Goal: Answer question/provide support: Share knowledge or assist other users

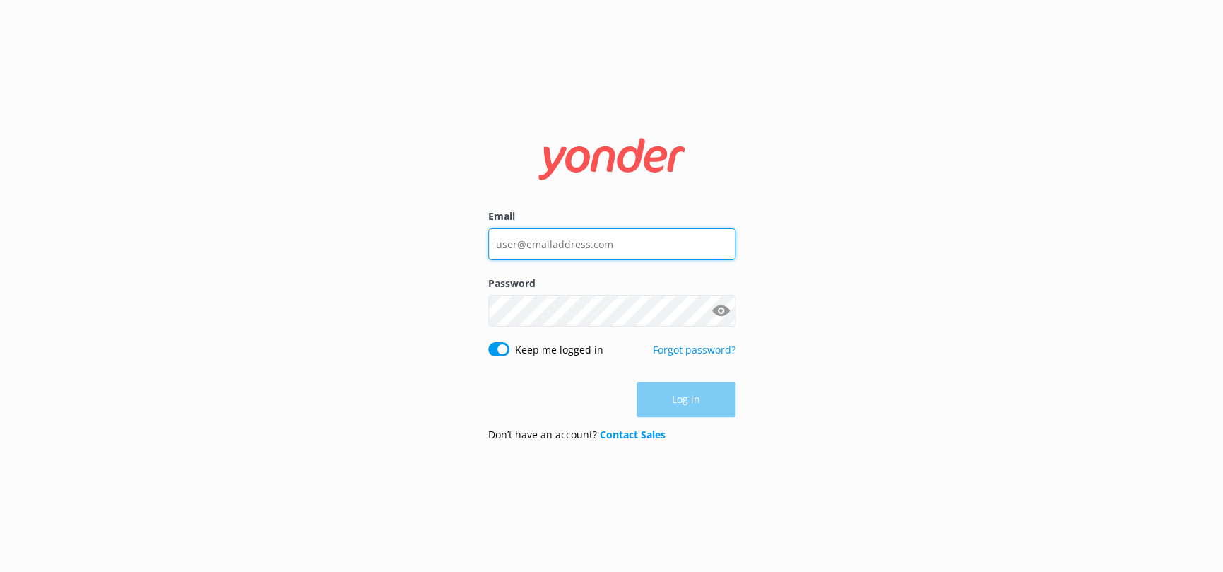
click at [520, 242] on input "Email" at bounding box center [611, 244] width 247 height 32
click at [0, 571] on com-1password-button at bounding box center [0, 572] width 0 height 0
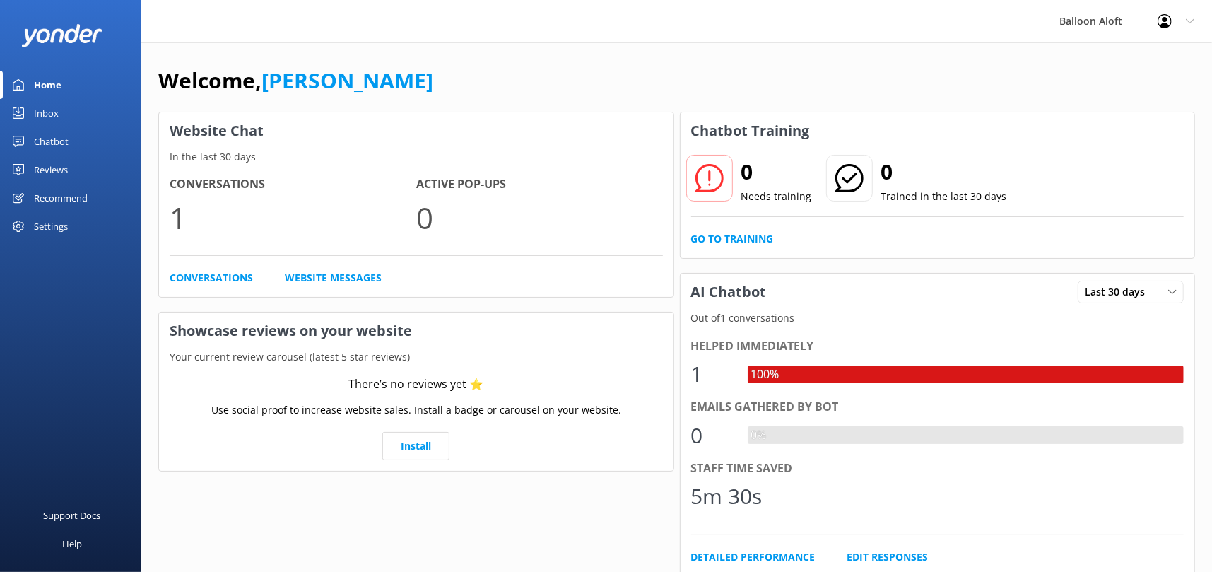
click at [51, 138] on div "Chatbot" at bounding box center [51, 141] width 35 height 28
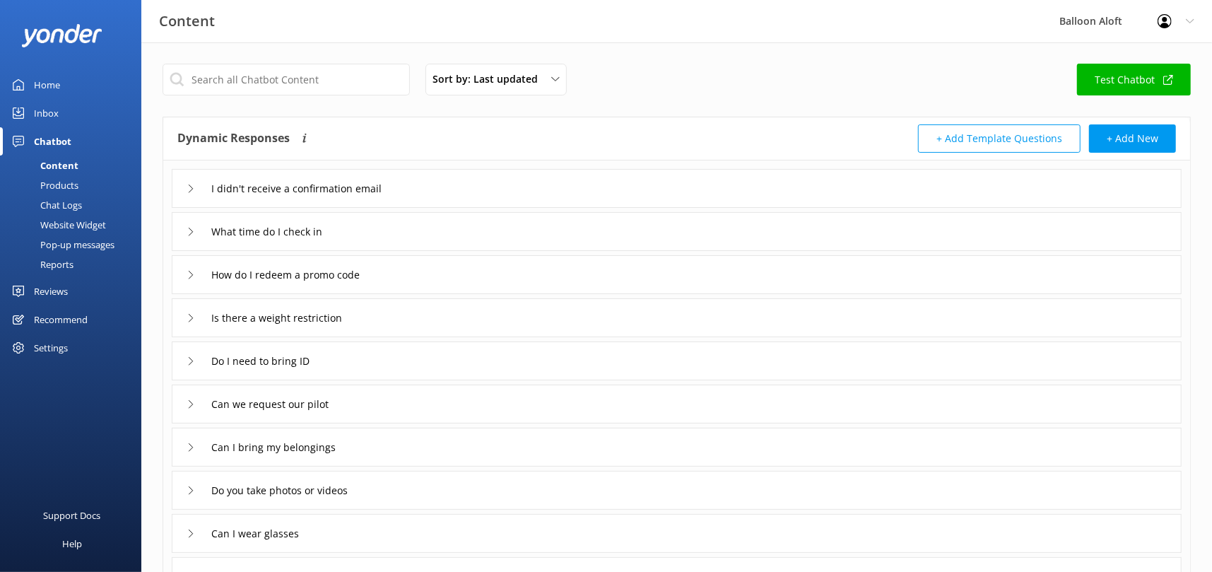
click at [188, 228] on icon at bounding box center [191, 232] width 8 height 8
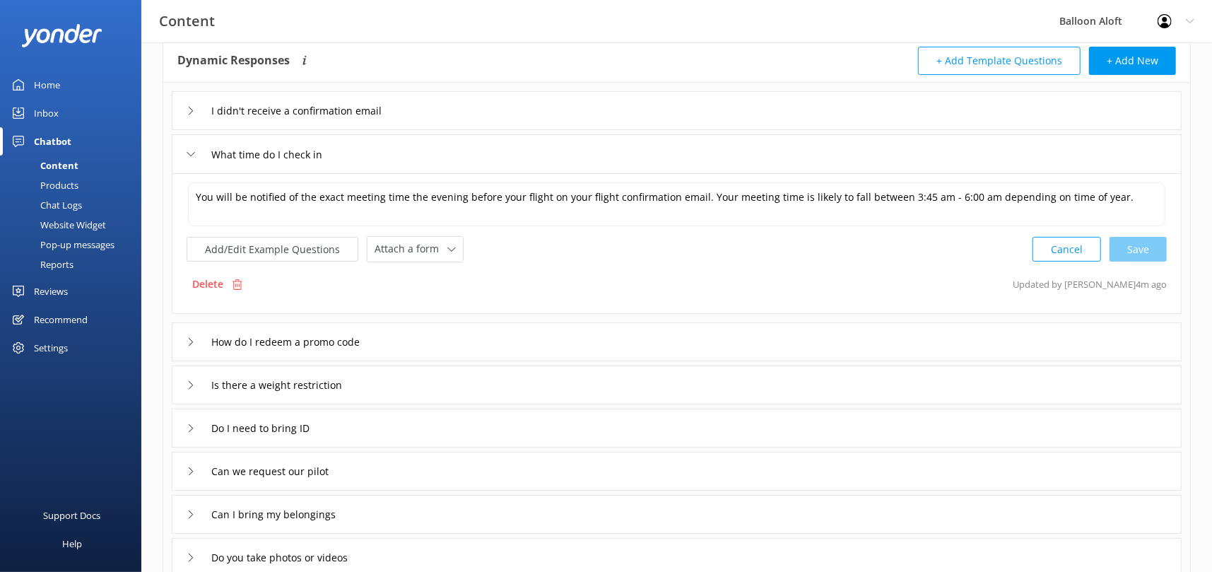
scroll to position [46, 0]
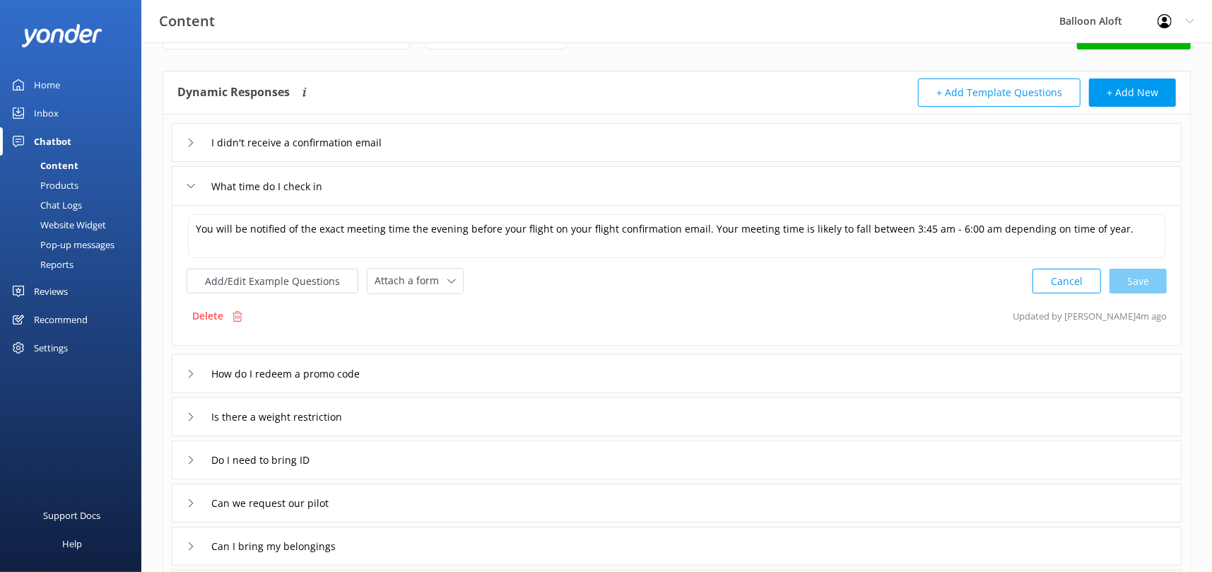
click at [187, 134] on div "I didn't receive a confirmation email" at bounding box center [300, 142] width 226 height 23
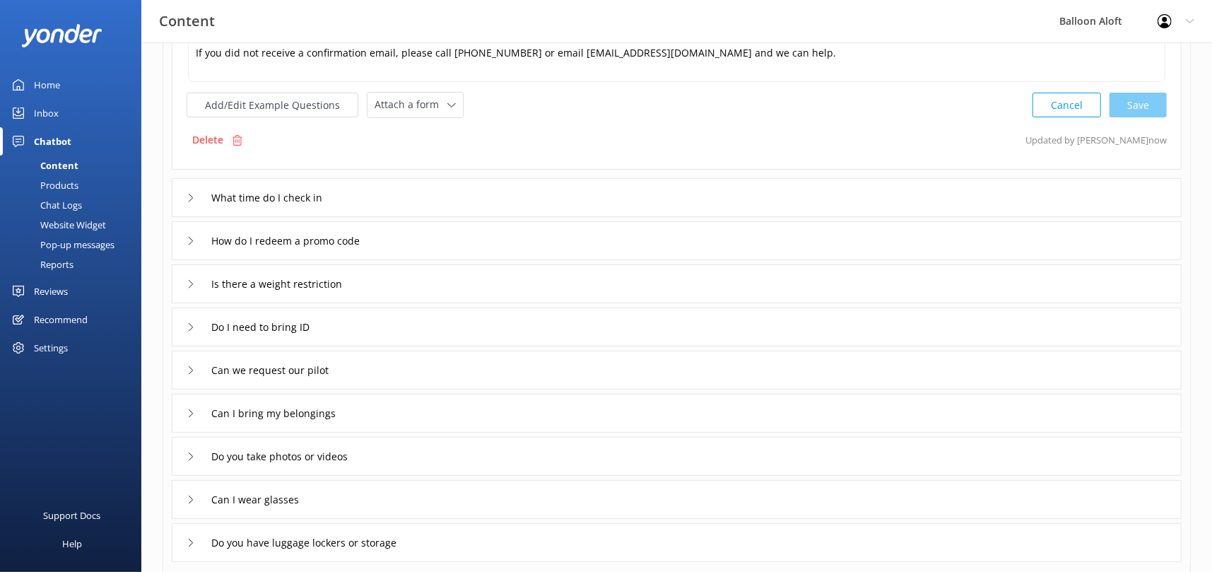
scroll to position [198, 0]
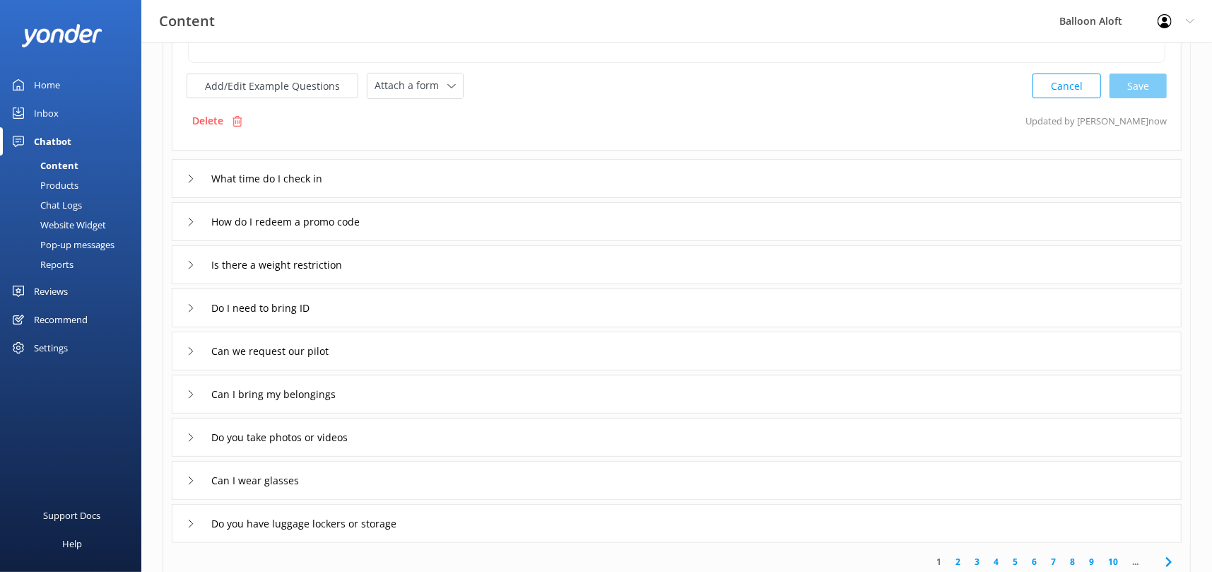
click at [193, 222] on icon at bounding box center [191, 222] width 8 height 8
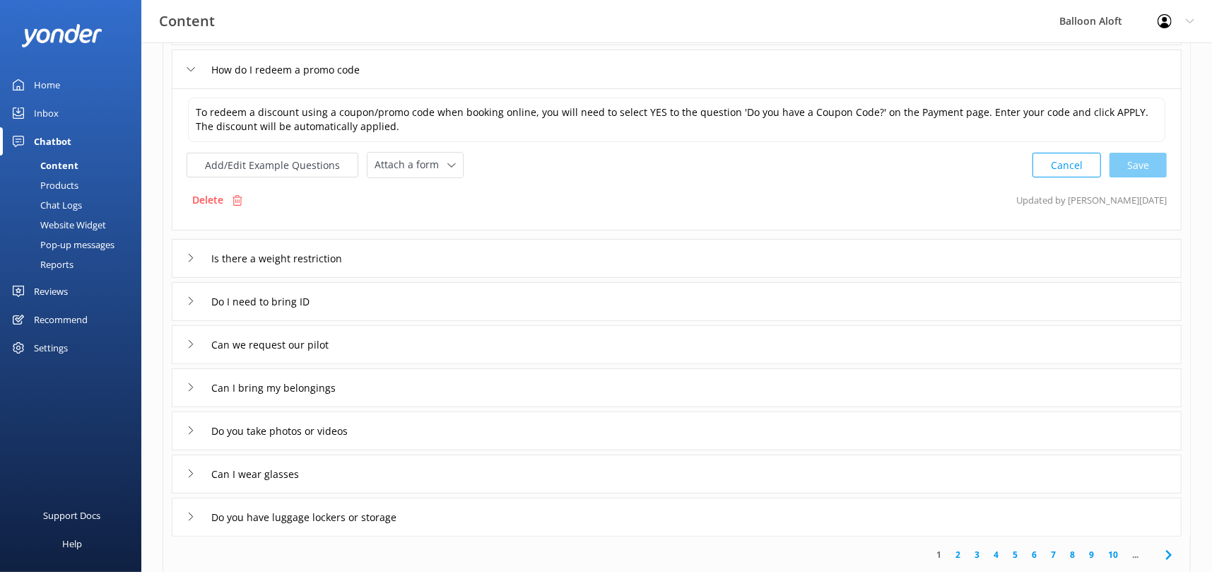
scroll to position [220, 0]
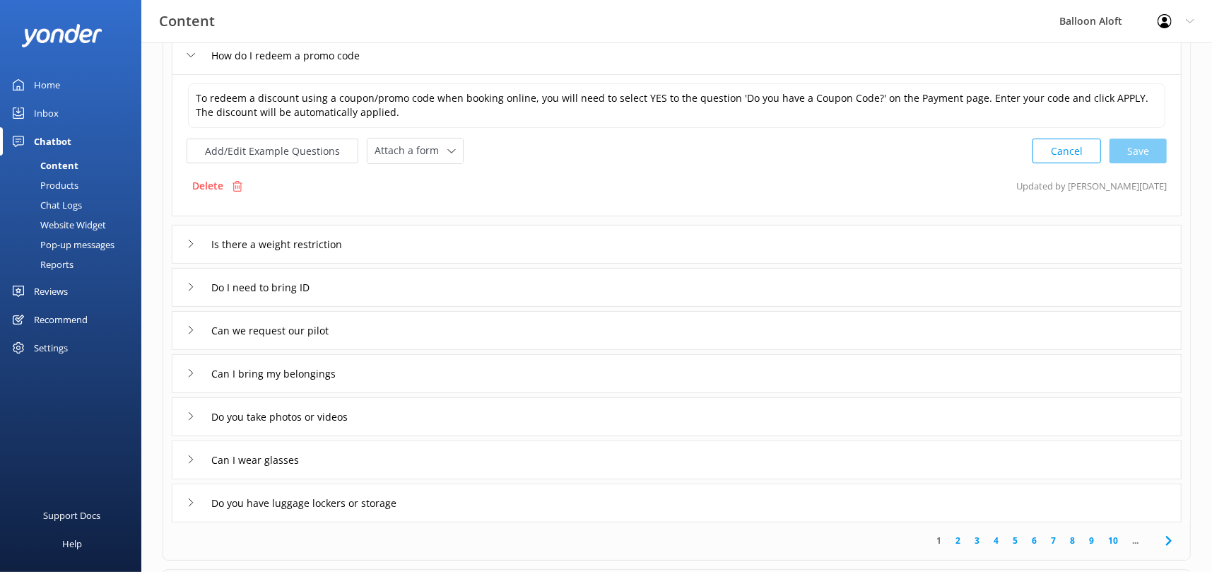
click at [195, 246] on div "Is there a weight restriction" at bounding box center [277, 243] width 181 height 23
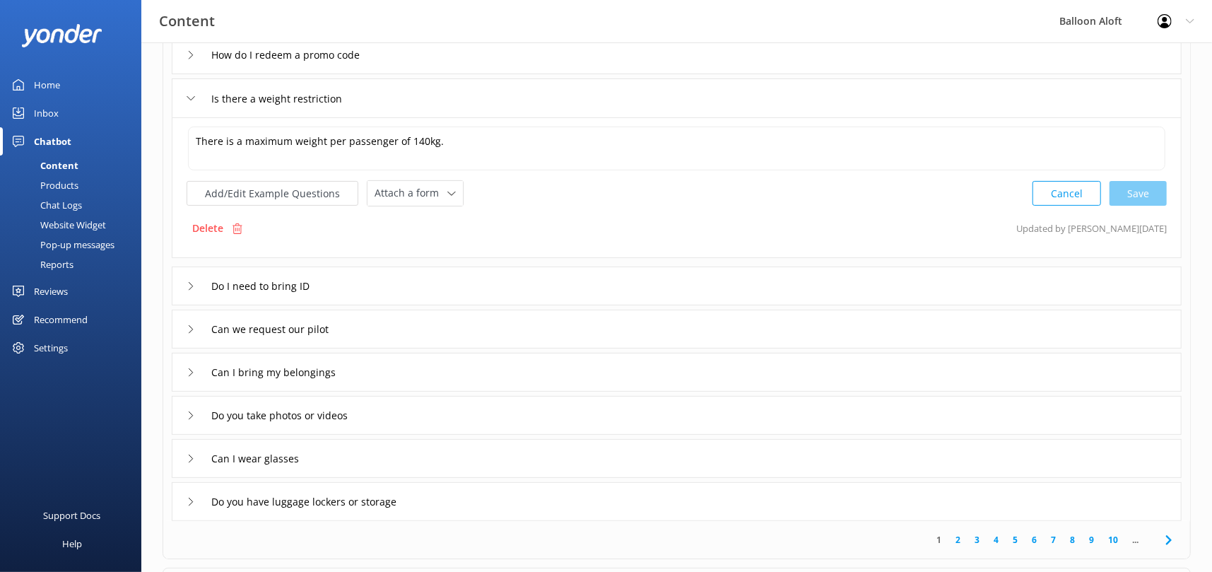
click at [192, 283] on icon at bounding box center [191, 286] width 8 height 8
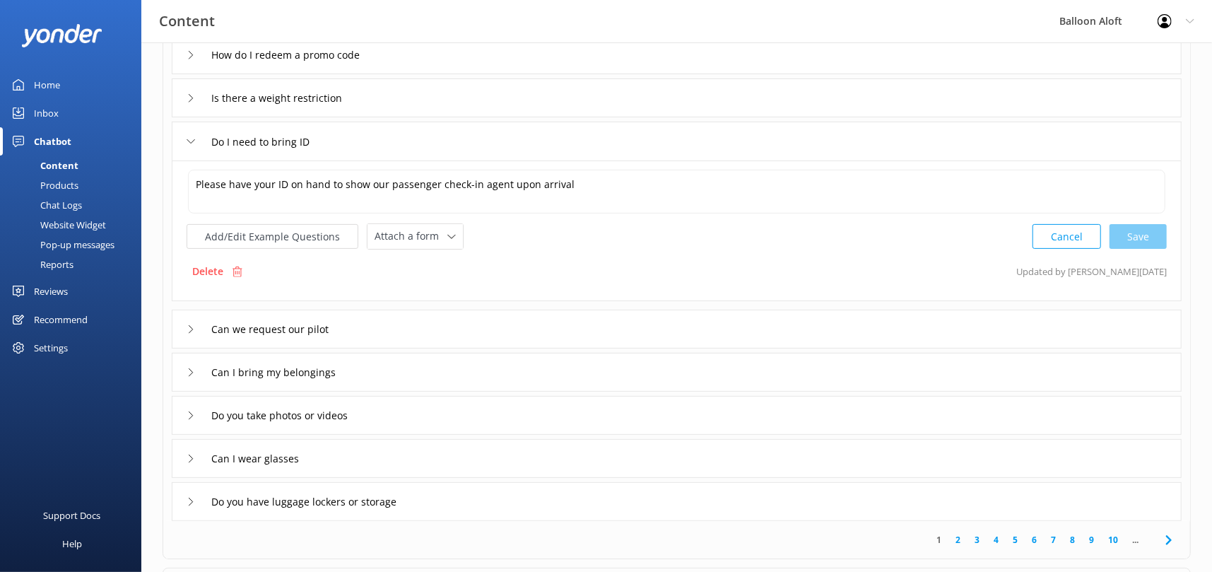
click at [189, 330] on icon at bounding box center [191, 329] width 8 height 8
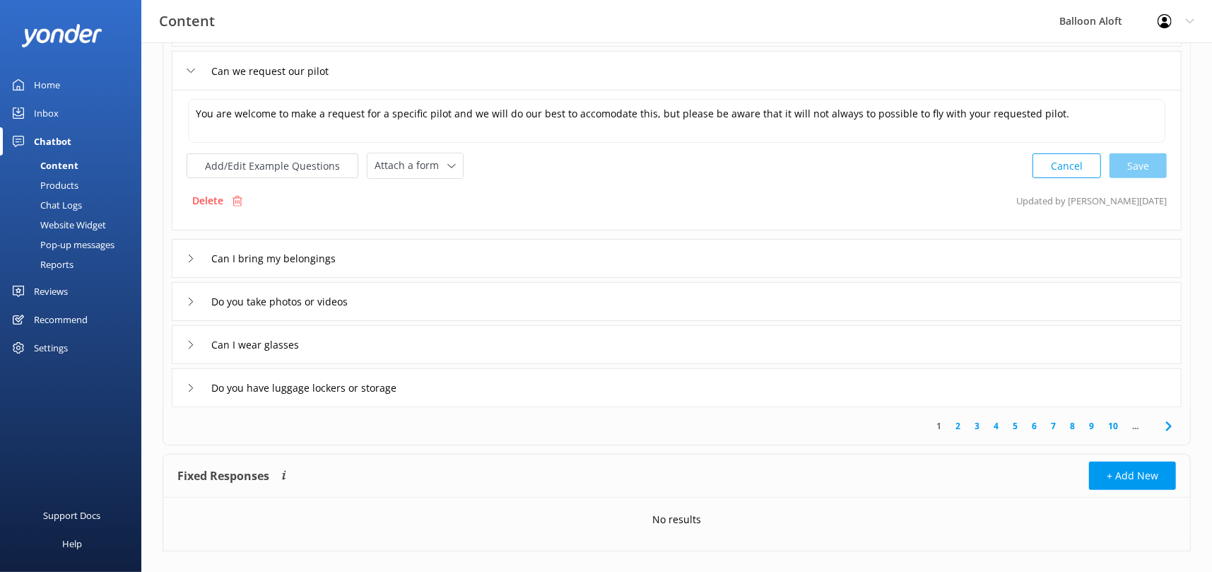
scroll to position [353, 0]
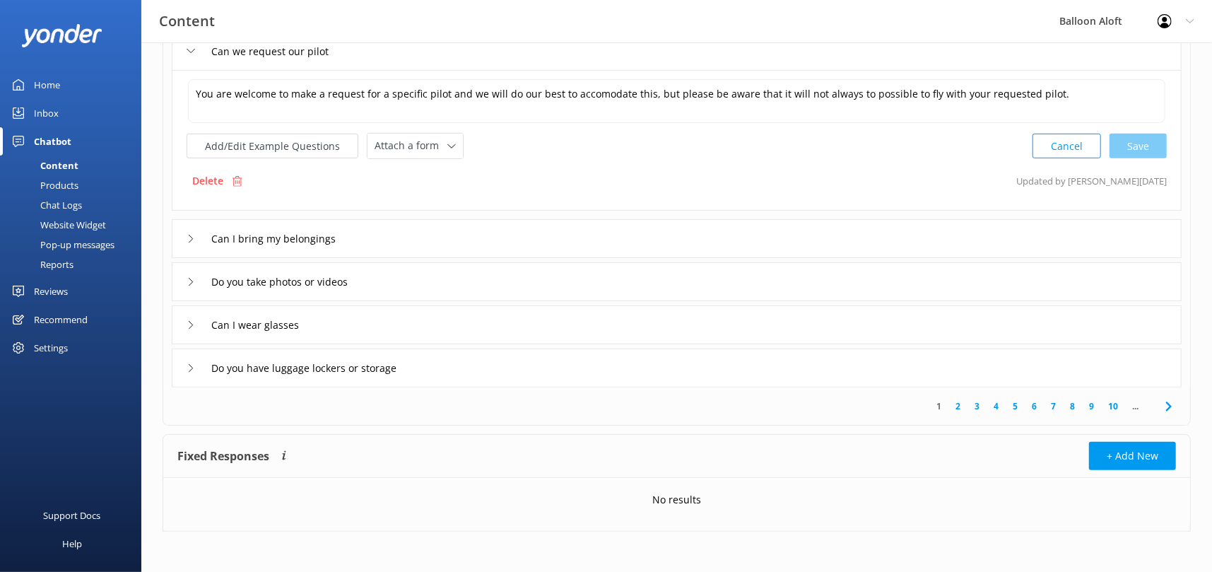
click at [191, 235] on icon at bounding box center [191, 239] width 8 height 8
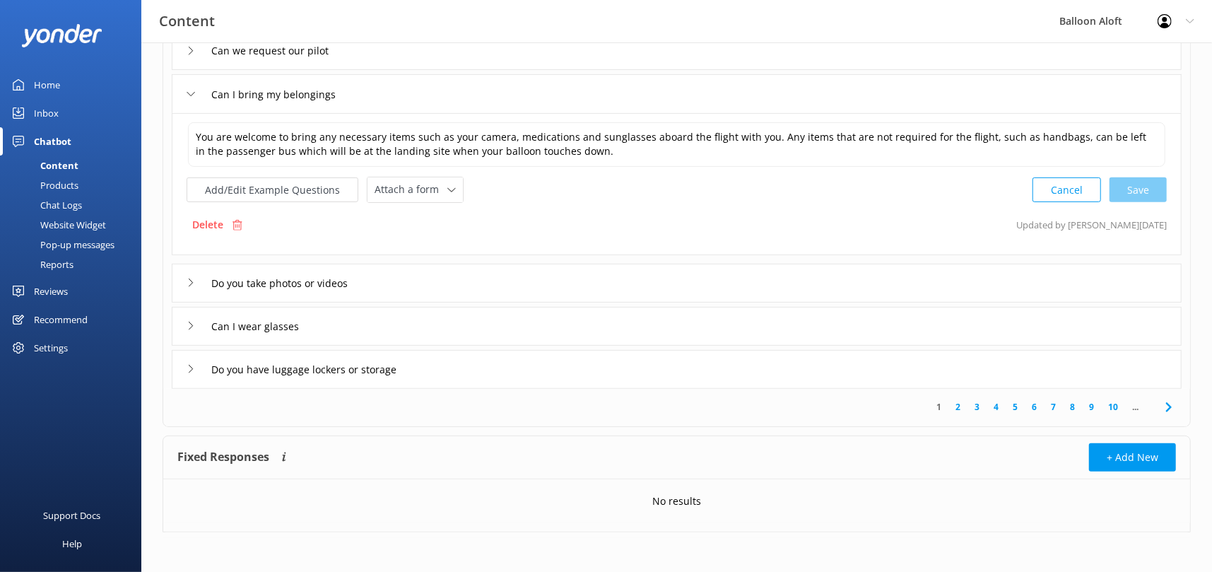
click at [192, 281] on icon at bounding box center [191, 282] width 8 height 8
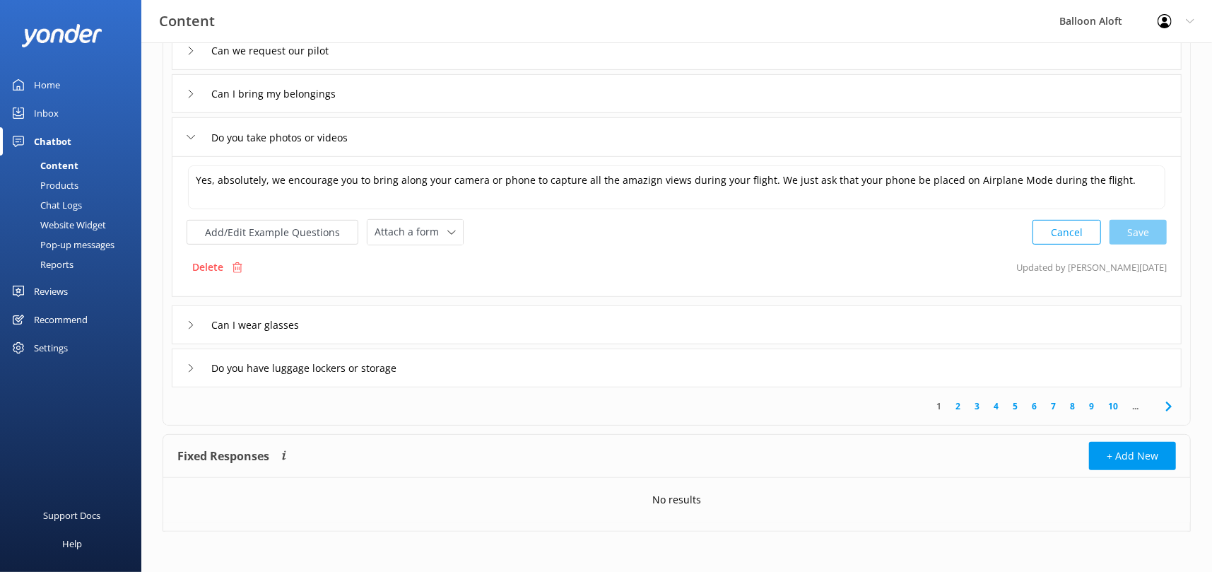
click at [188, 325] on icon at bounding box center [191, 325] width 8 height 8
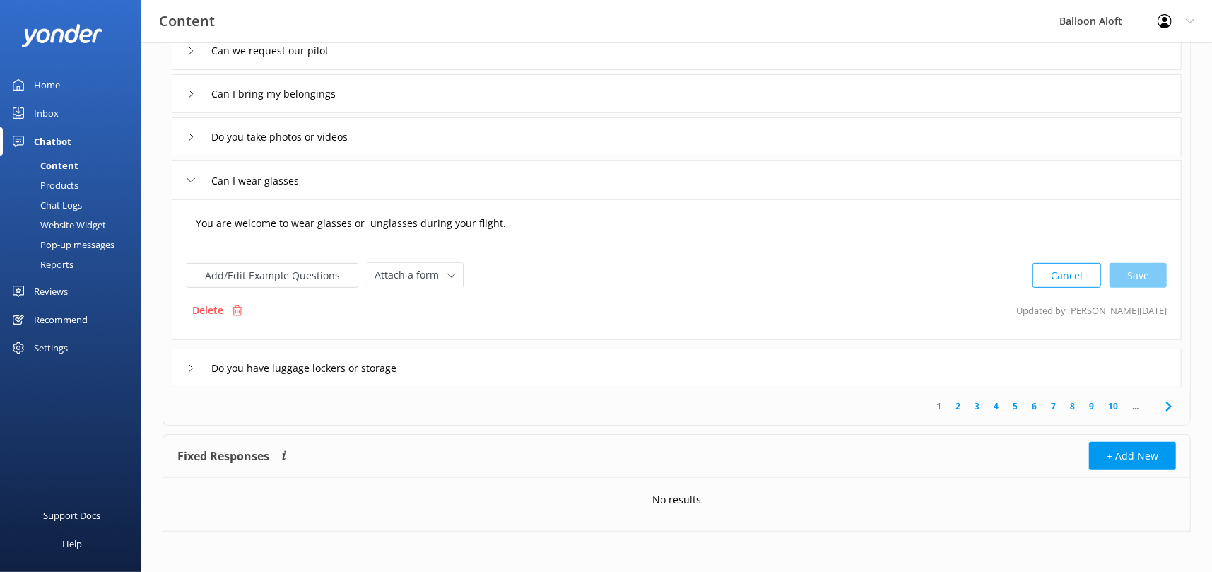
click at [365, 223] on textarea "You are welcome to wear glasses or unglasses during your flight." at bounding box center [676, 230] width 977 height 44
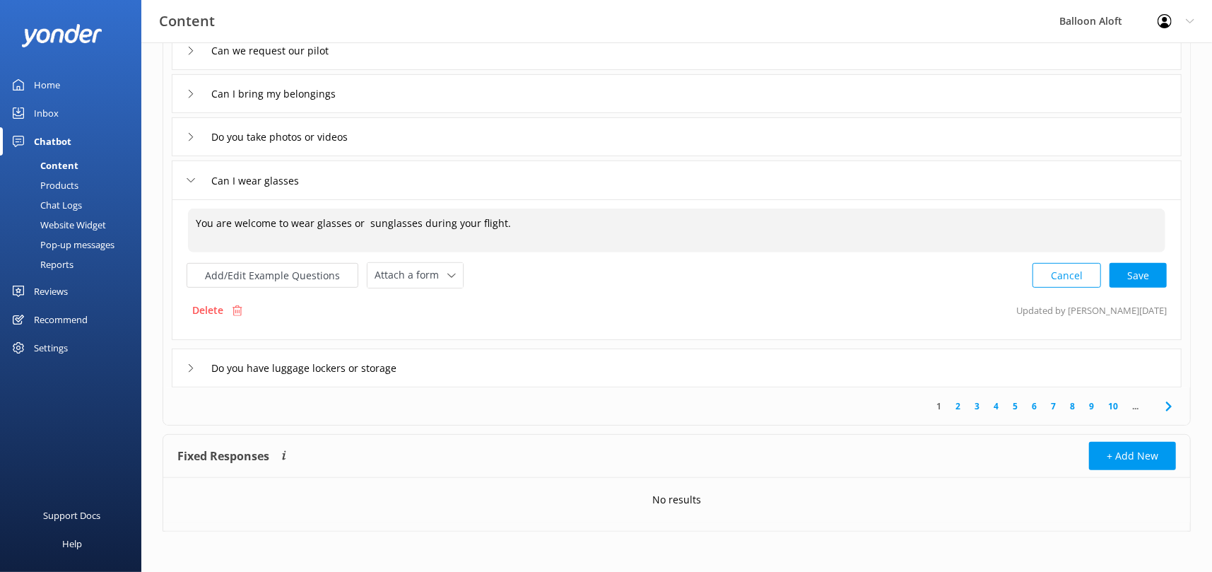
type textarea "You are welcome to wear glasses or sunglasses during your flight."
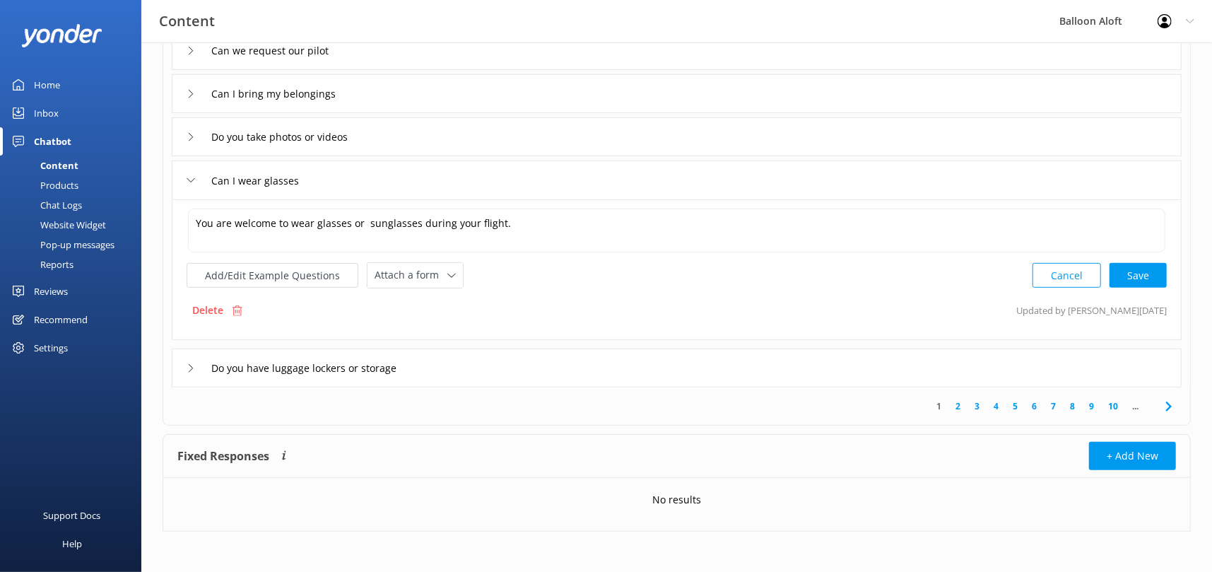
click at [192, 365] on icon at bounding box center [191, 368] width 8 height 8
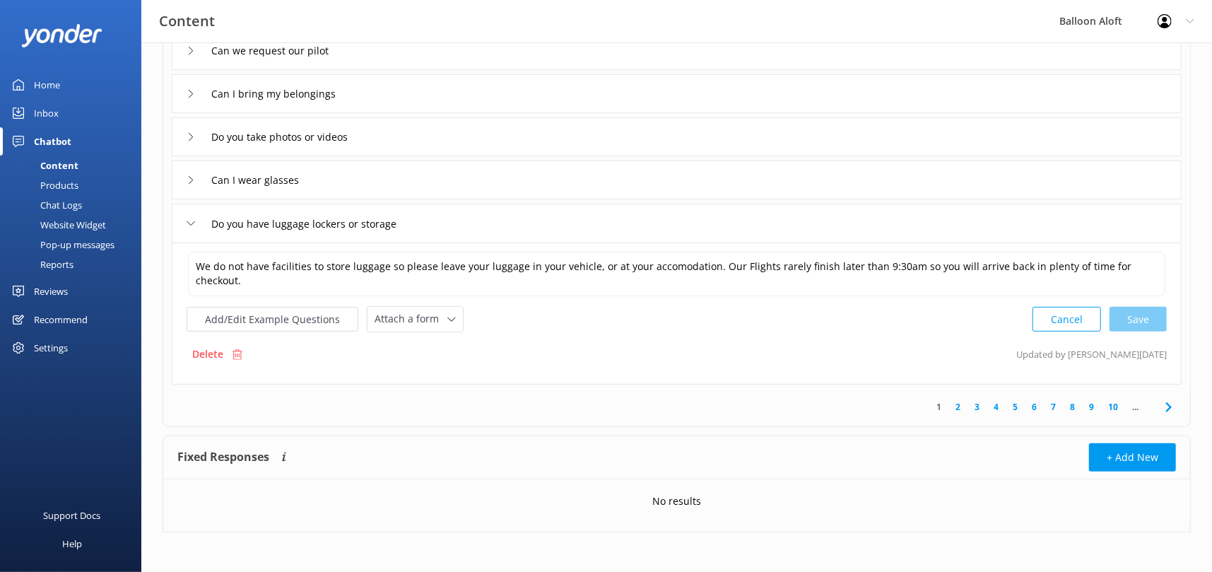
click at [957, 405] on link "2" at bounding box center [957, 406] width 19 height 13
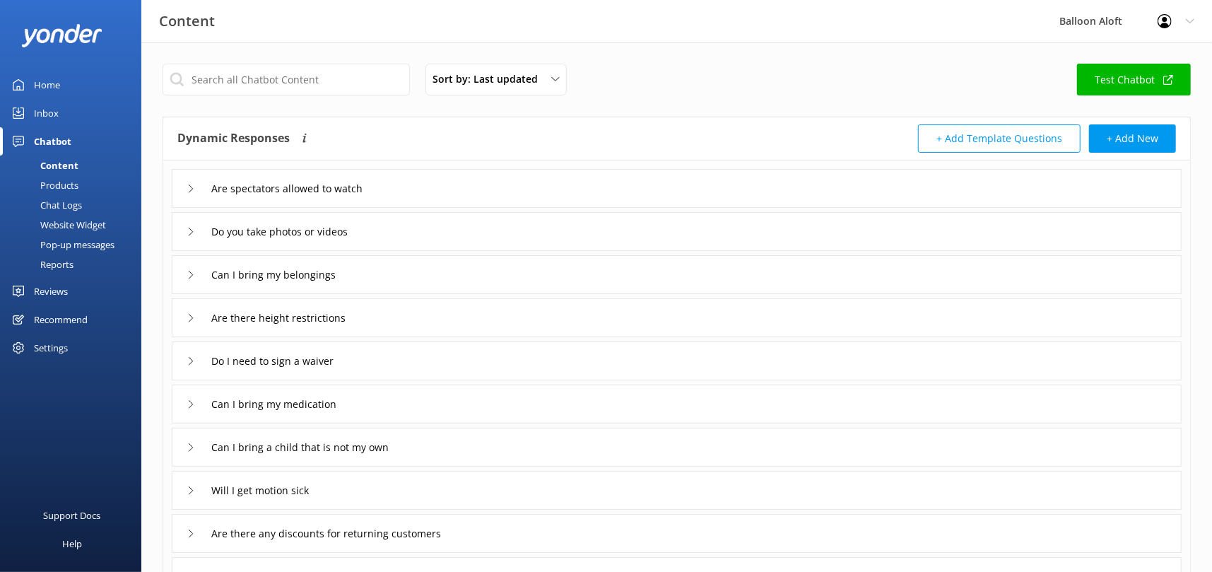
click at [188, 187] on icon at bounding box center [191, 188] width 8 height 8
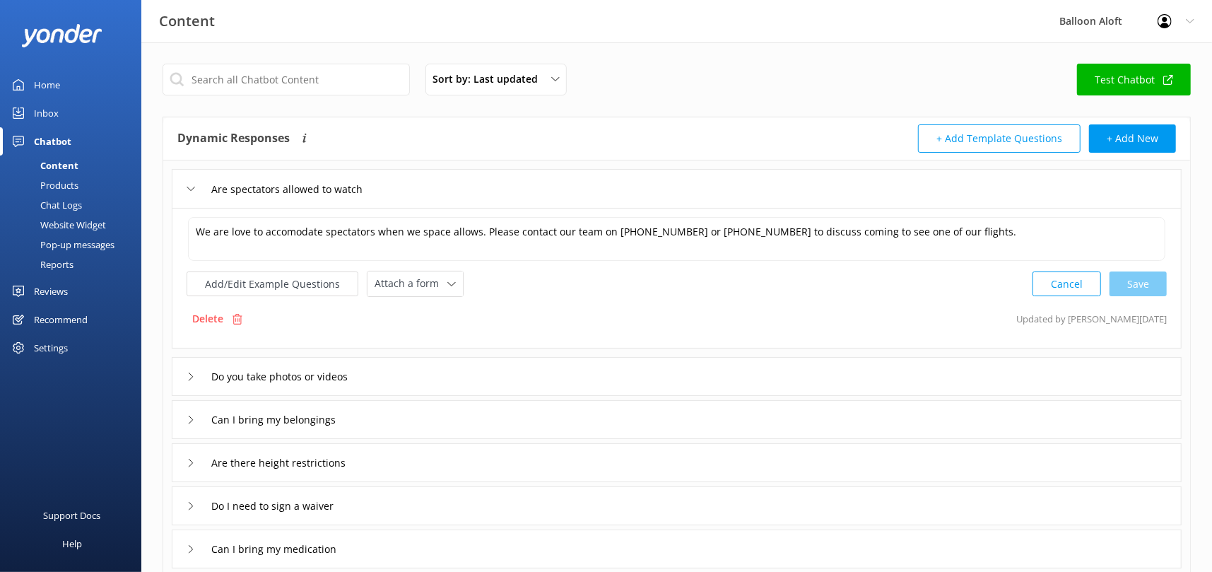
click at [191, 376] on icon at bounding box center [191, 376] width 8 height 8
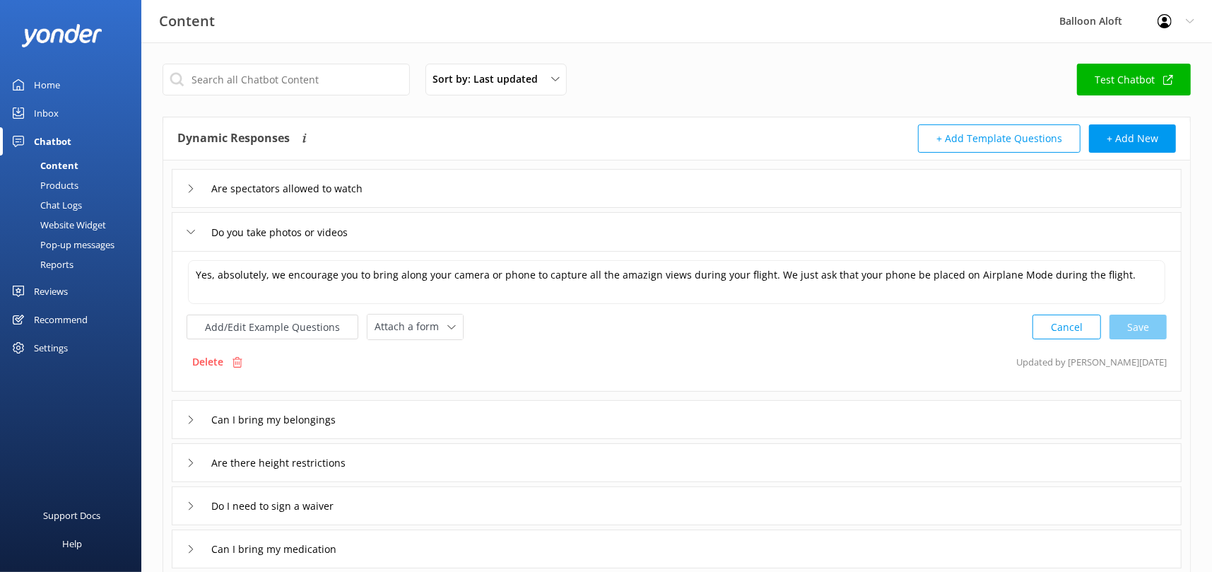
click at [189, 420] on icon at bounding box center [191, 419] width 8 height 8
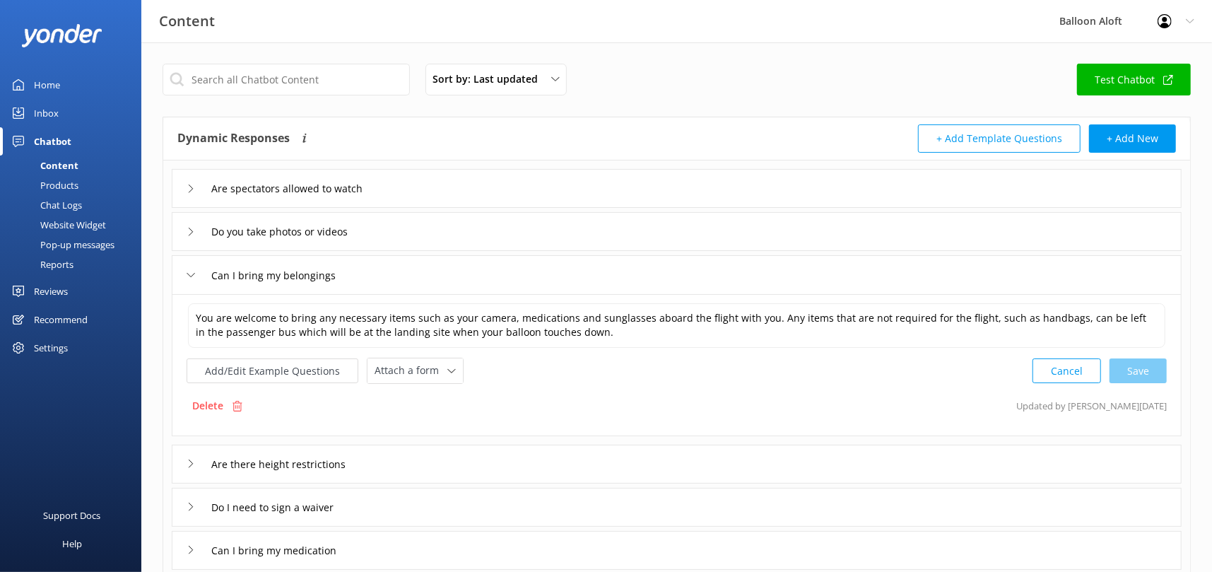
click at [191, 466] on icon at bounding box center [191, 463] width 8 height 8
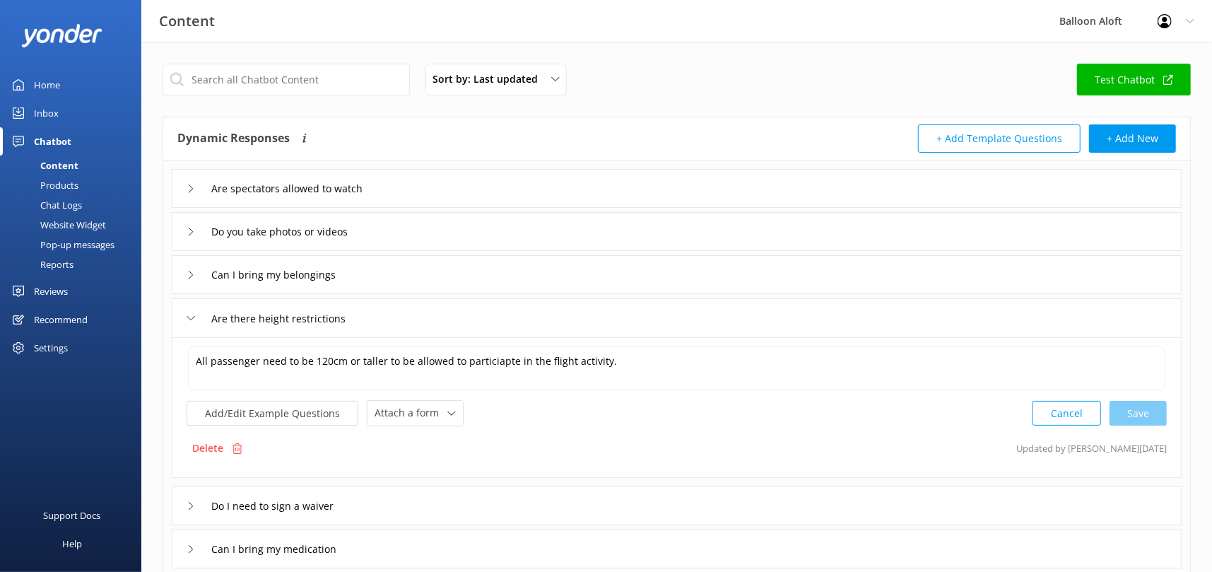
click at [193, 509] on icon at bounding box center [191, 506] width 8 height 8
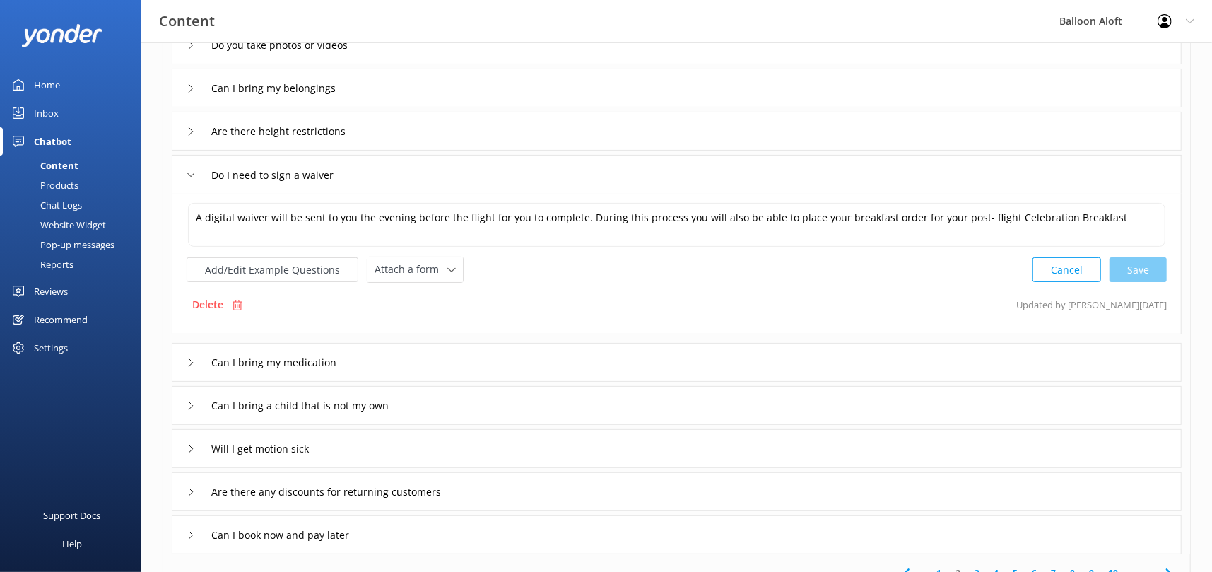
scroll to position [187, 0]
click at [192, 360] on use at bounding box center [191, 362] width 4 height 8
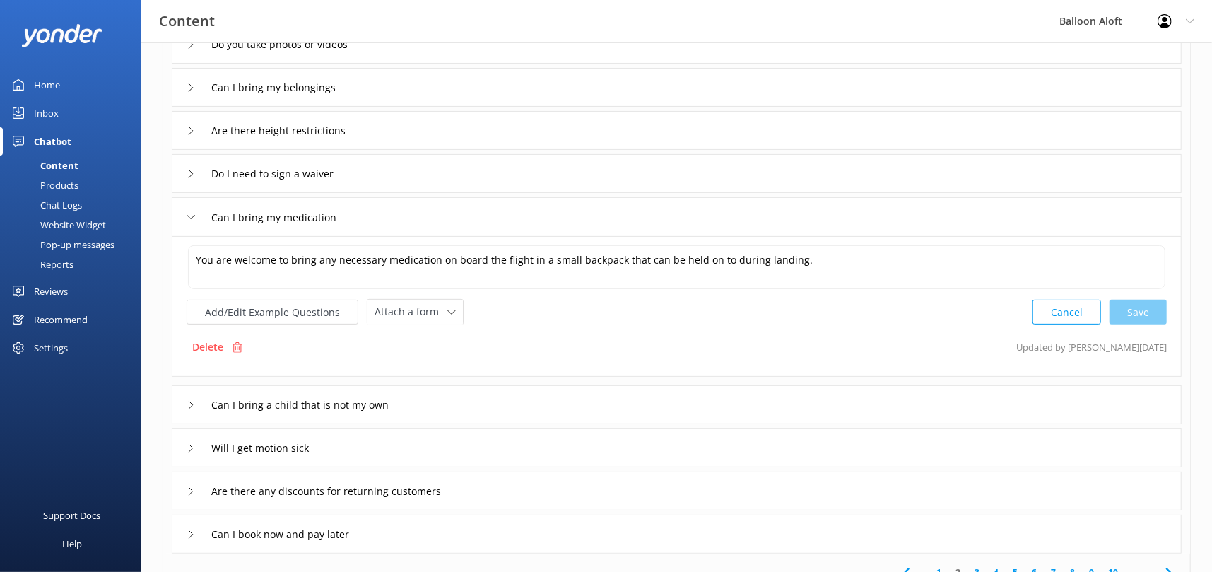
click at [188, 404] on icon at bounding box center [191, 405] width 8 height 8
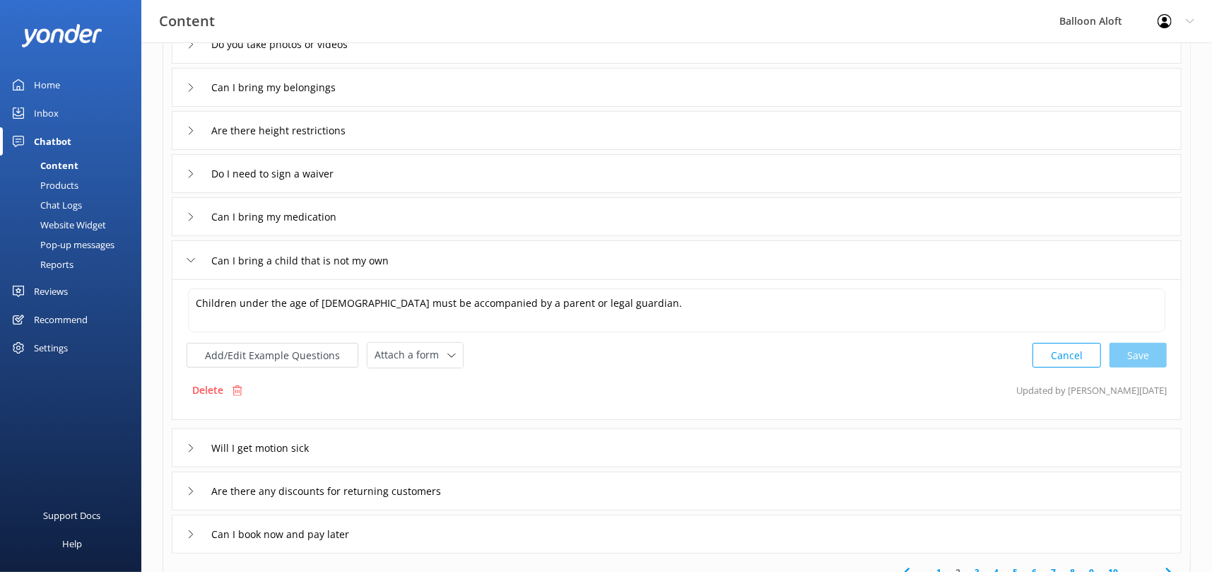
click at [189, 449] on use at bounding box center [191, 448] width 4 height 8
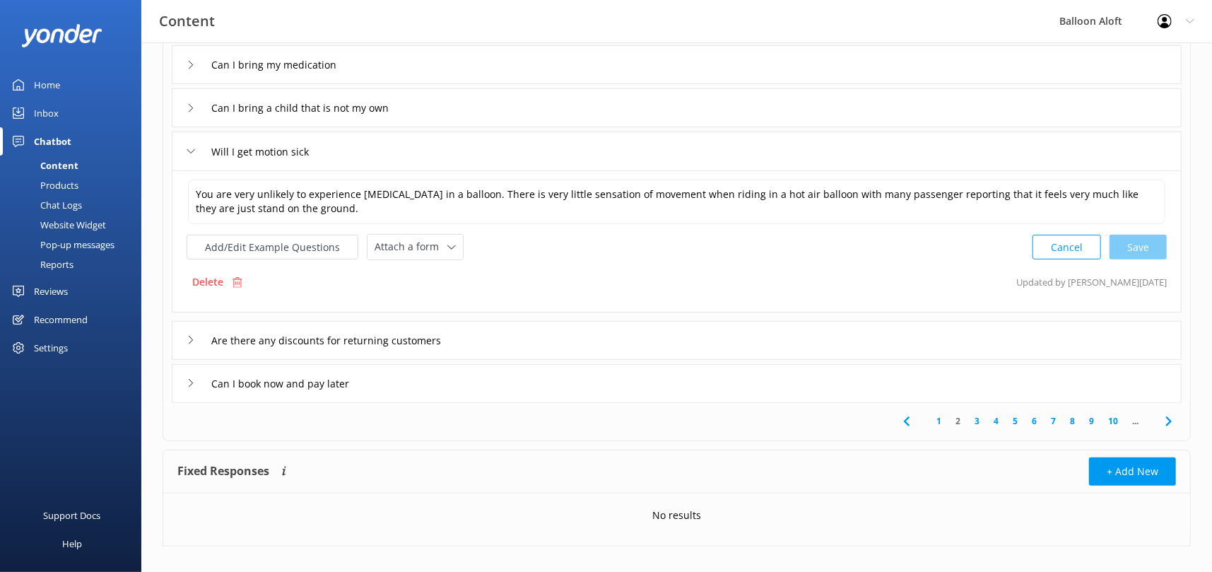
scroll to position [343, 0]
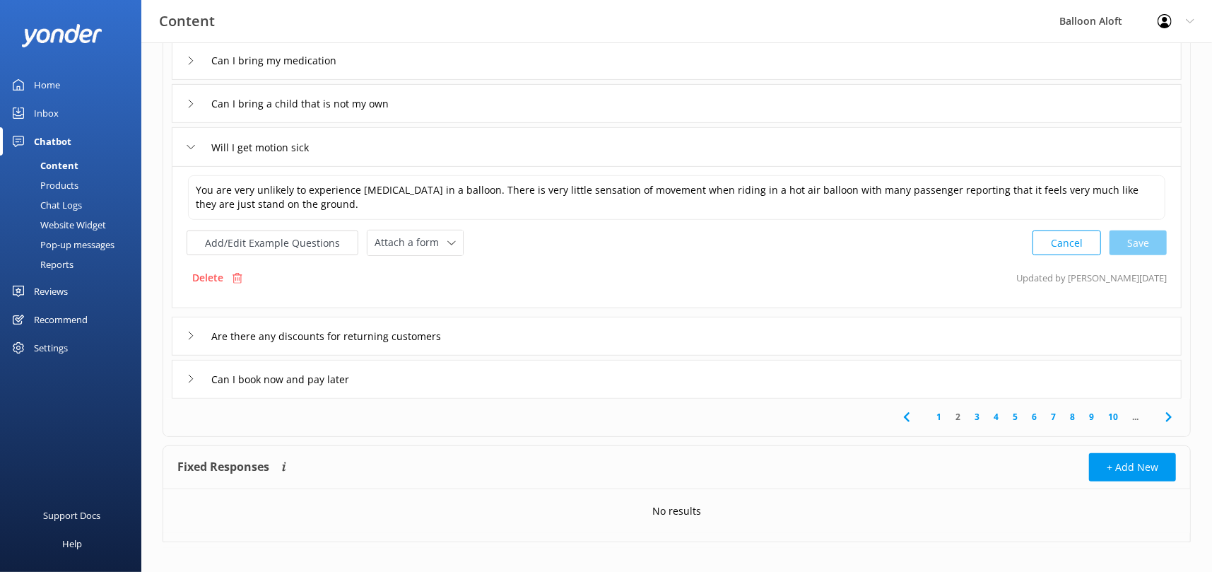
click at [188, 333] on icon at bounding box center [191, 335] width 8 height 8
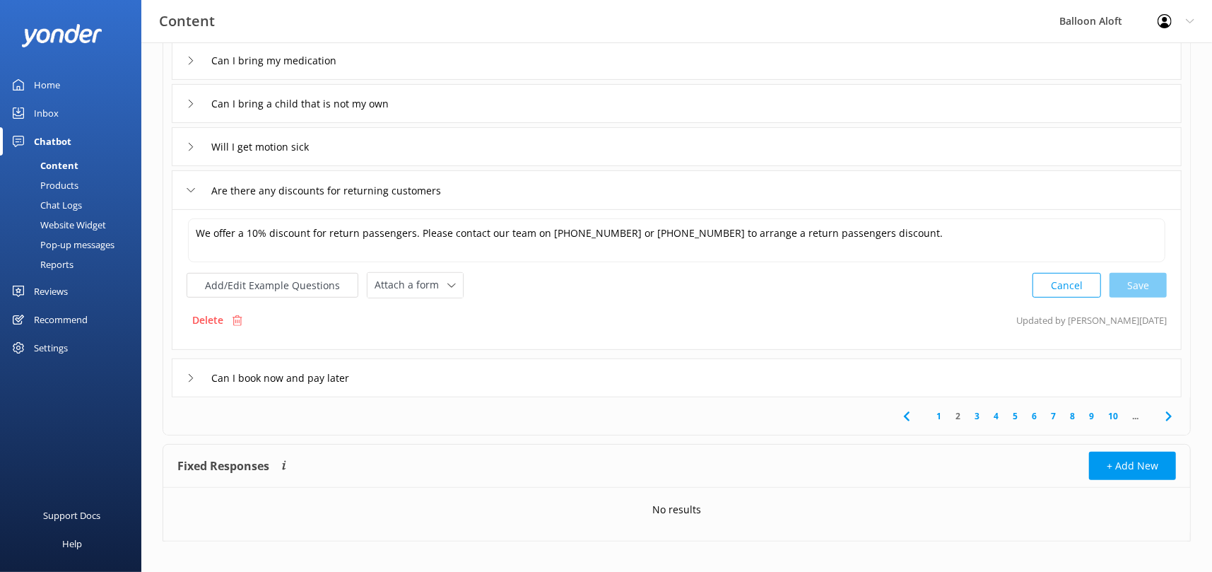
click at [191, 380] on icon at bounding box center [191, 378] width 8 height 8
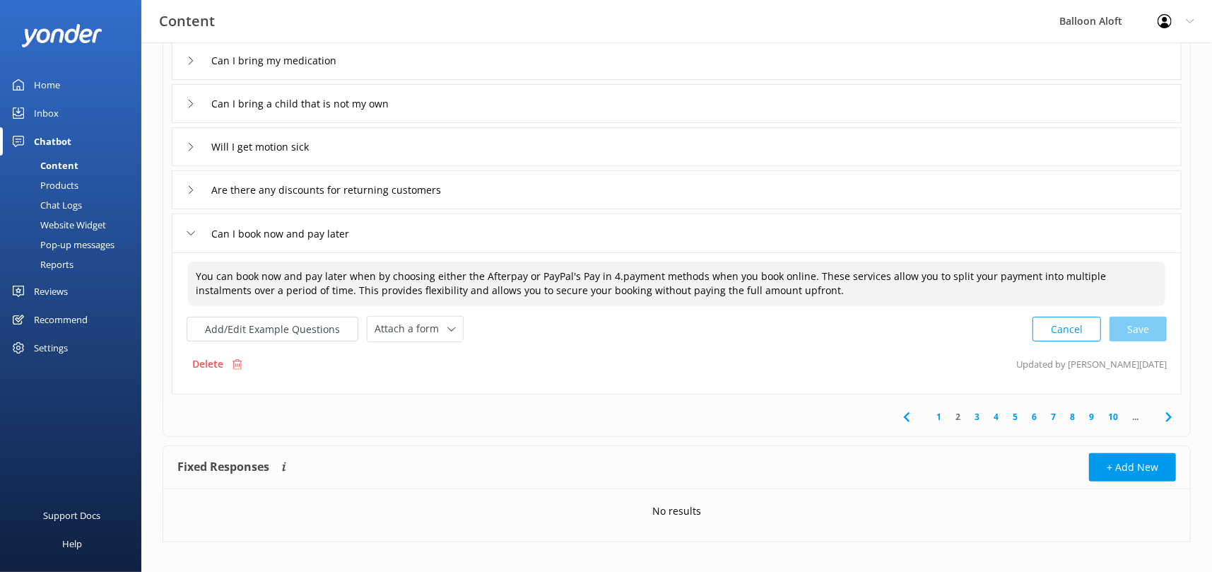
click at [372, 274] on textarea "You can book now and pay later when by choosing either the Afterpay or PayPal's…" at bounding box center [676, 283] width 977 height 45
type textarea "You can book now and pay later by choosing either the Afterpay or PayPal's Pay …"
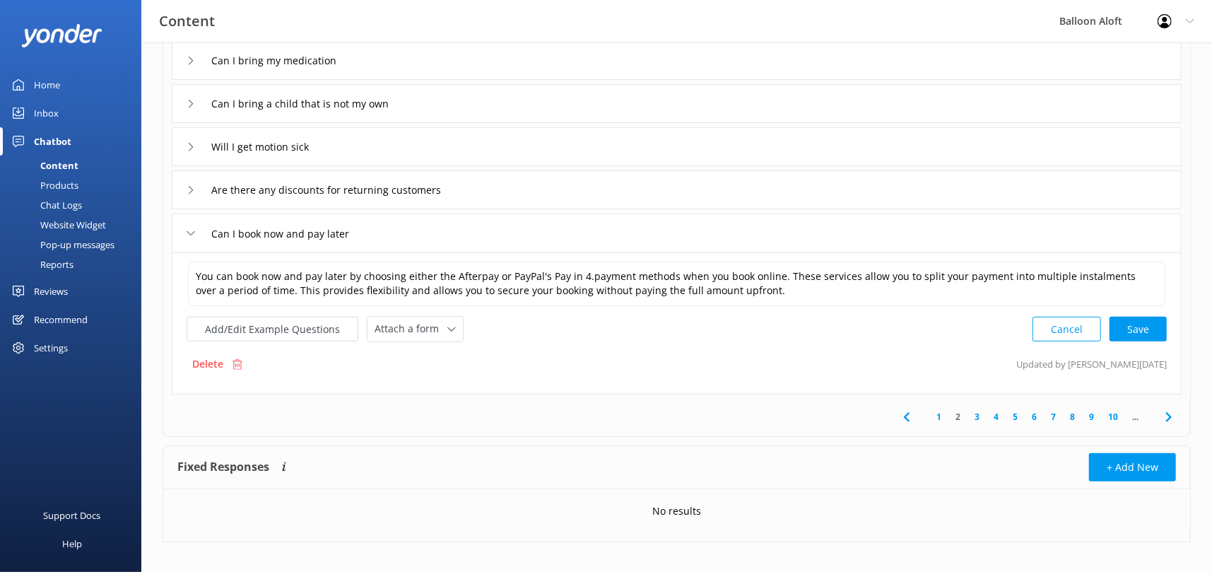
click at [975, 415] on link "3" at bounding box center [976, 416] width 19 height 13
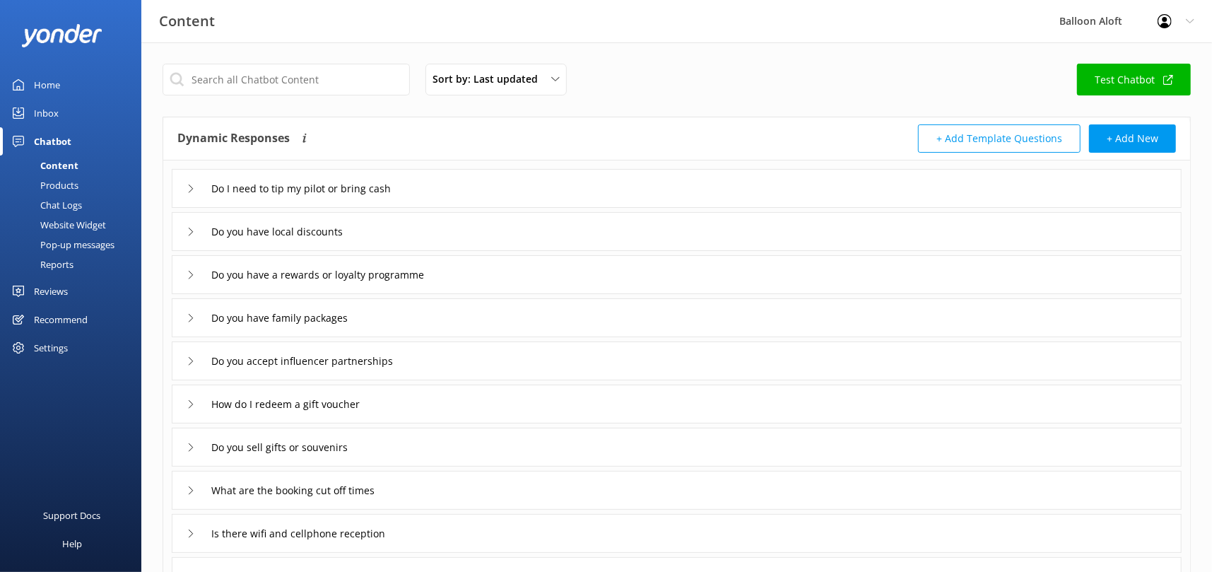
click at [190, 188] on icon at bounding box center [191, 188] width 8 height 8
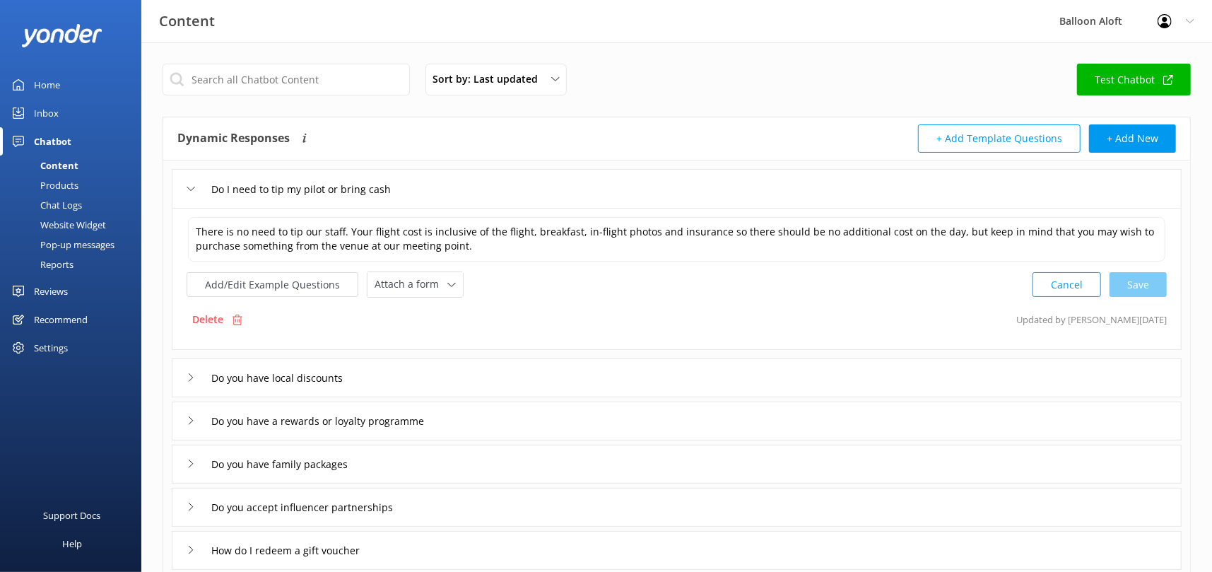
click at [187, 188] on icon at bounding box center [191, 188] width 8 height 8
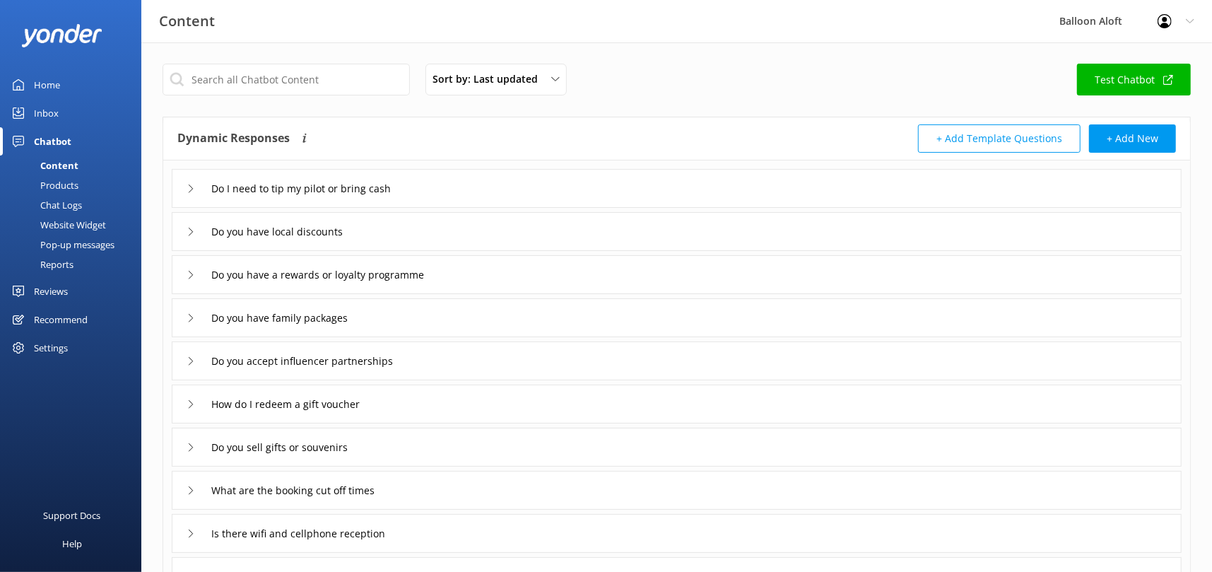
click at [189, 230] on icon at bounding box center [191, 232] width 8 height 8
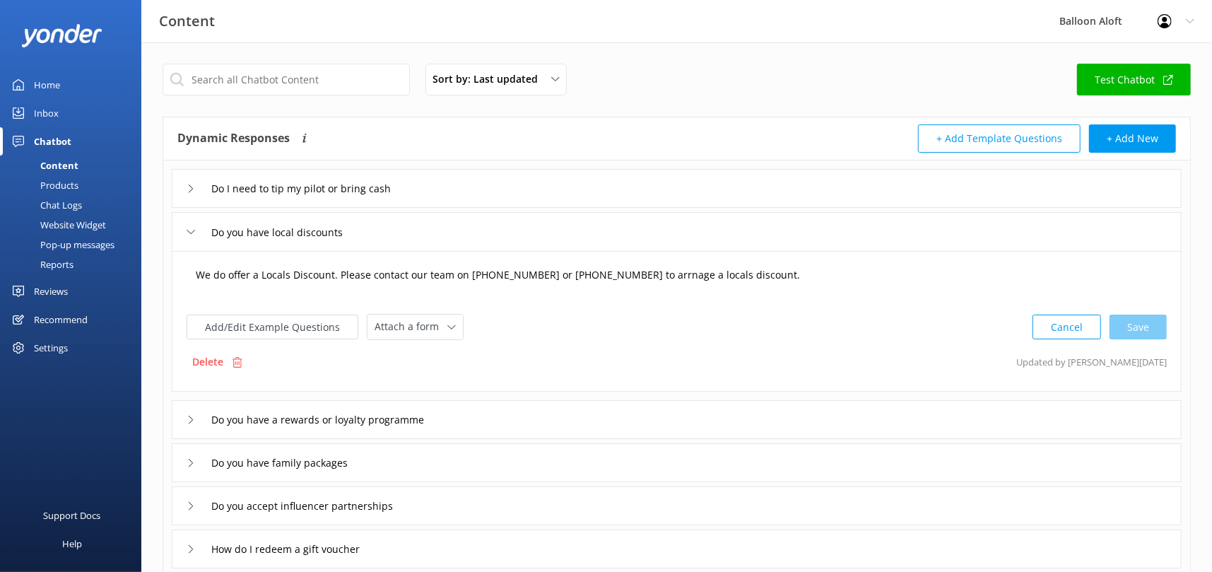
click at [666, 276] on textarea "We do offer a Locals Discount. Please contact our team on [PHONE_NUMBER] or [PH…" at bounding box center [676, 282] width 977 height 44
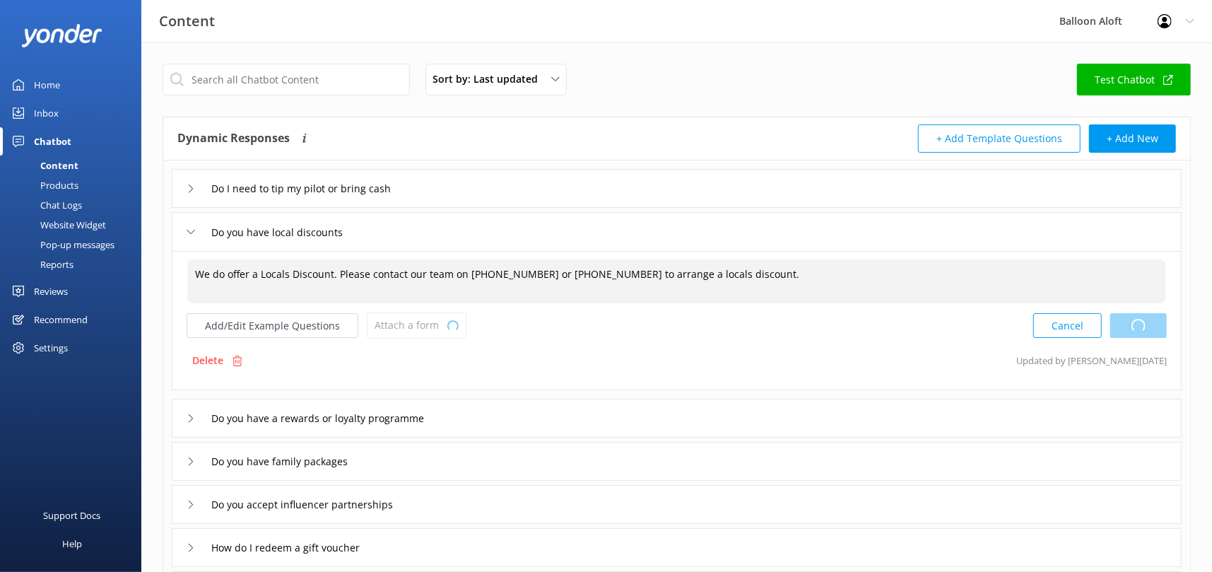
click at [1135, 326] on div "Cancel Loading.." at bounding box center [1100, 325] width 134 height 26
type textarea "We do offer a Locals Discount. Please contact our team on [PHONE_NUMBER] or [PH…"
click at [1143, 325] on div "Cancel Save" at bounding box center [1099, 325] width 134 height 26
click at [274, 418] on input "Do you have a rewards or loyalty programme" at bounding box center [330, 418] width 254 height 21
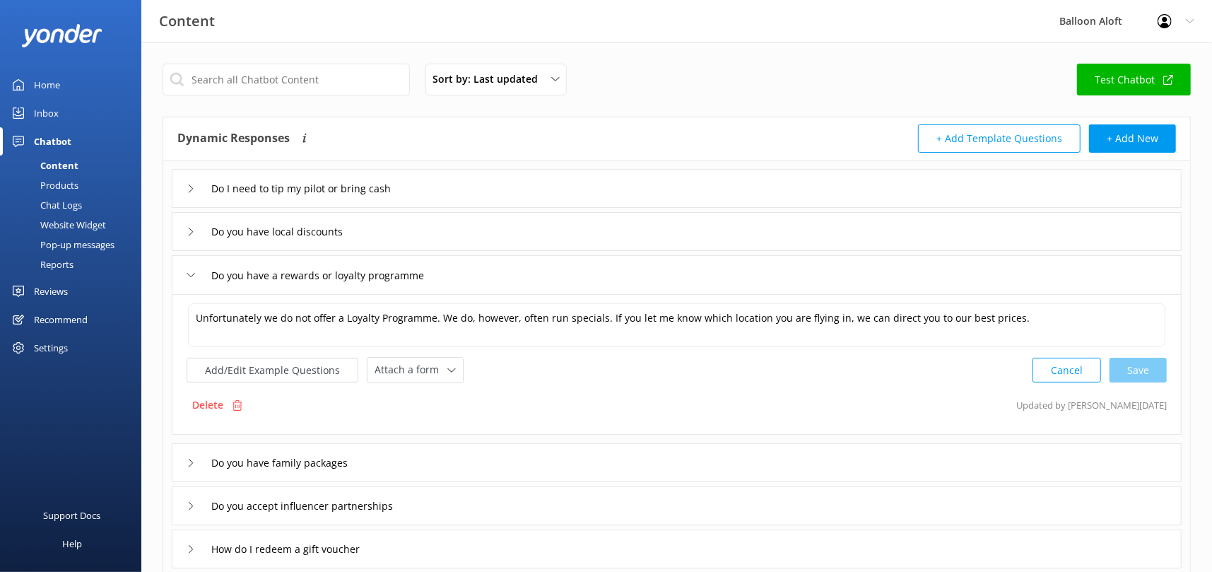
click at [192, 274] on icon at bounding box center [191, 275] width 8 height 8
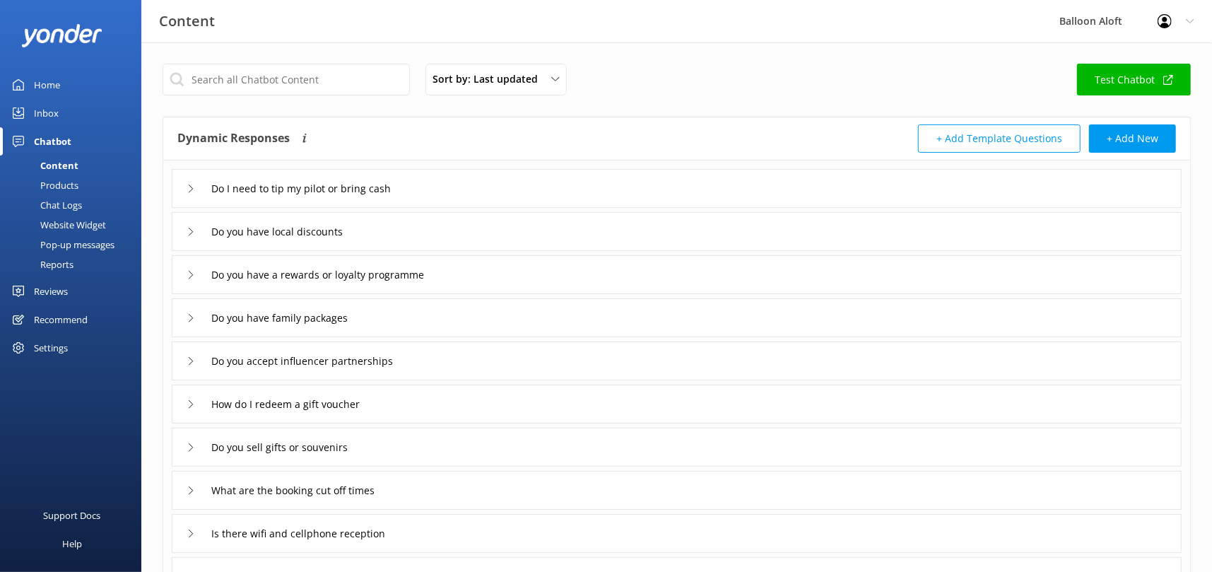
click at [189, 318] on icon at bounding box center [191, 318] width 8 height 8
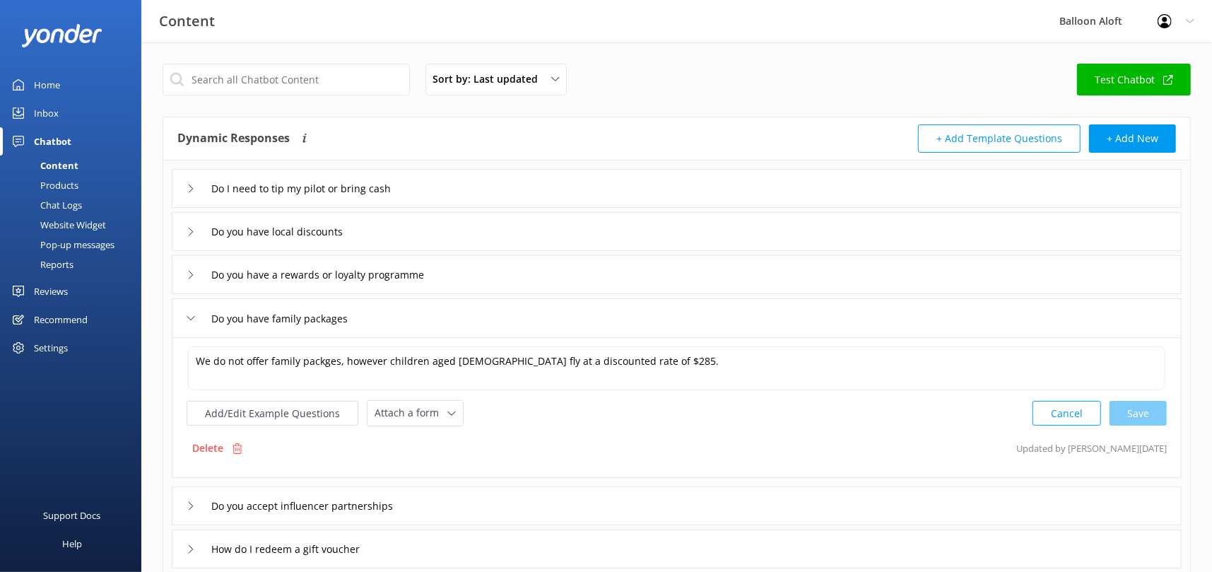
click at [189, 314] on icon at bounding box center [191, 318] width 8 height 8
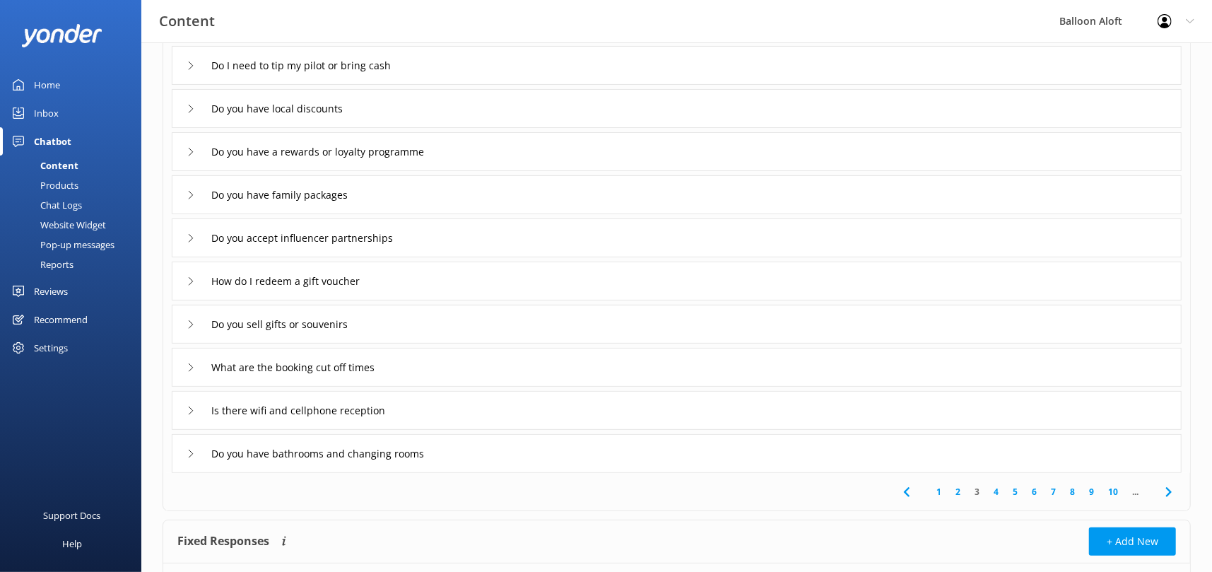
scroll to position [209, 0]
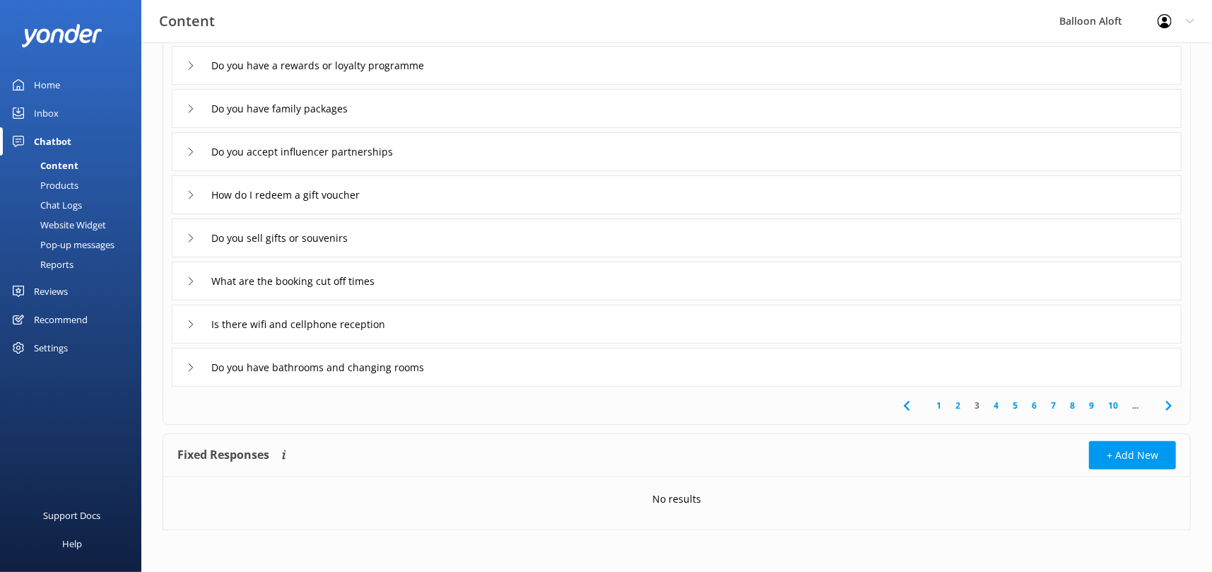
click at [938, 403] on link "1" at bounding box center [938, 405] width 19 height 13
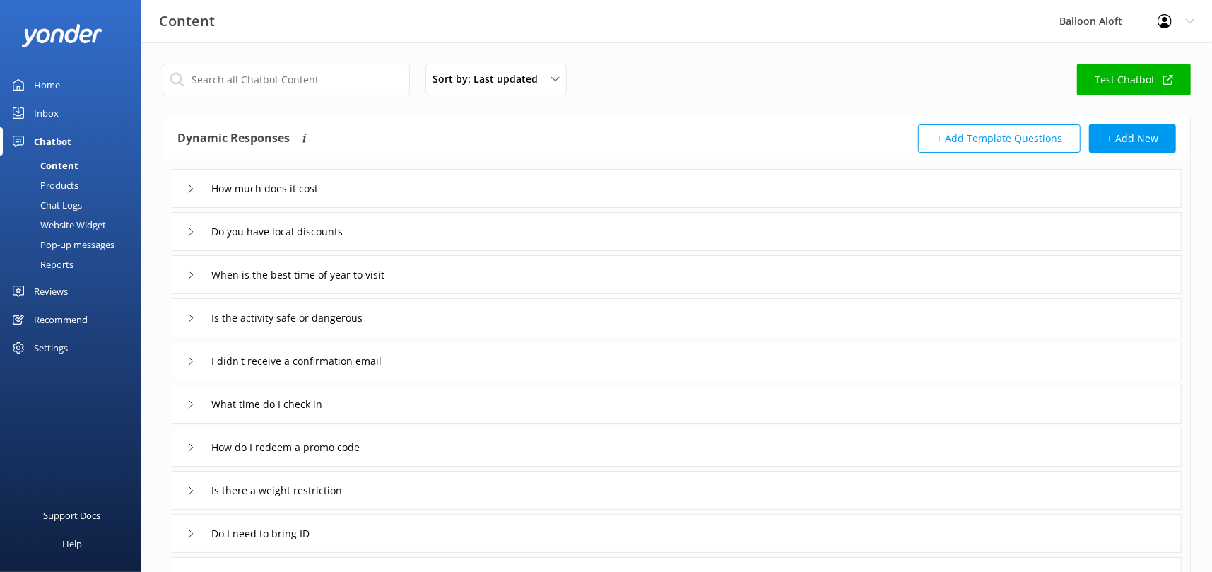
click at [191, 185] on icon at bounding box center [191, 188] width 8 height 8
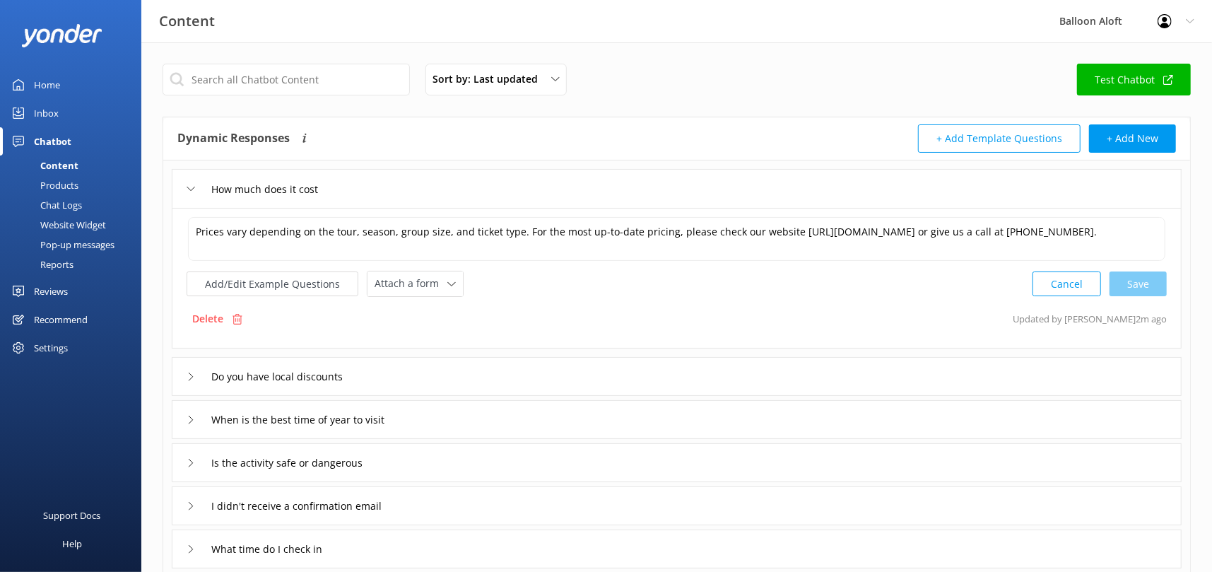
click at [192, 189] on icon at bounding box center [191, 188] width 8 height 8
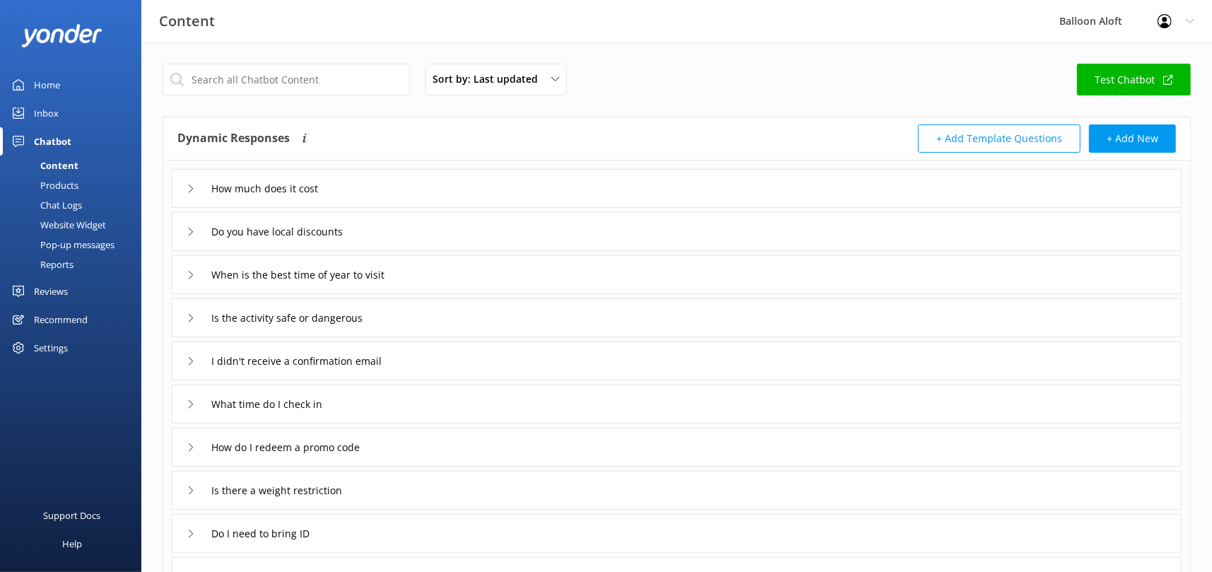
click at [192, 225] on div "Do you have local discounts" at bounding box center [272, 231] width 170 height 23
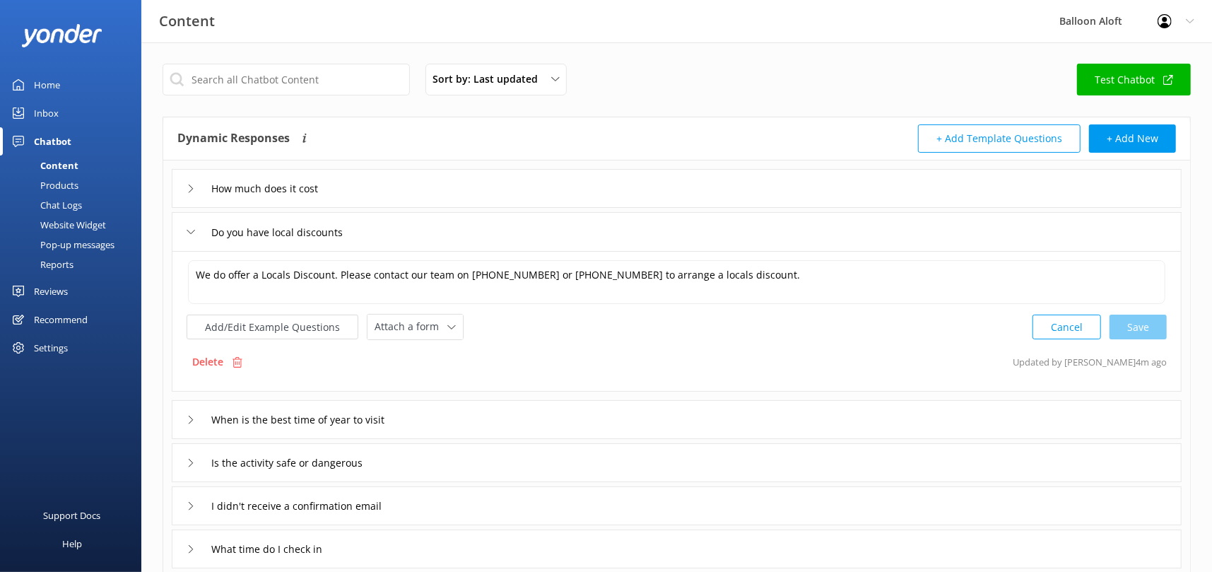
click at [187, 229] on icon at bounding box center [191, 232] width 8 height 8
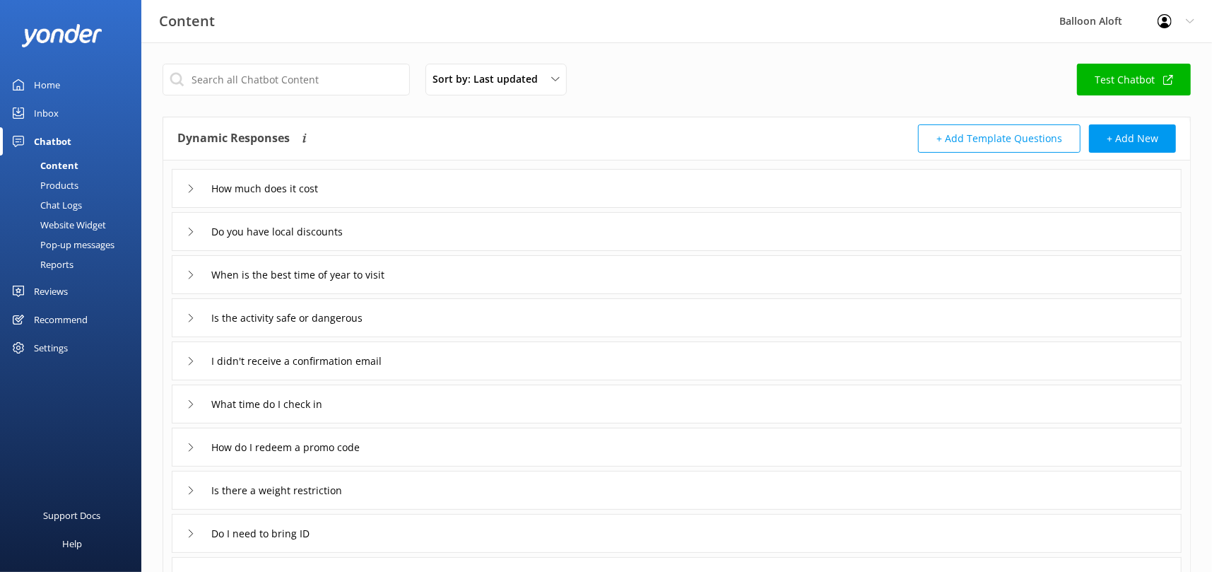
click at [190, 274] on icon at bounding box center [191, 275] width 8 height 8
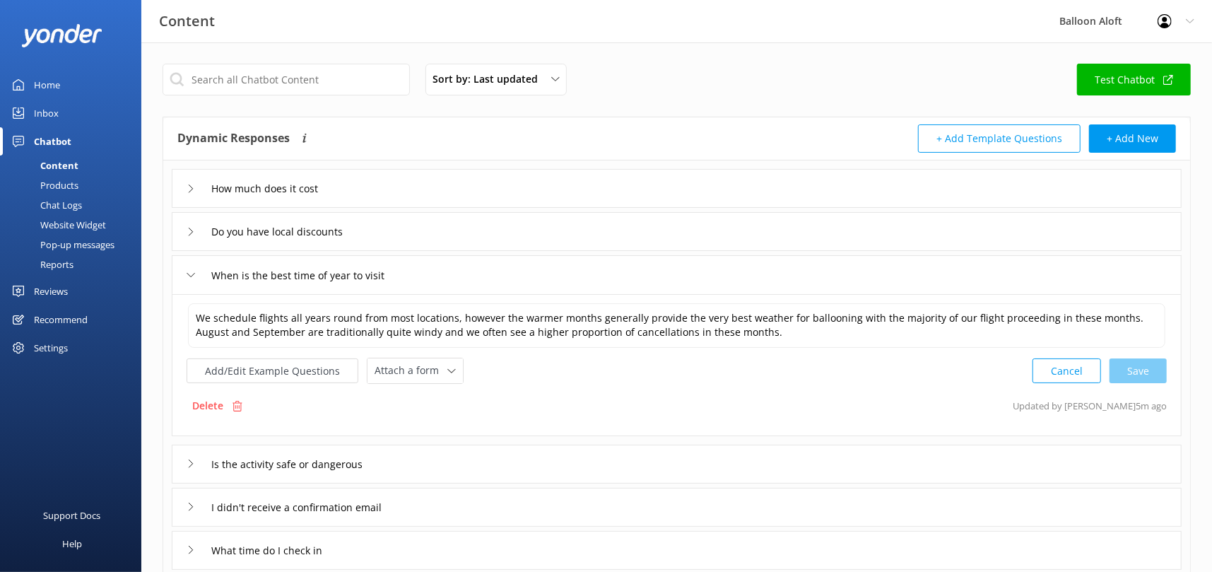
click at [190, 274] on icon at bounding box center [191, 275] width 8 height 8
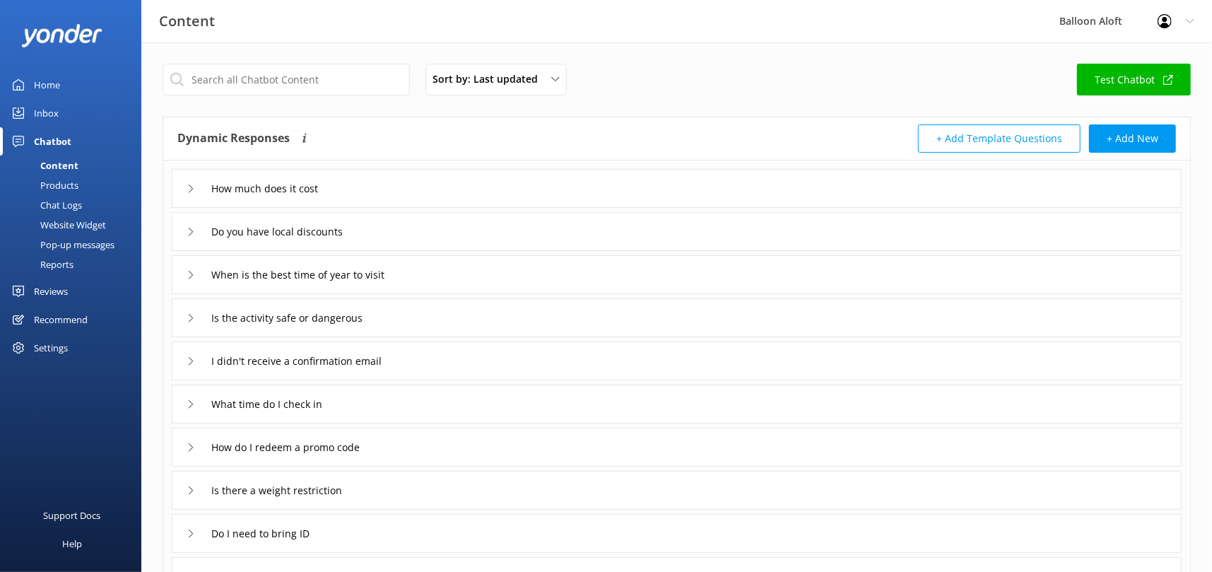
click at [191, 314] on icon at bounding box center [191, 318] width 8 height 8
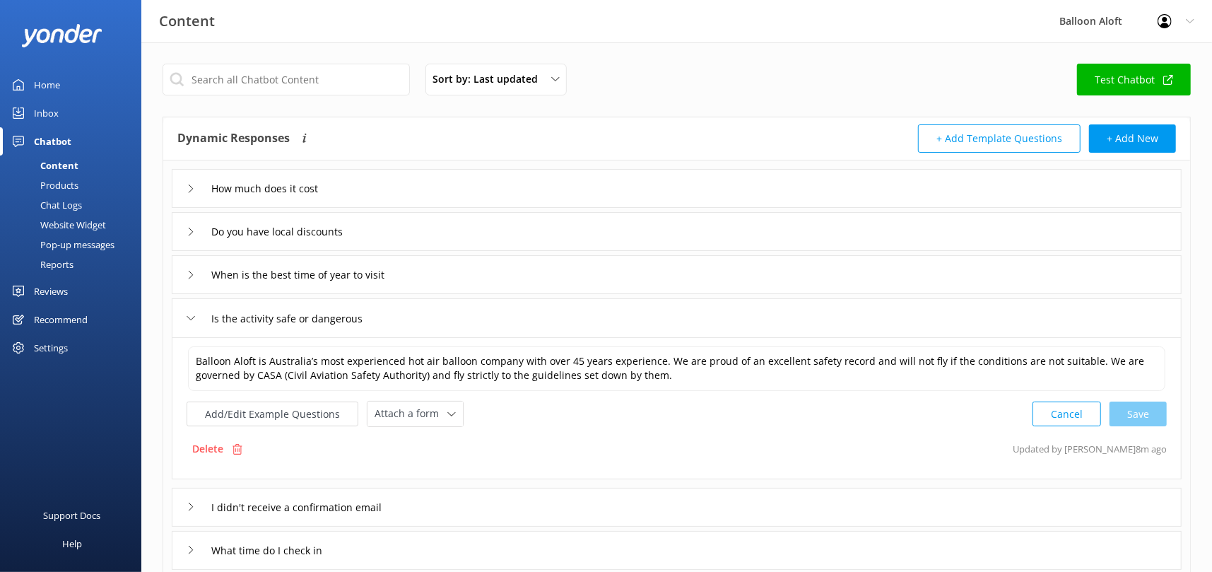
click at [191, 314] on icon at bounding box center [191, 318] width 8 height 8
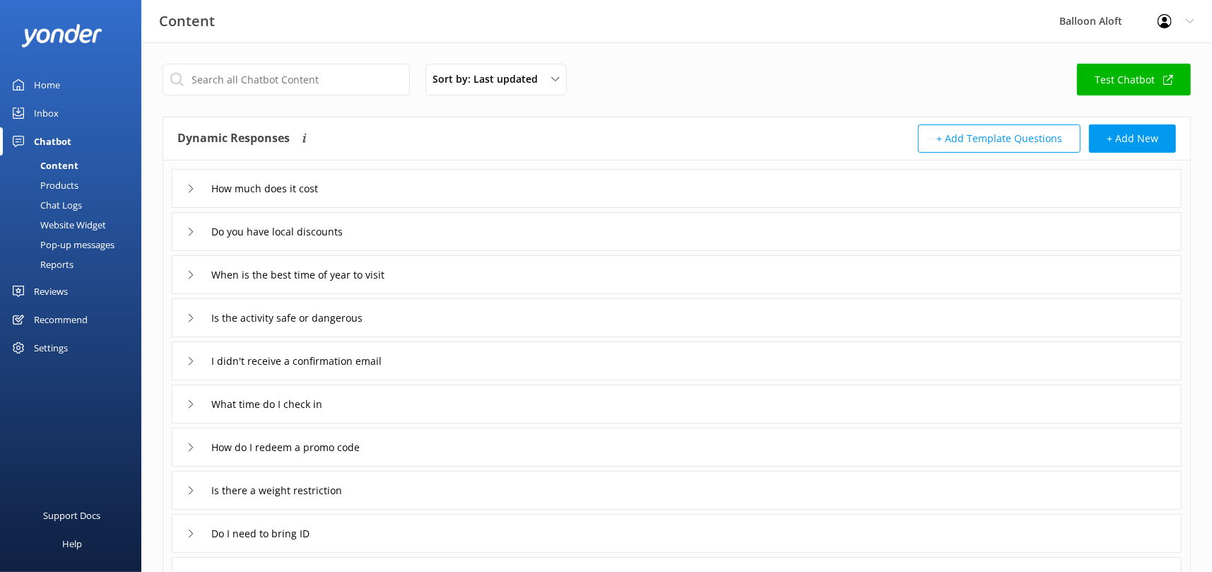
click at [187, 359] on div "I didn't receive a confirmation email" at bounding box center [300, 360] width 226 height 23
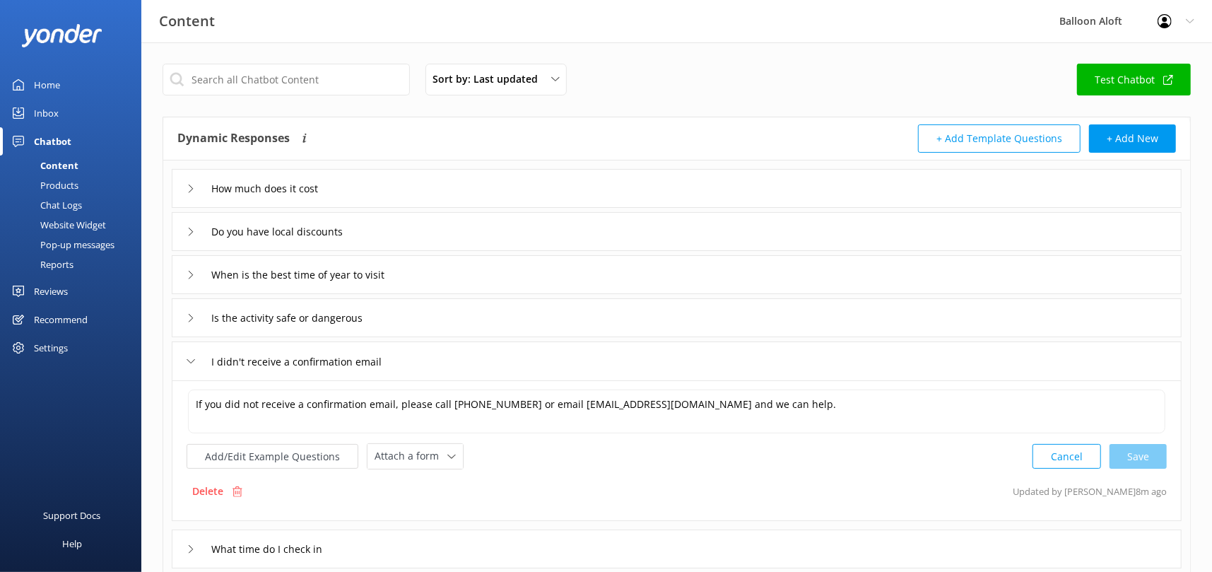
click at [193, 359] on icon at bounding box center [191, 361] width 8 height 8
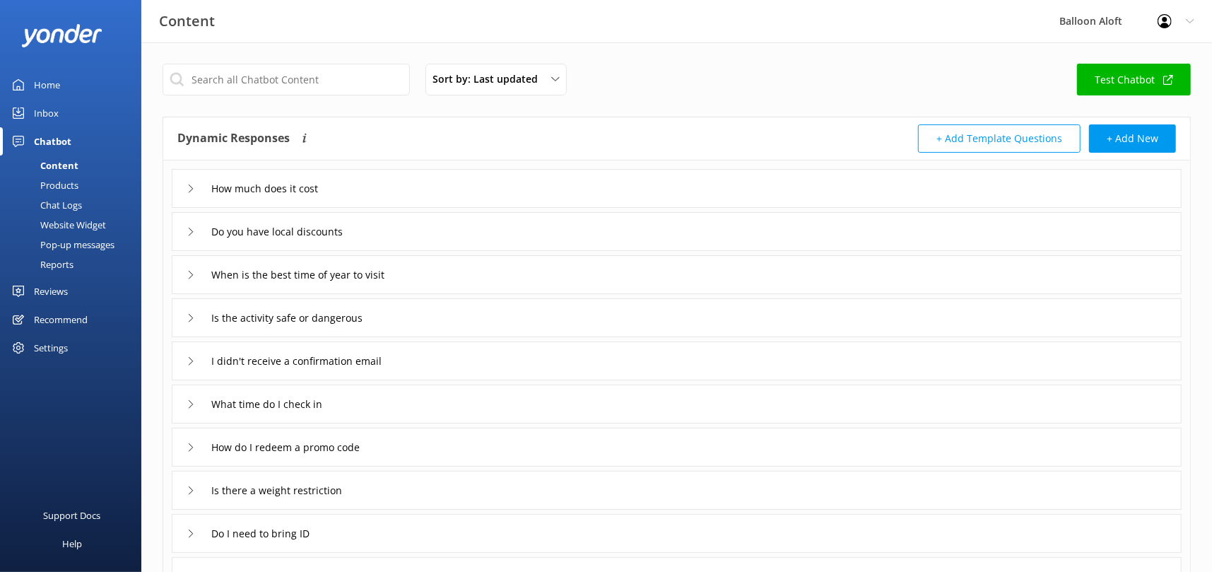
click at [193, 401] on icon at bounding box center [191, 404] width 8 height 8
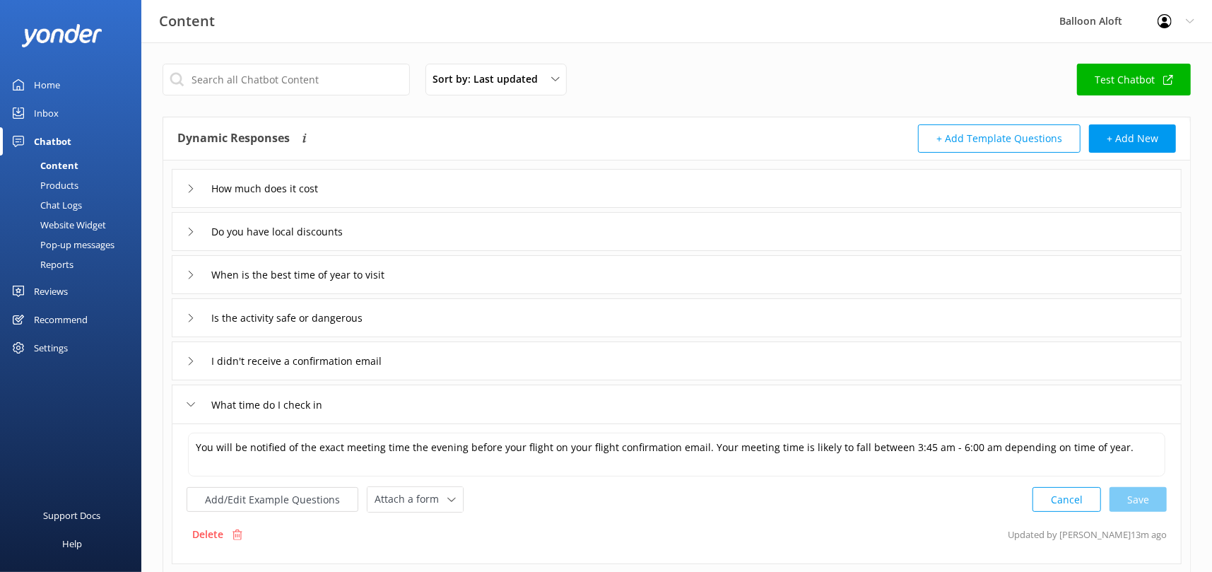
click at [192, 405] on icon at bounding box center [191, 404] width 8 height 8
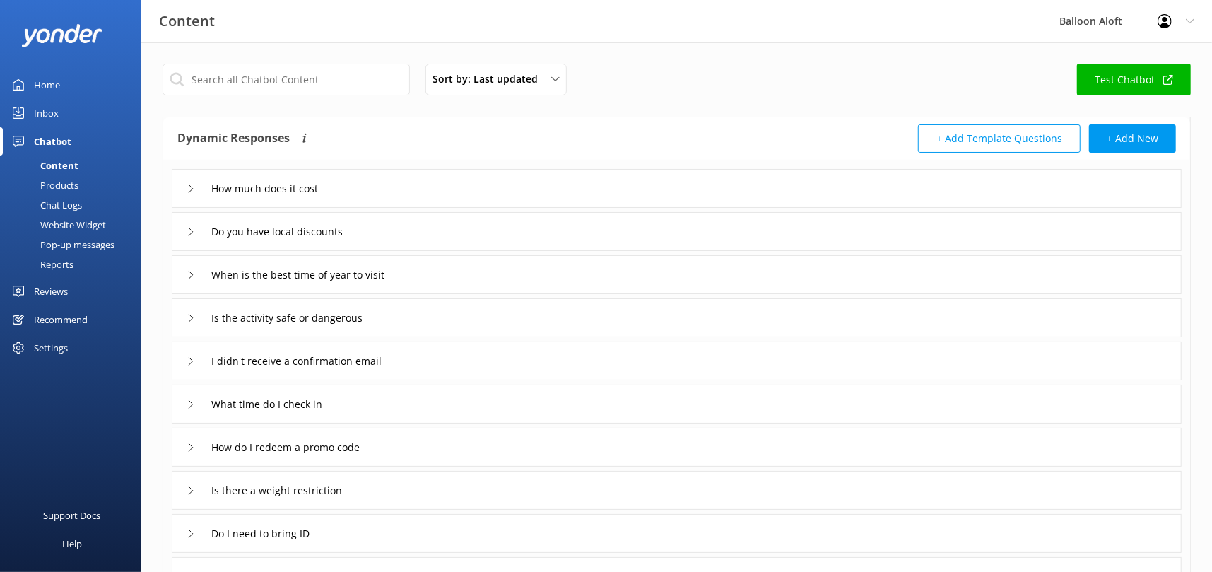
click at [192, 447] on use at bounding box center [191, 447] width 4 height 8
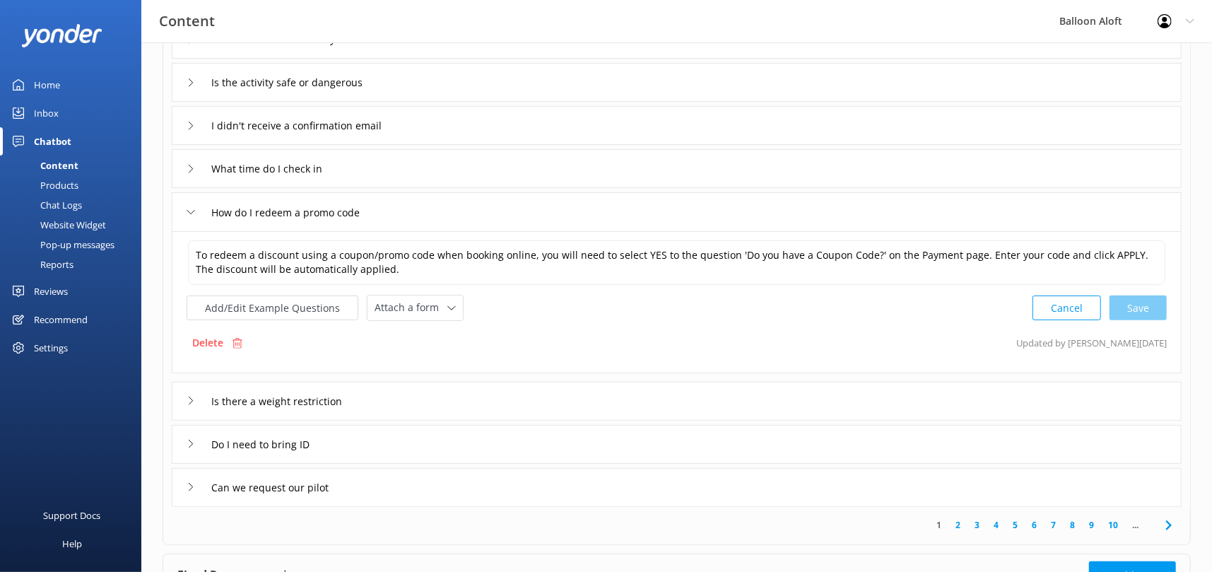
scroll to position [237, 0]
click at [191, 396] on icon at bounding box center [191, 399] width 8 height 8
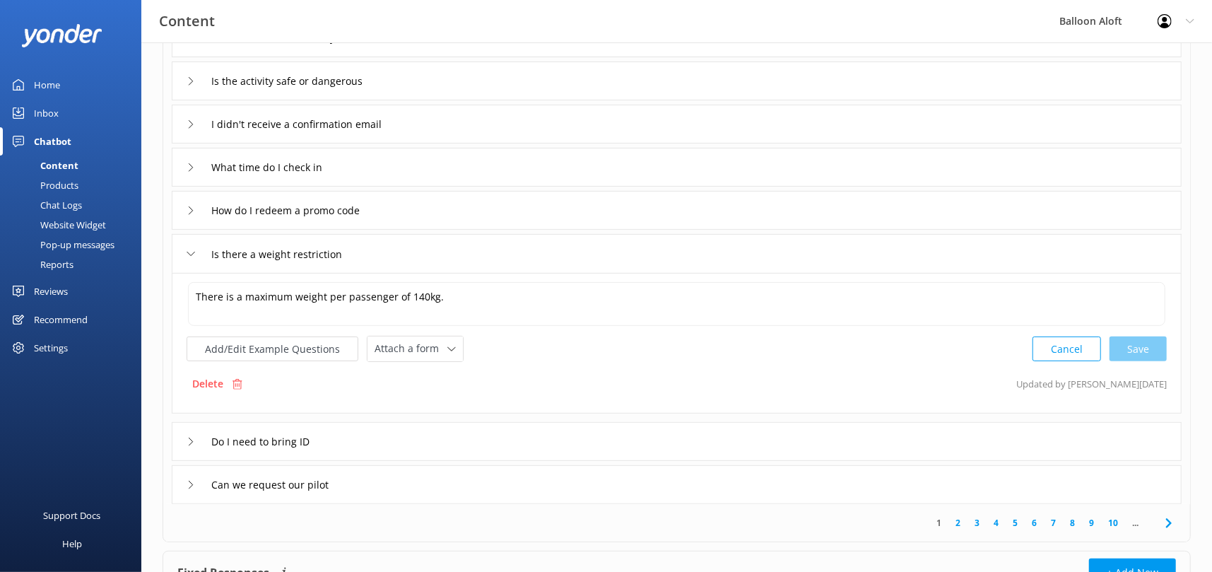
click at [187, 442] on icon at bounding box center [191, 441] width 8 height 8
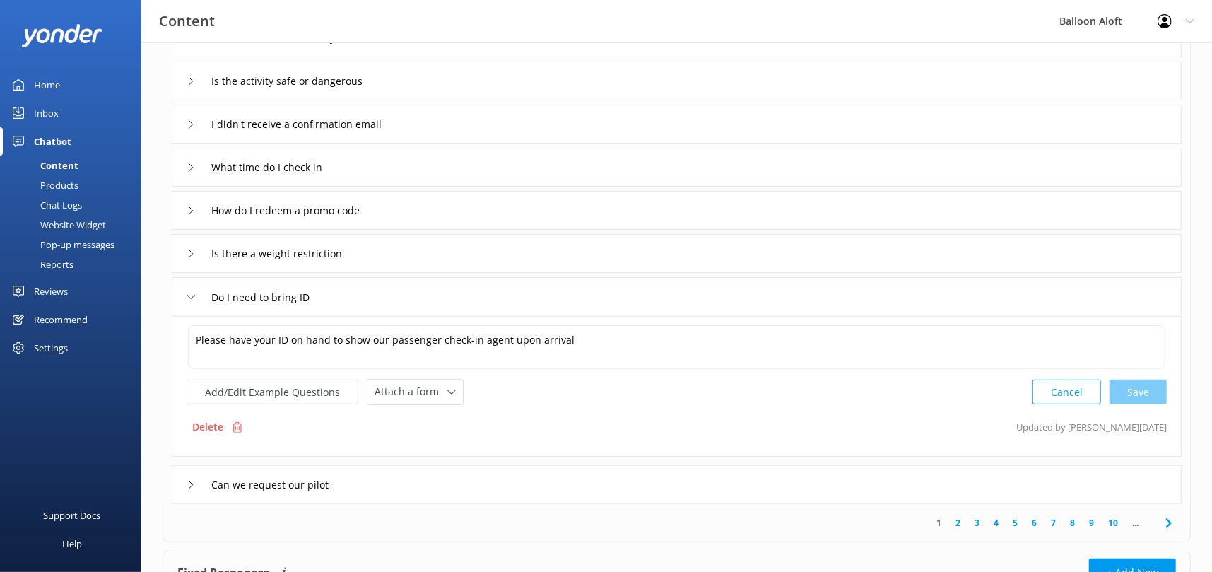
click at [190, 483] on icon at bounding box center [191, 484] width 8 height 8
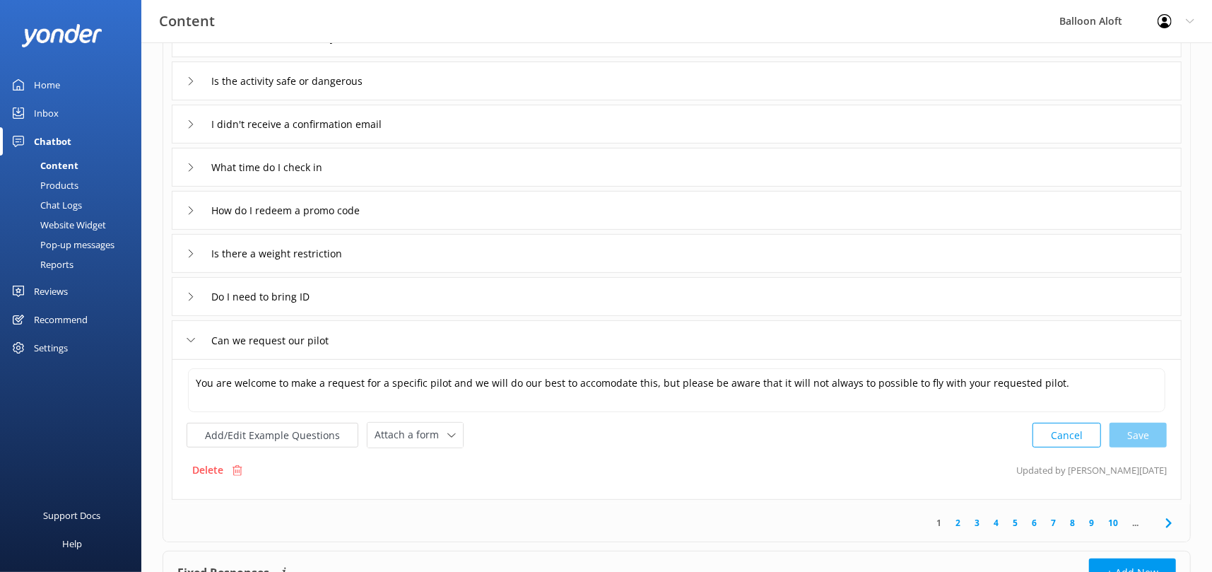
click at [956, 521] on link "2" at bounding box center [957, 522] width 19 height 13
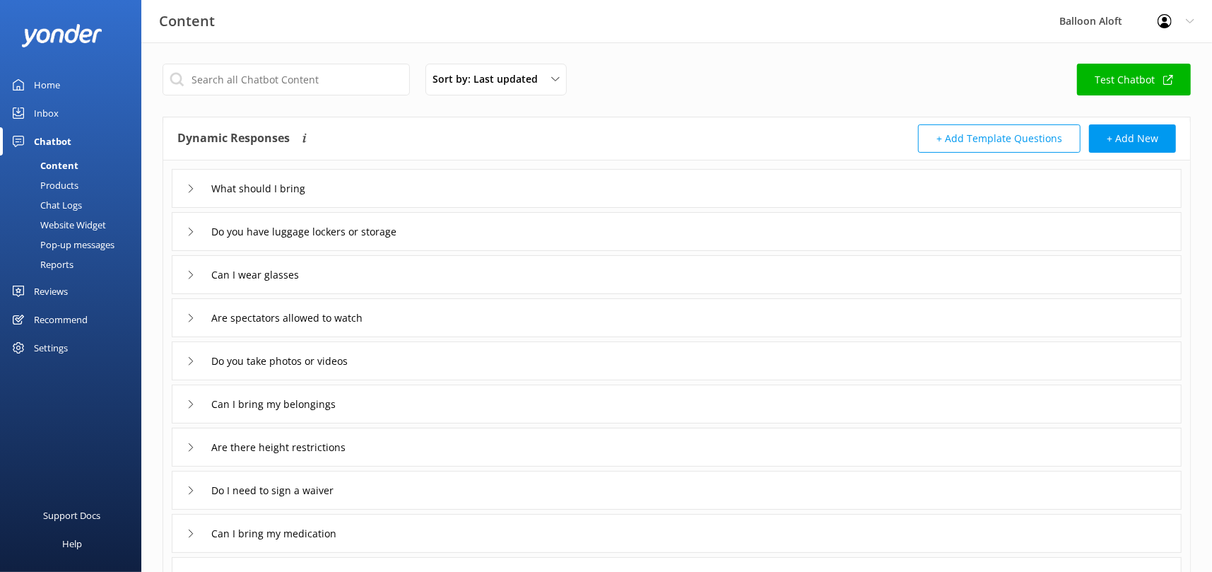
click at [191, 317] on icon at bounding box center [191, 318] width 8 height 8
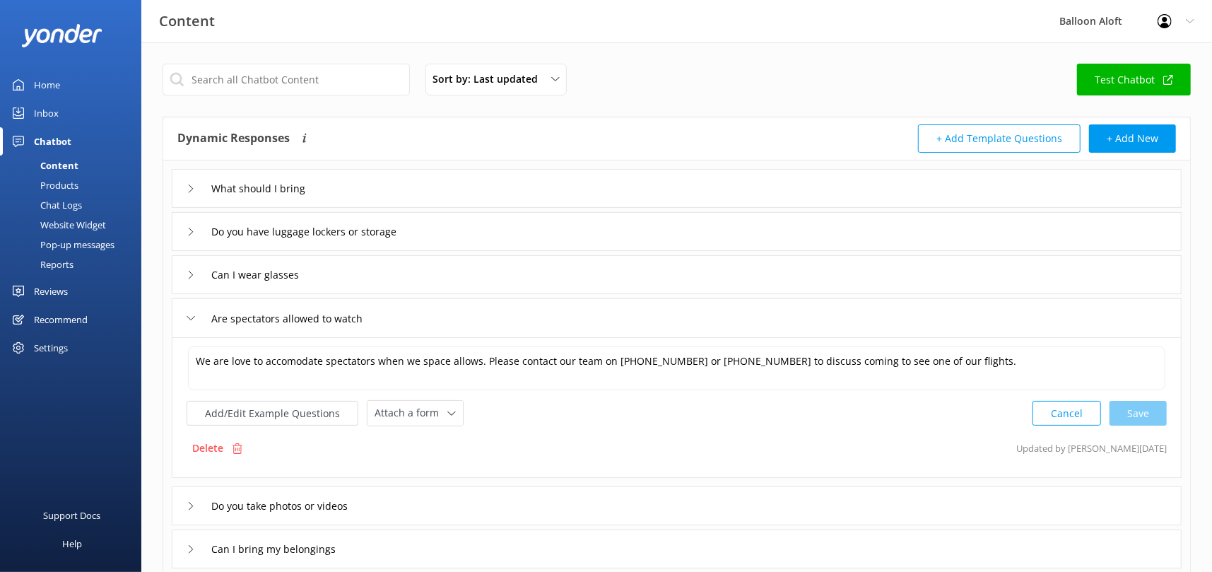
click at [192, 505] on use at bounding box center [191, 506] width 4 height 8
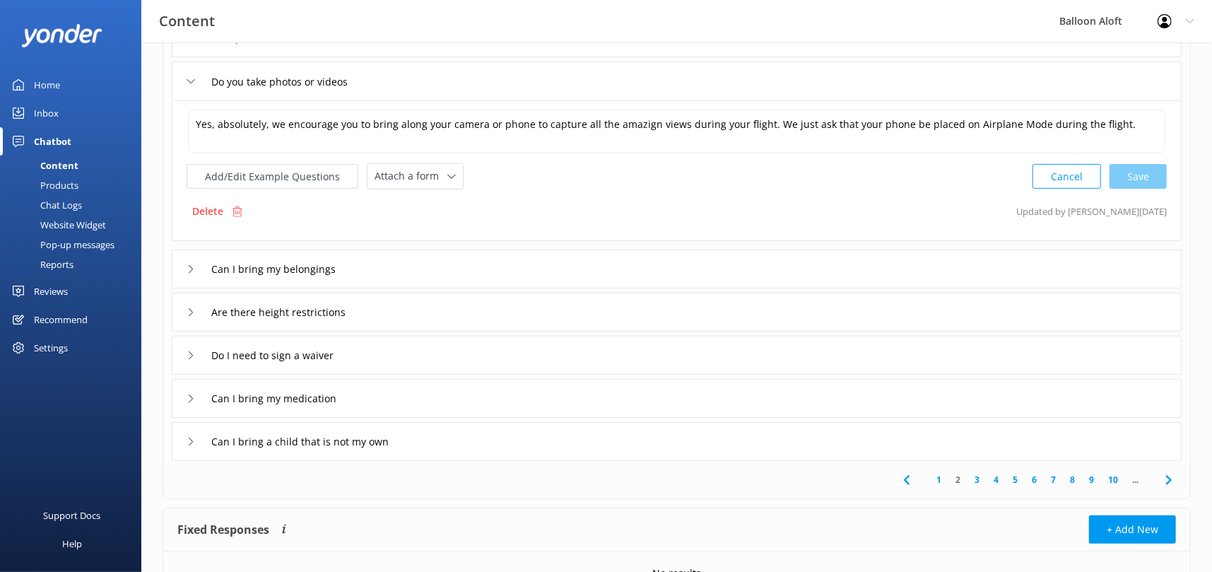
scroll to position [353, 0]
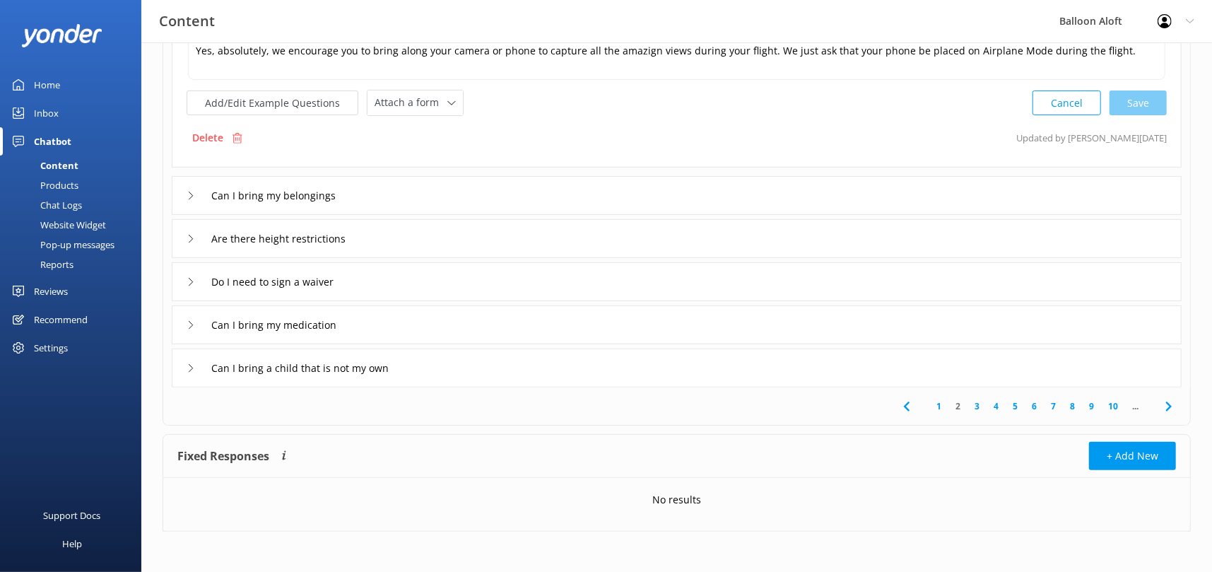
click at [976, 406] on link "3" at bounding box center [976, 405] width 19 height 13
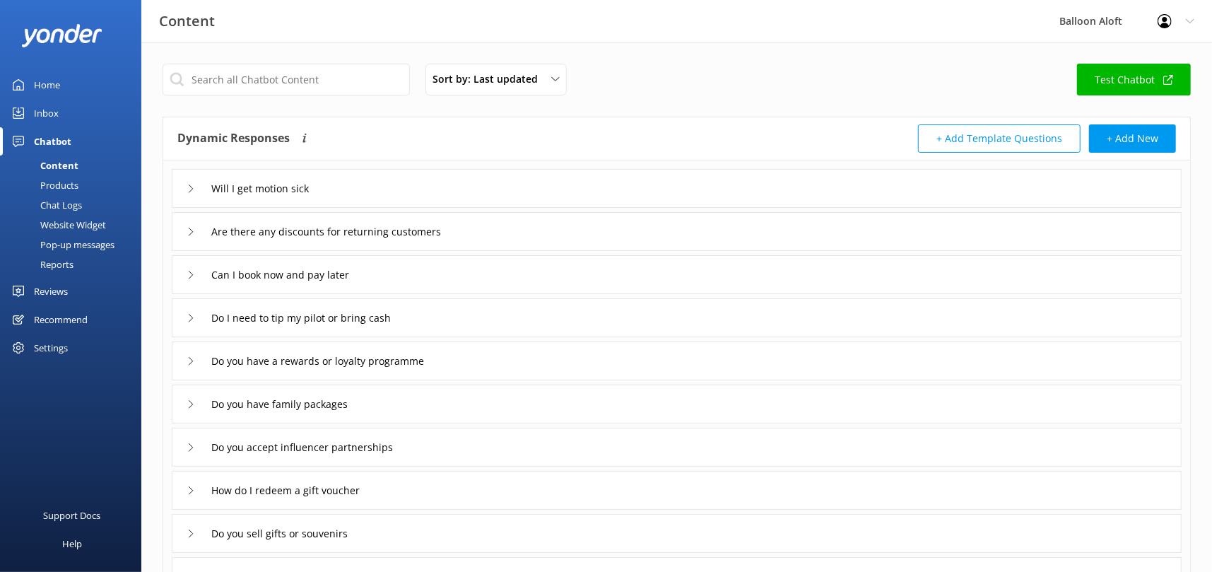
click at [190, 449] on icon at bounding box center [191, 447] width 8 height 8
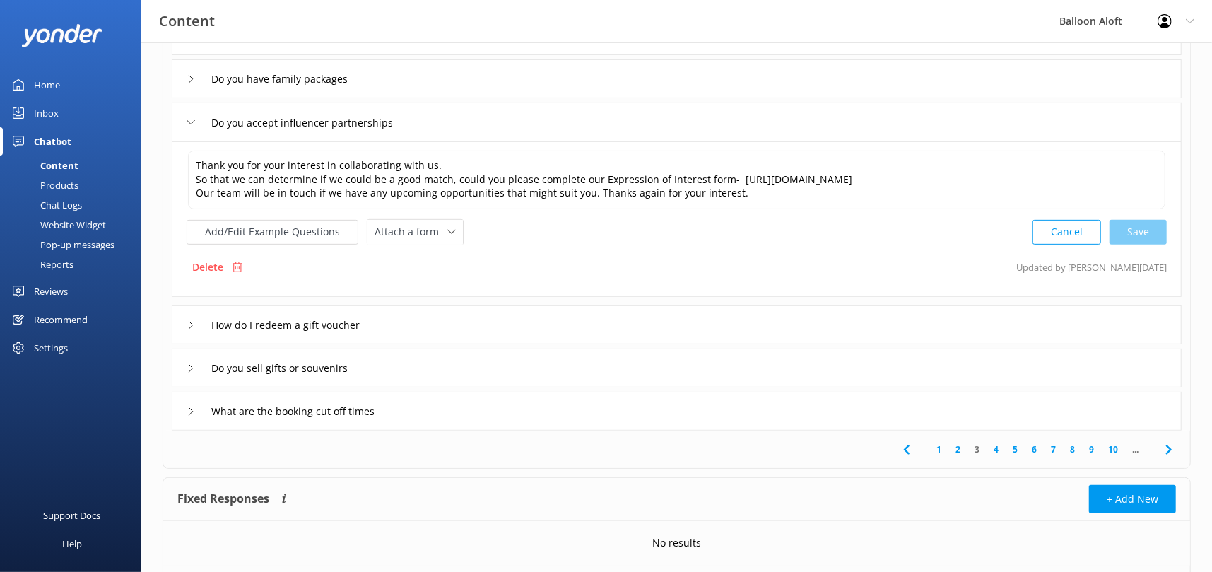
scroll to position [326, 0]
click at [996, 444] on link "4" at bounding box center [995, 448] width 19 height 13
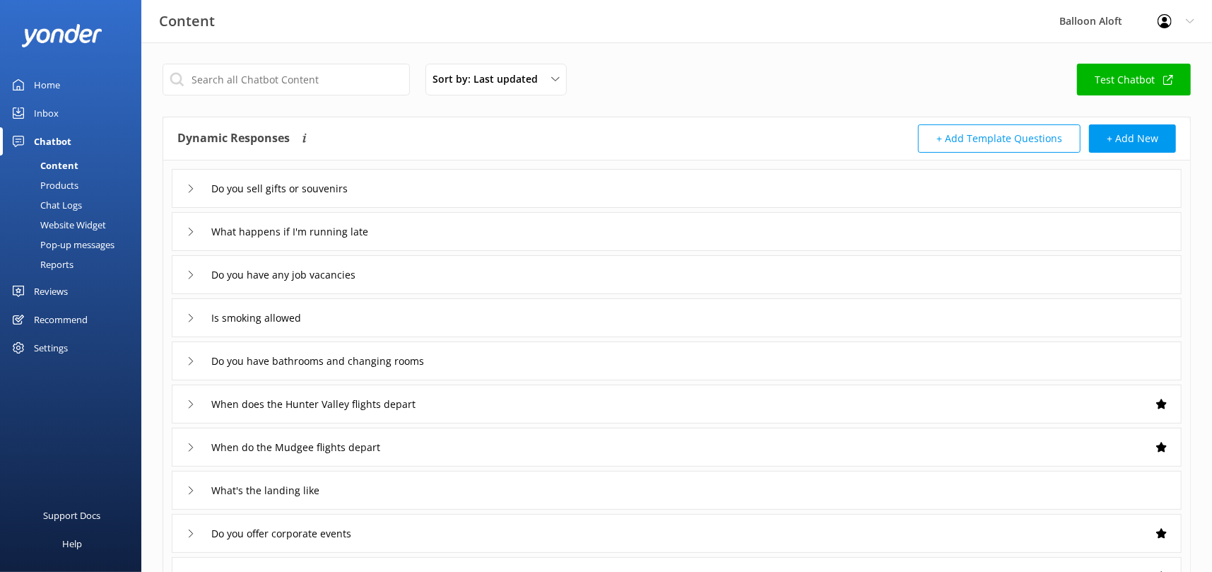
click at [194, 448] on icon at bounding box center [191, 447] width 8 height 8
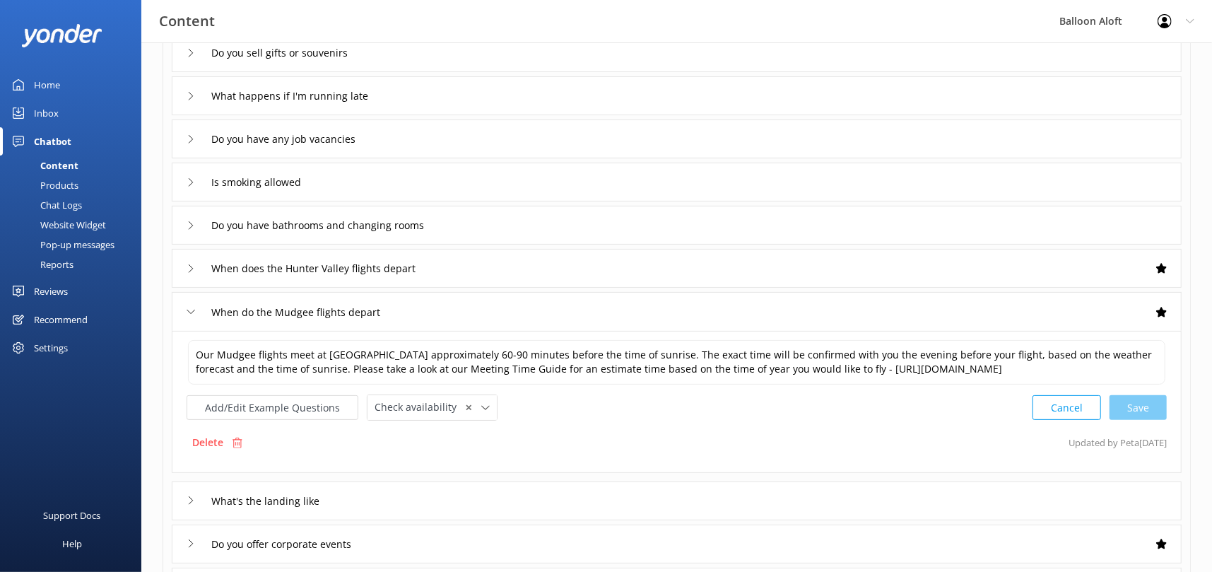
scroll to position [141, 0]
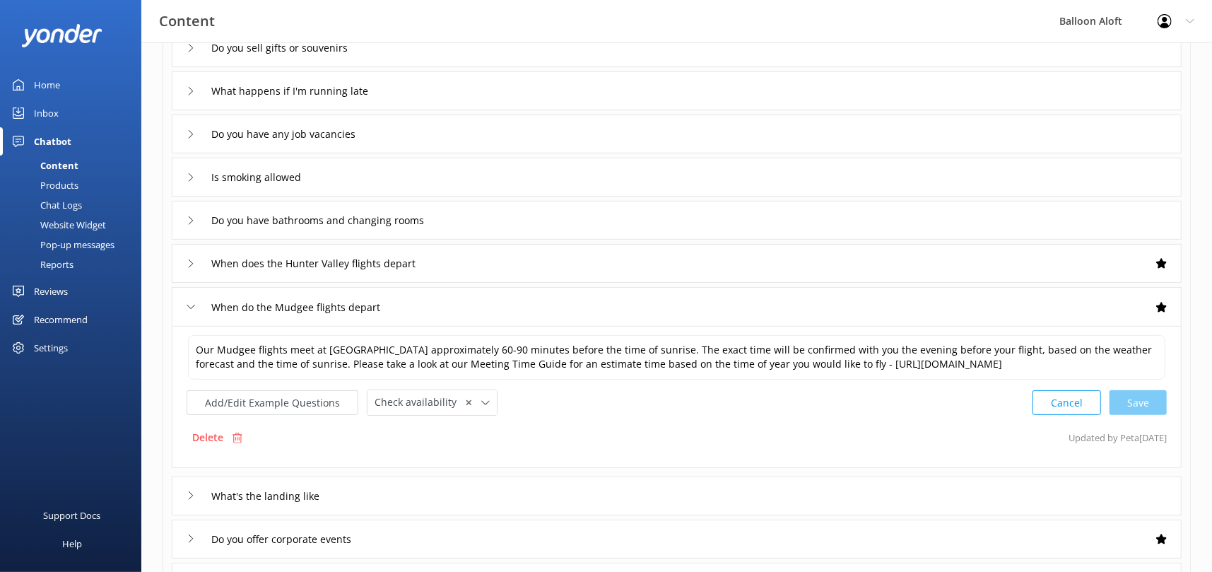
click at [191, 263] on icon at bounding box center [191, 263] width 8 height 8
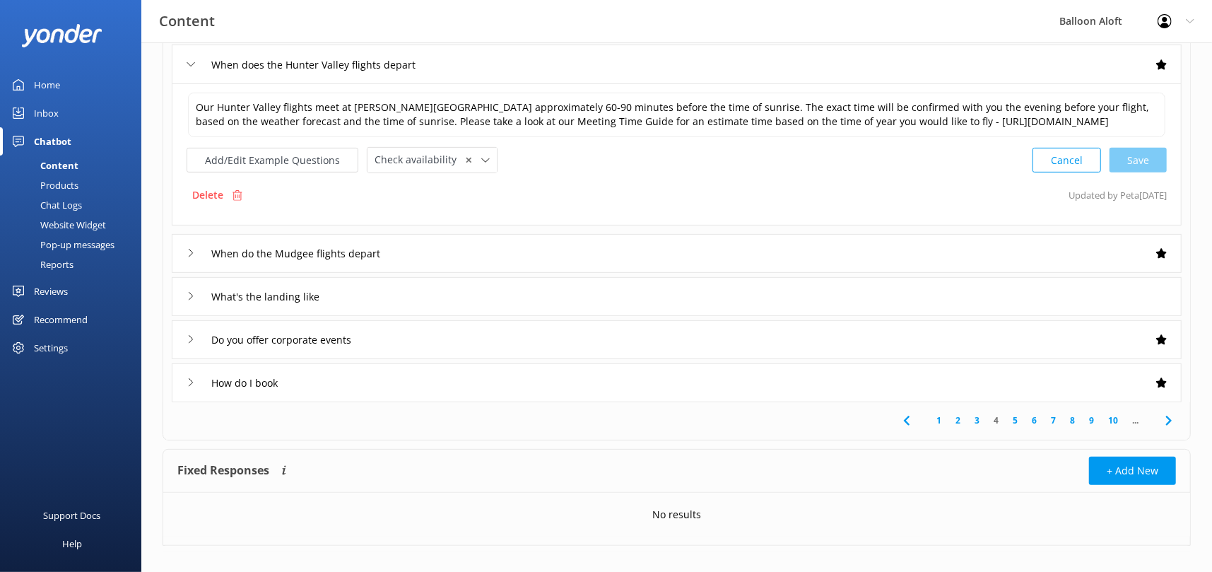
scroll to position [341, 0]
click at [194, 377] on icon at bounding box center [191, 381] width 8 height 8
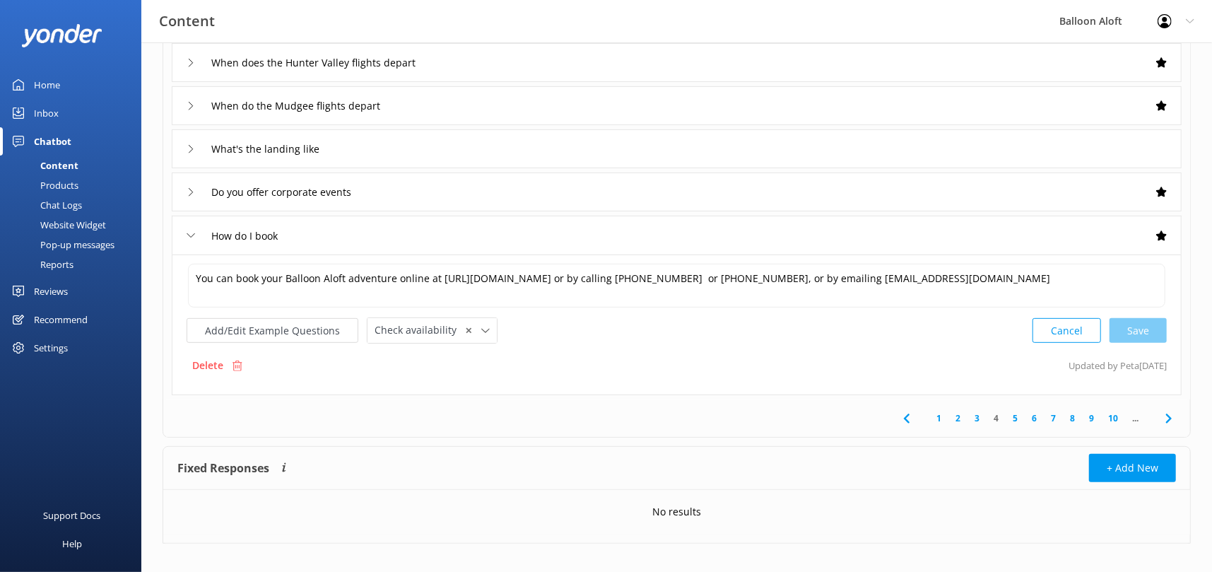
click at [187, 193] on icon at bounding box center [191, 192] width 8 height 8
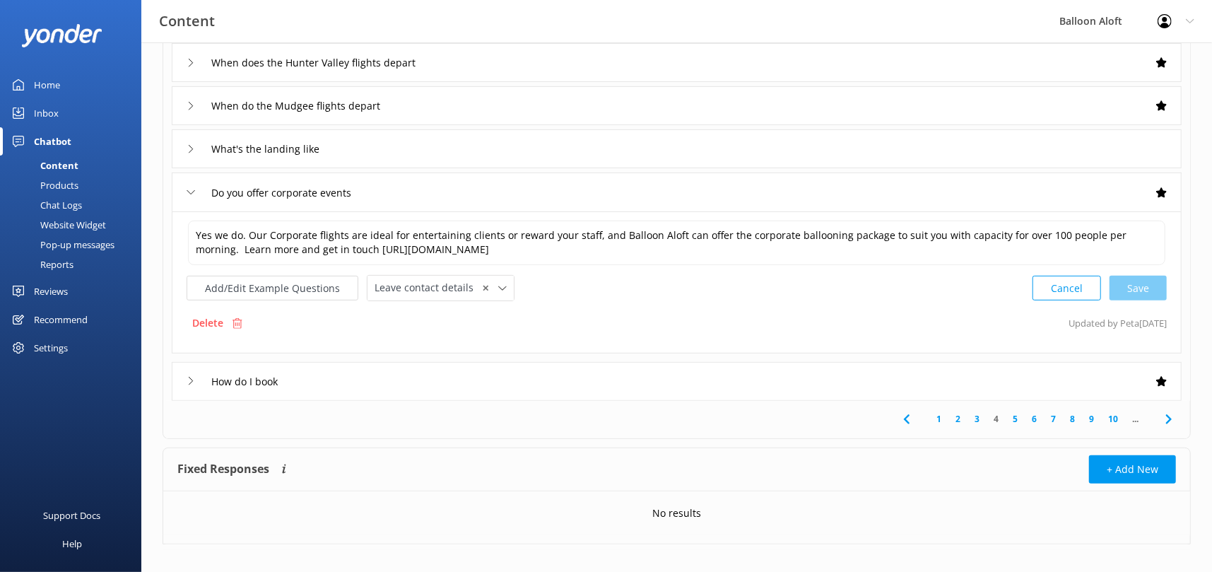
click at [189, 146] on icon at bounding box center [191, 149] width 8 height 8
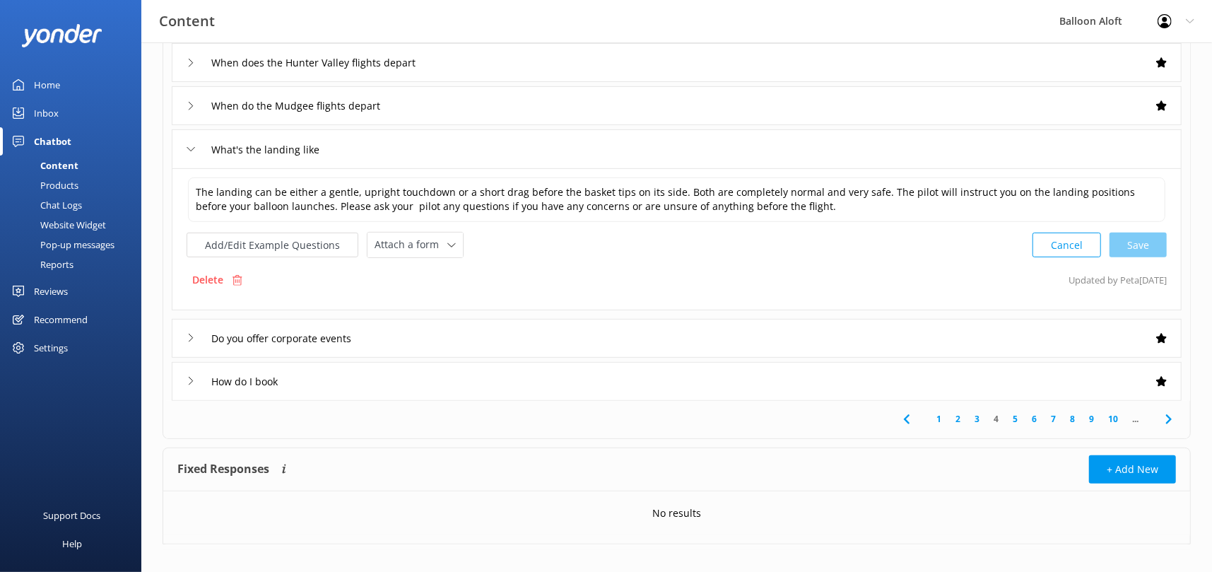
click at [1013, 421] on link "5" at bounding box center [1014, 418] width 19 height 13
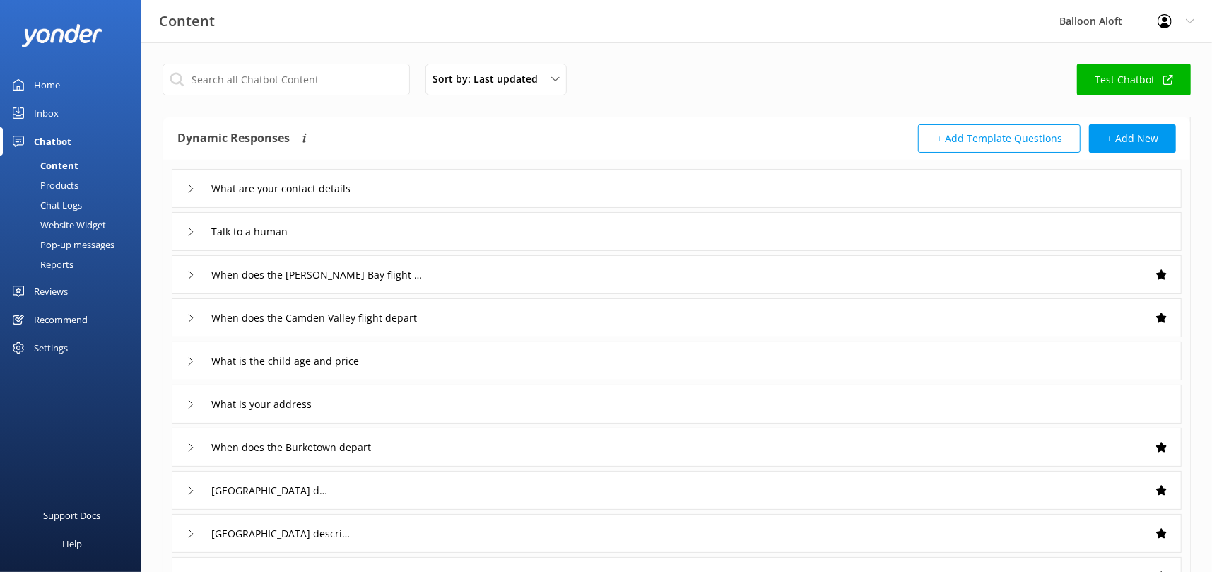
click at [188, 185] on icon at bounding box center [191, 188] width 8 height 8
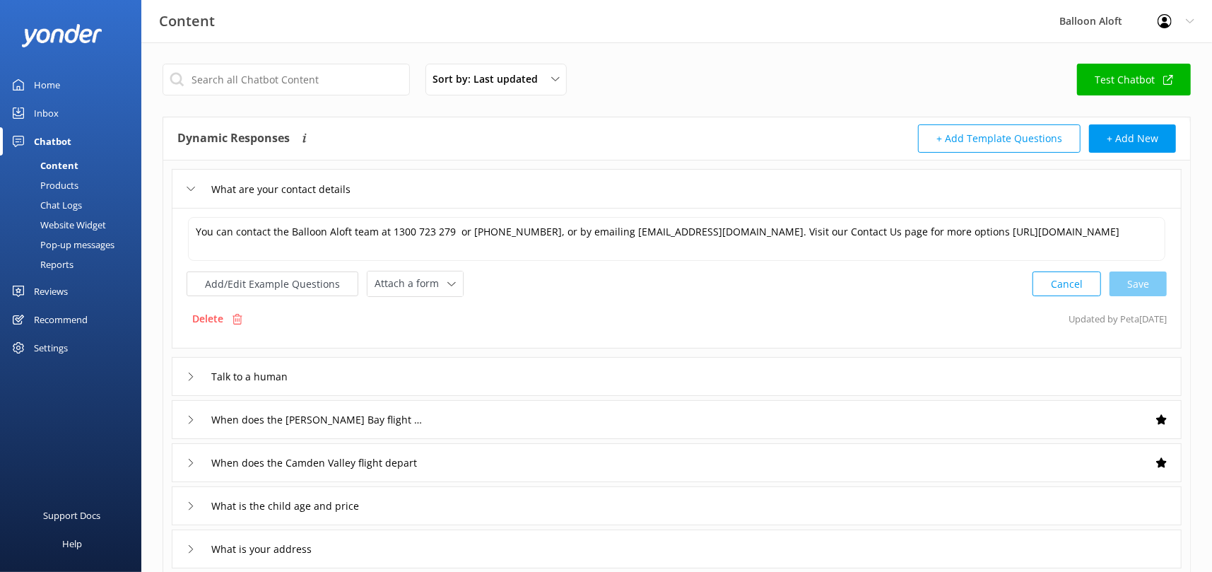
click at [192, 372] on icon at bounding box center [191, 376] width 8 height 8
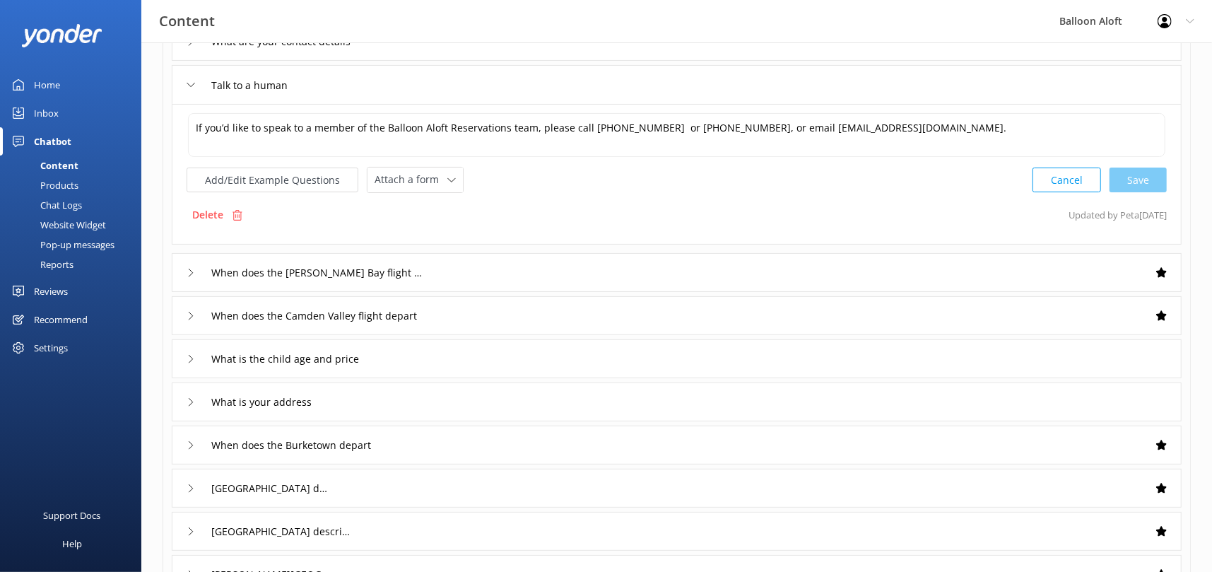
scroll to position [156, 0]
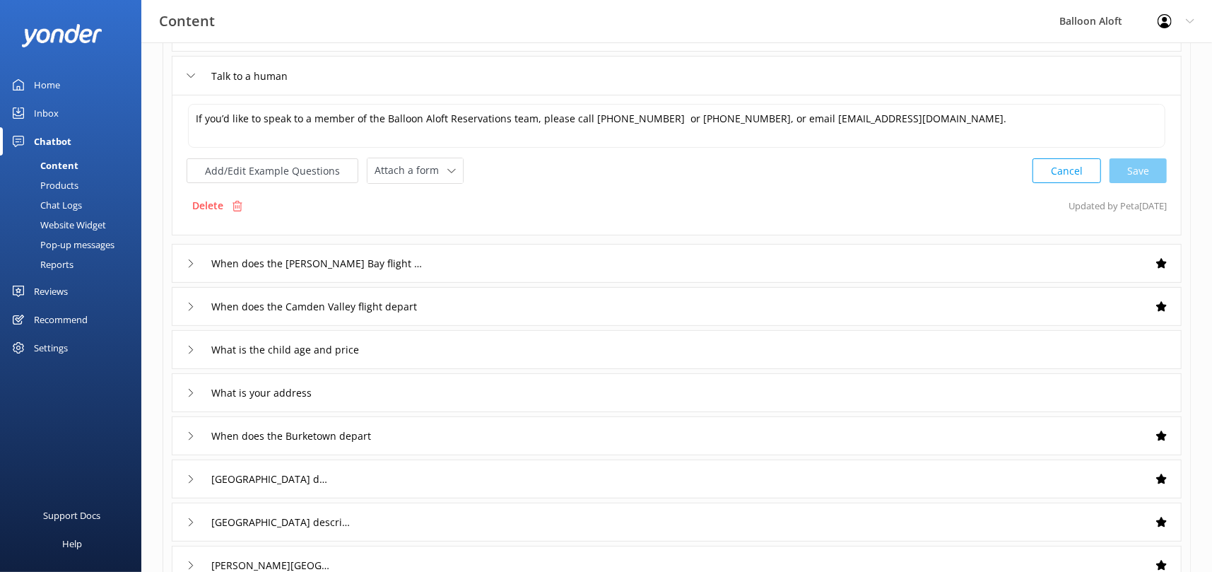
click at [192, 261] on use at bounding box center [191, 263] width 4 height 8
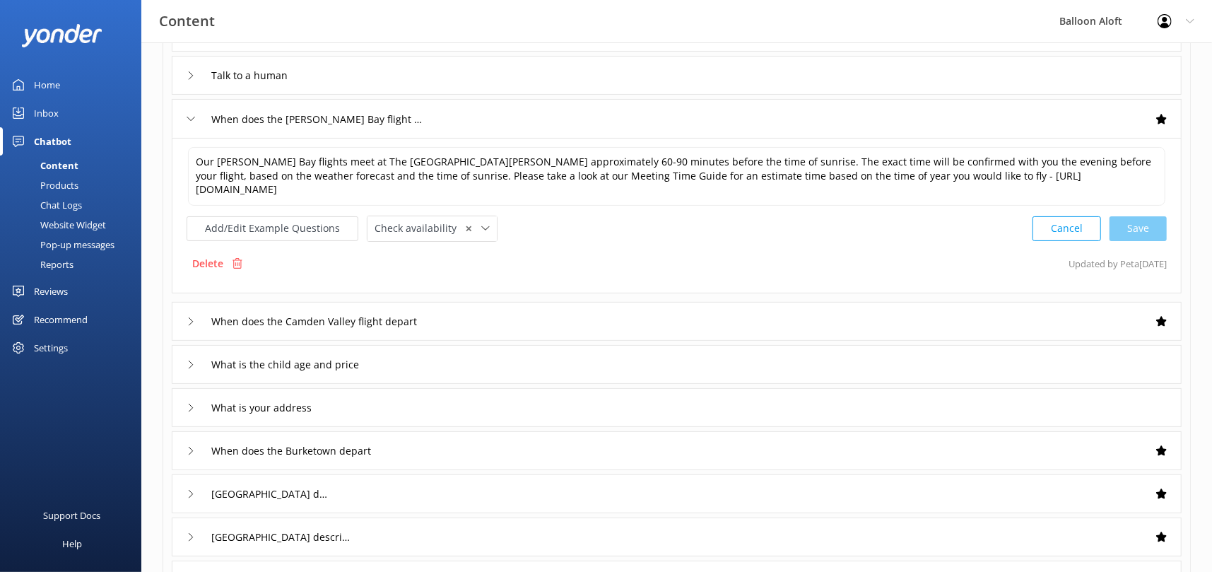
click at [191, 317] on use at bounding box center [191, 321] width 4 height 8
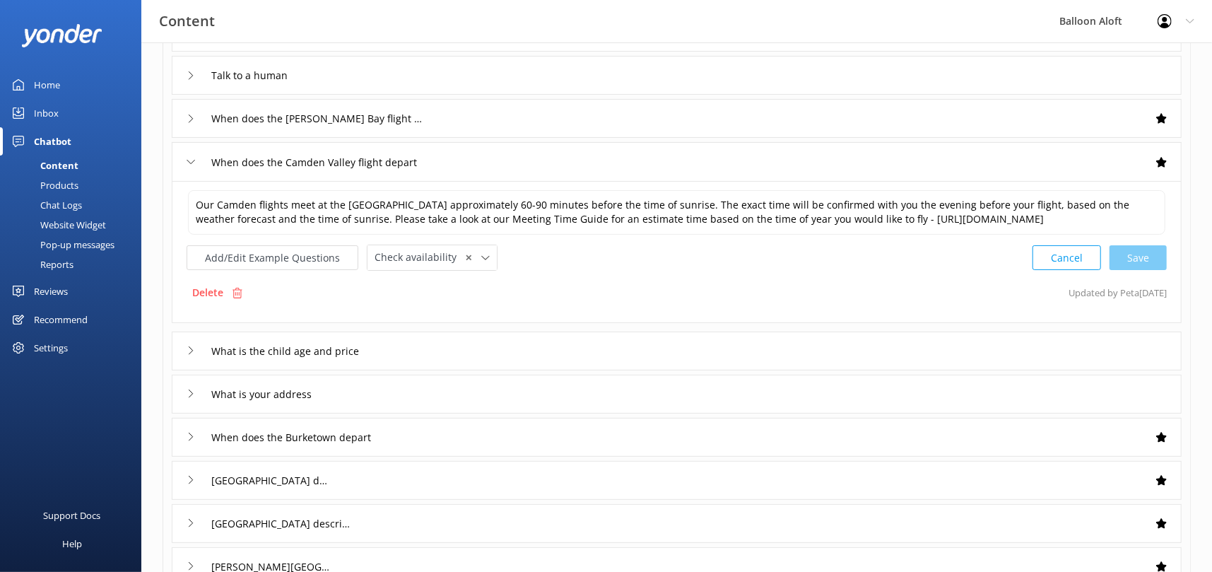
click at [189, 355] on div "What is the child age and price" at bounding box center [283, 350] width 192 height 23
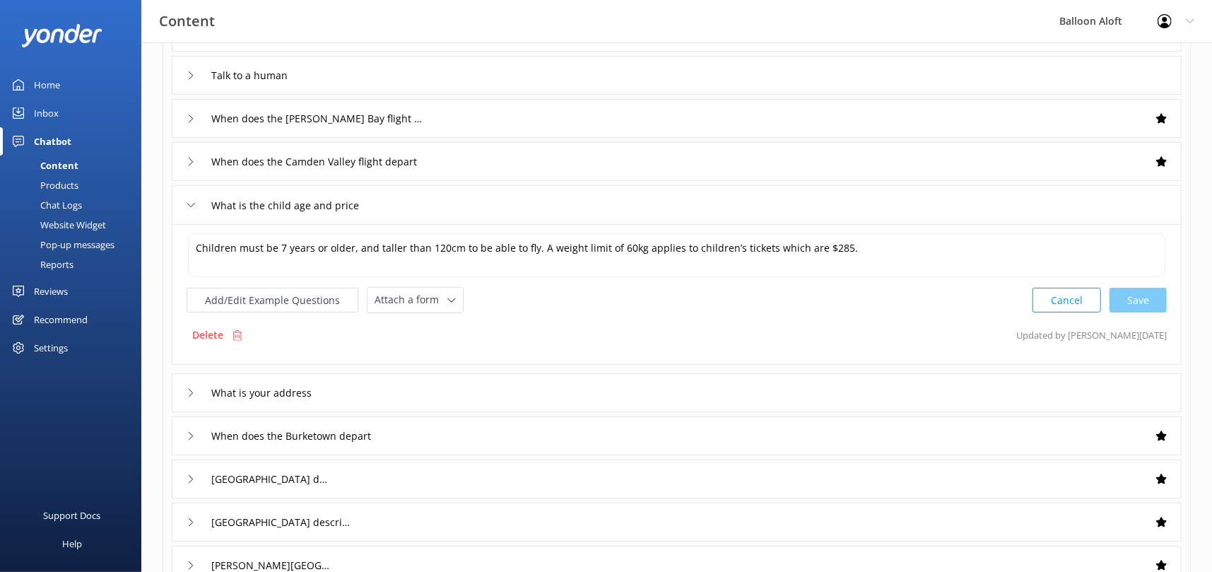
click at [192, 389] on icon at bounding box center [191, 393] width 8 height 8
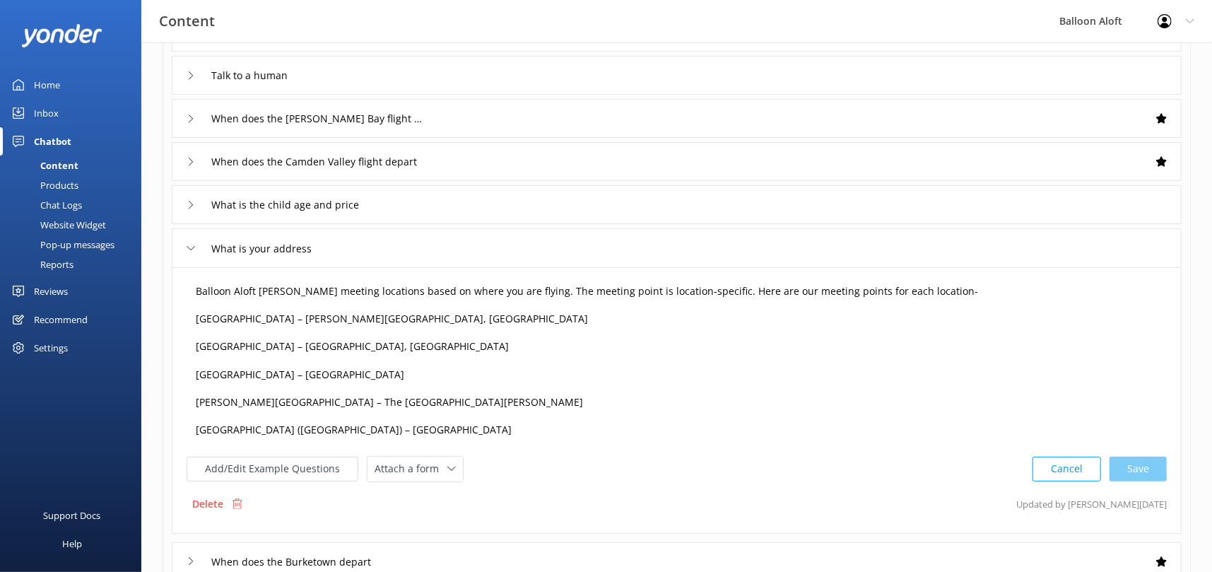
click at [276, 290] on textarea "Balloon Aloft [PERSON_NAME] meeting locations based on where you are flying. Th…" at bounding box center [676, 361] width 977 height 170
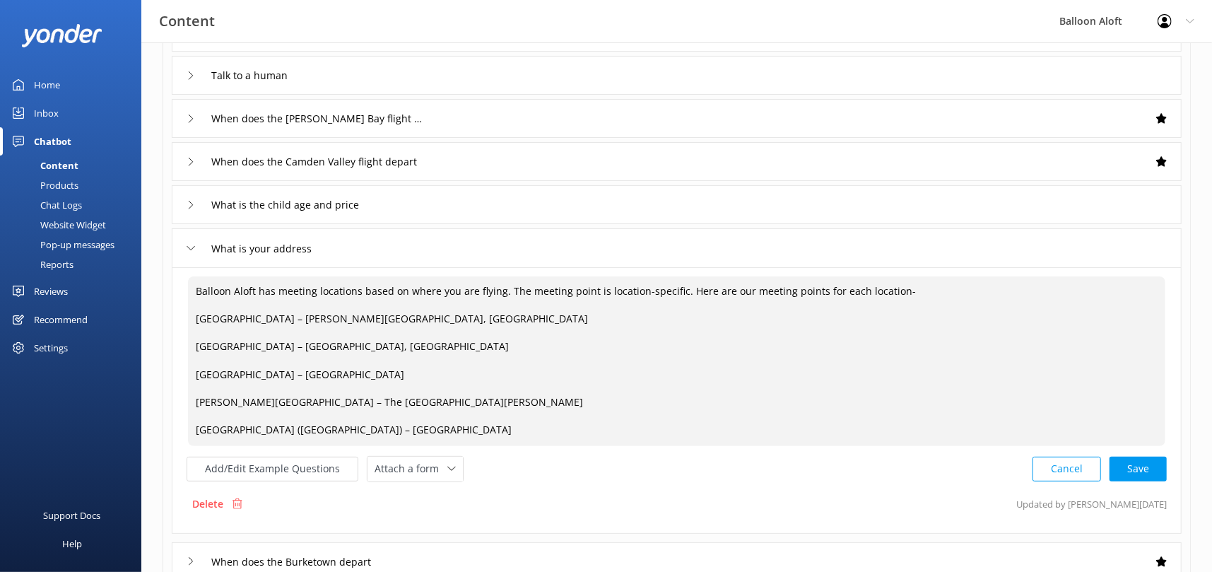
click at [341, 318] on textarea "Balloon Aloft has meeting locations based on where you are flying. The meeting …" at bounding box center [676, 361] width 977 height 170
click at [346, 317] on textarea "Balloon Aloft has meeting locations based on where you are flying. The meeting …" at bounding box center [676, 361] width 977 height 170
click at [338, 344] on textarea "Balloon Aloft has meeting locations based on where you are flying. The meeting …" at bounding box center [676, 361] width 977 height 170
click at [336, 347] on textarea "Balloon Aloft has meeting locations based on where you are flying. The meeting …" at bounding box center [676, 361] width 977 height 170
click at [532, 344] on textarea "Balloon Aloft has meeting locations based on where you are flying. The meeting …" at bounding box center [676, 361] width 977 height 170
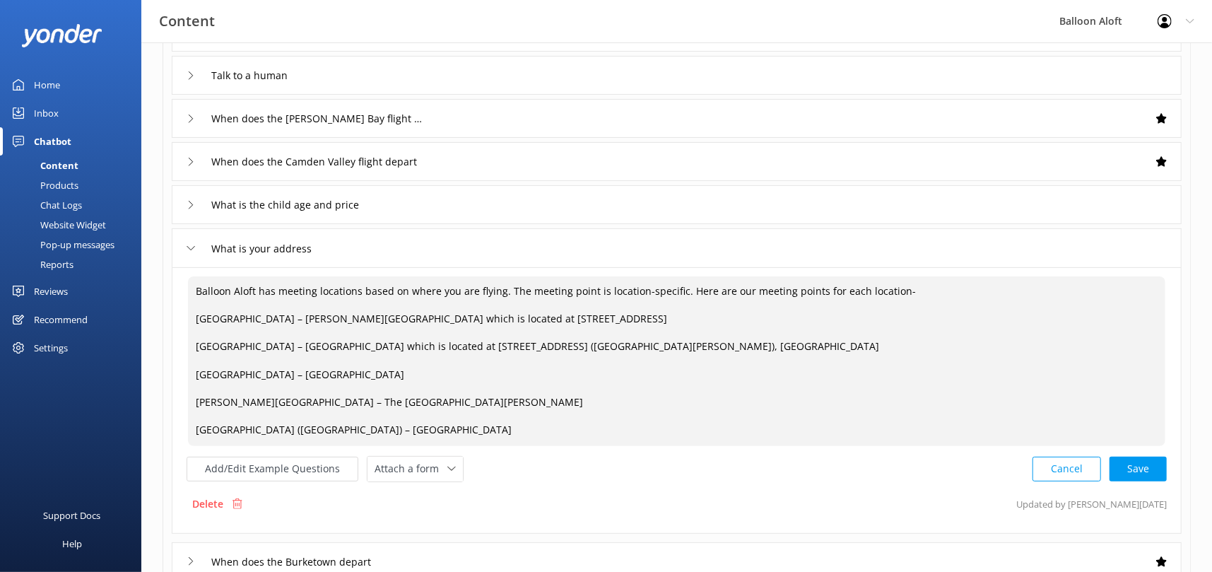
drag, startPoint x: 318, startPoint y: 370, endPoint x: 324, endPoint y: 384, distance: 15.2
click at [318, 373] on textarea "Balloon Aloft has meeting locations based on where you are flying. The meeting …" at bounding box center [676, 361] width 977 height 170
click at [365, 402] on textarea "Balloon Aloft has meeting locations based on where you are flying. The meeting …" at bounding box center [676, 361] width 977 height 170
click at [370, 401] on textarea "Balloon Aloft has meeting locations based on where you are flying. The meeting …" at bounding box center [676, 361] width 977 height 170
click at [432, 402] on textarea "Balloon Aloft has meeting locations based on where you are flying. The meeting …" at bounding box center [676, 361] width 977 height 170
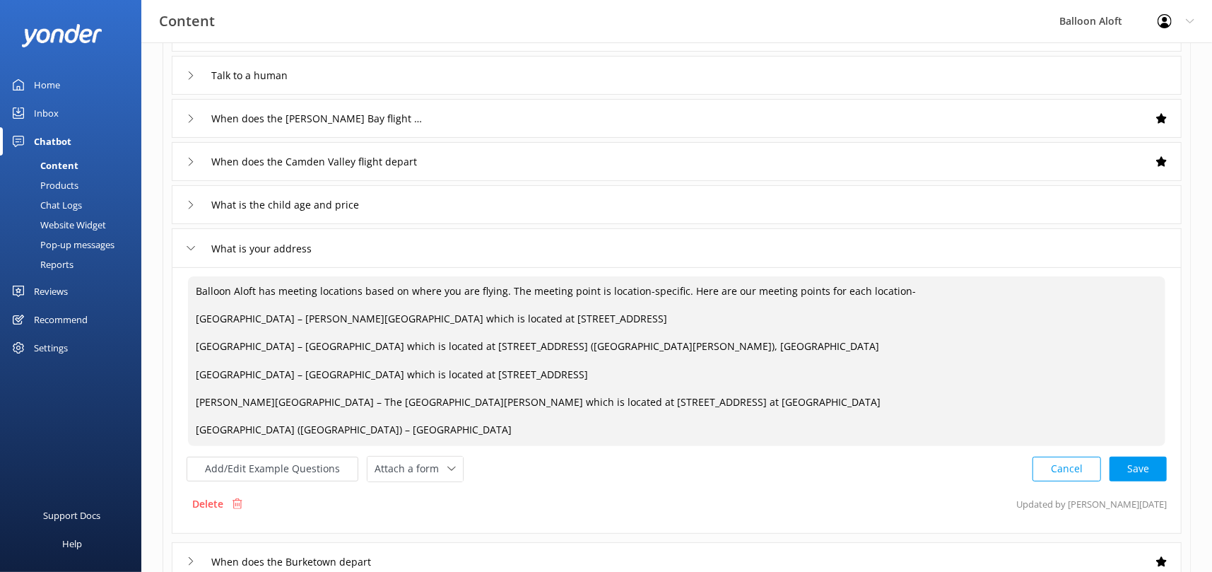
click at [629, 399] on textarea "Balloon Aloft has meeting locations based on where you are flying. The meeting …" at bounding box center [676, 361] width 977 height 170
click at [365, 428] on textarea "Balloon Aloft has meeting locations based on where you are flying. The meeting …" at bounding box center [676, 361] width 977 height 170
click at [437, 427] on textarea "Balloon Aloft has meeting locations based on where you are flying. The meeting …" at bounding box center [676, 361] width 977 height 170
type textarea "Balloon Aloft has meeting locations based on where you are flying. The meeting …"
click at [1147, 466] on div "Cancel Loading.." at bounding box center [1100, 467] width 134 height 26
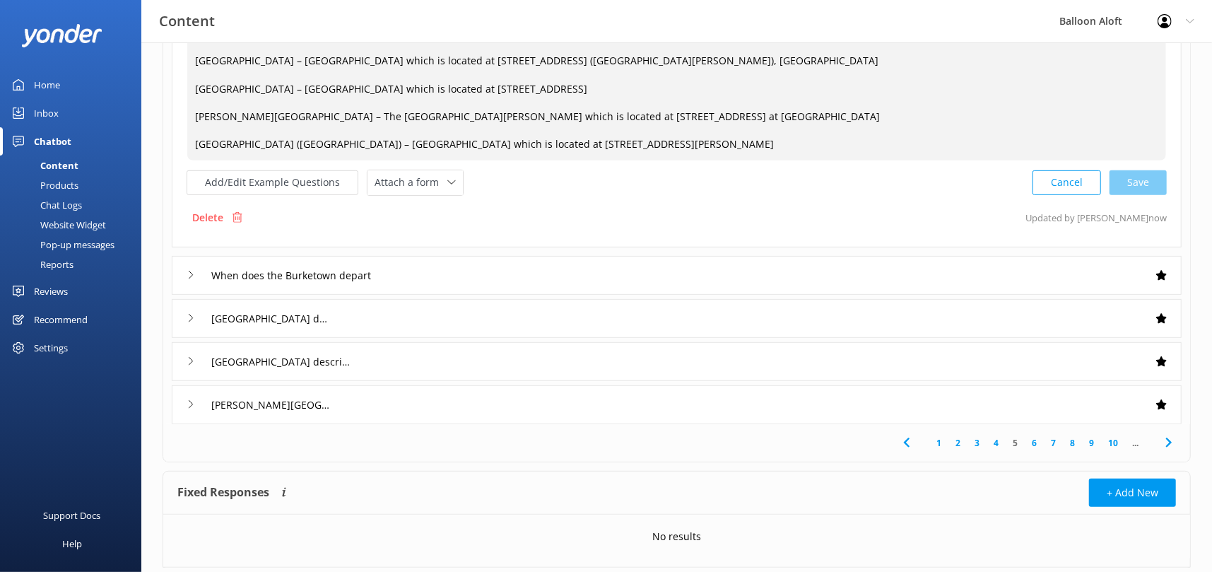
scroll to position [451, 0]
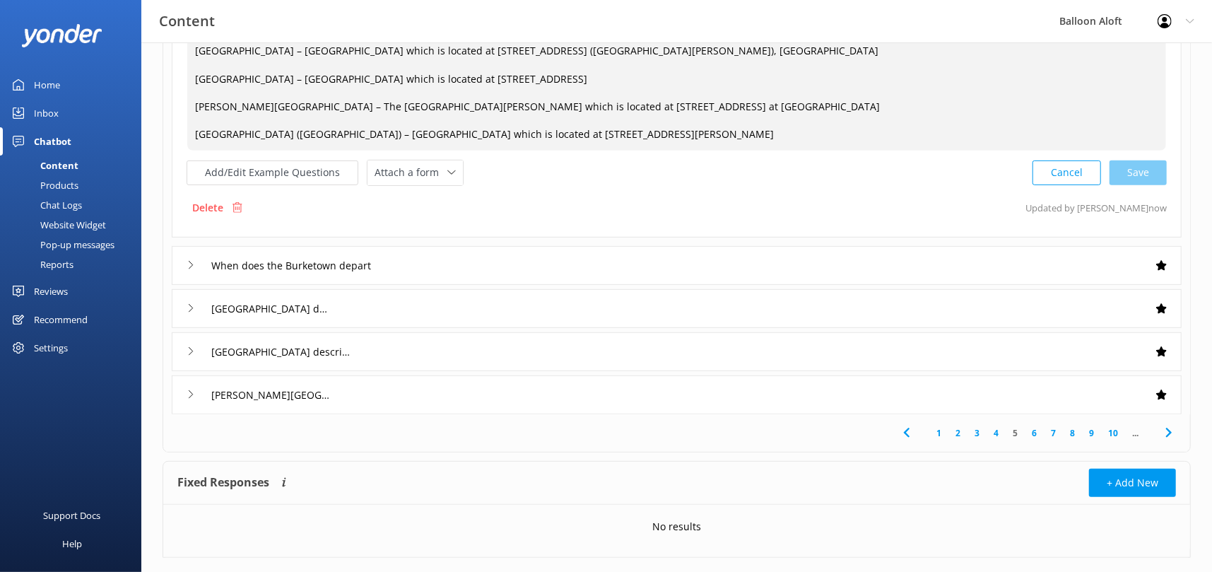
click at [188, 263] on icon at bounding box center [191, 265] width 8 height 8
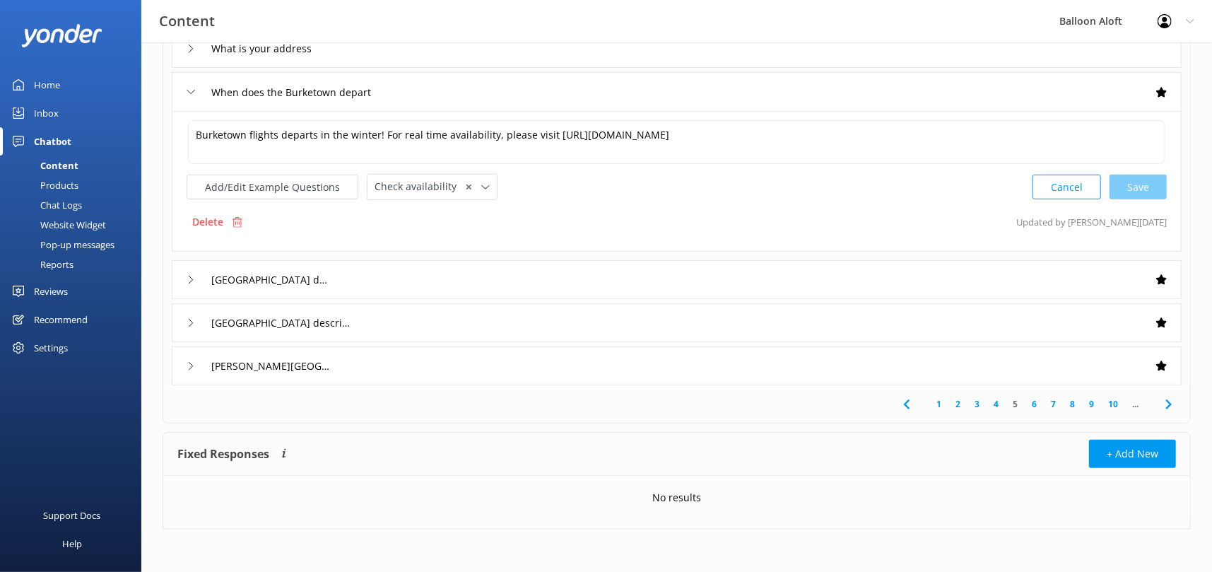
scroll to position [182, 0]
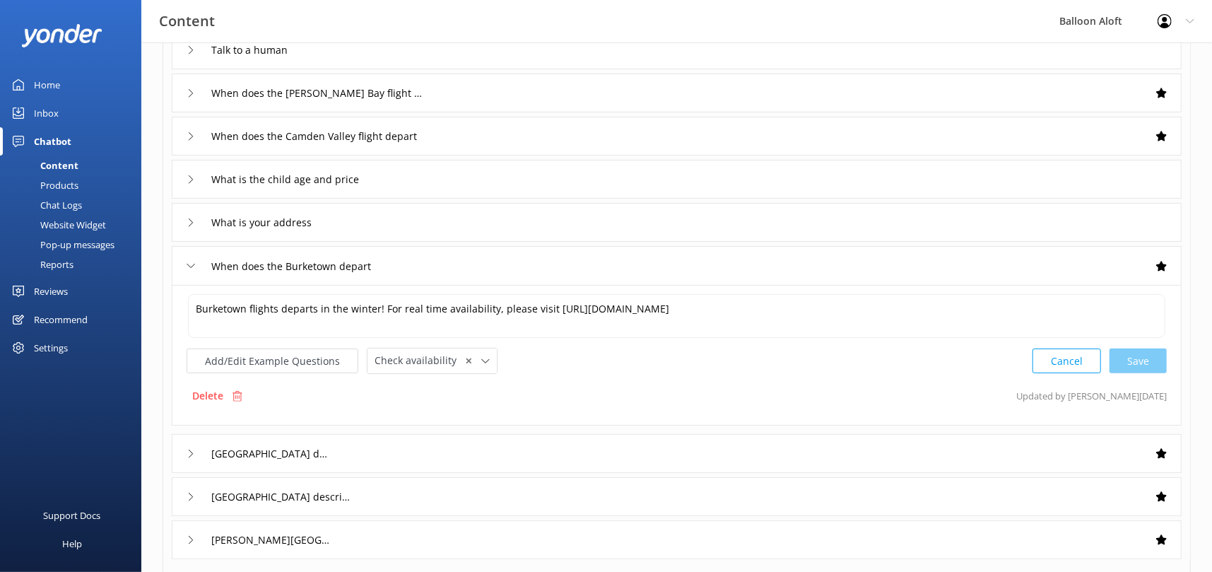
click at [196, 465] on div "[GEOGRAPHIC_DATA] description" at bounding box center [255, 453] width 136 height 23
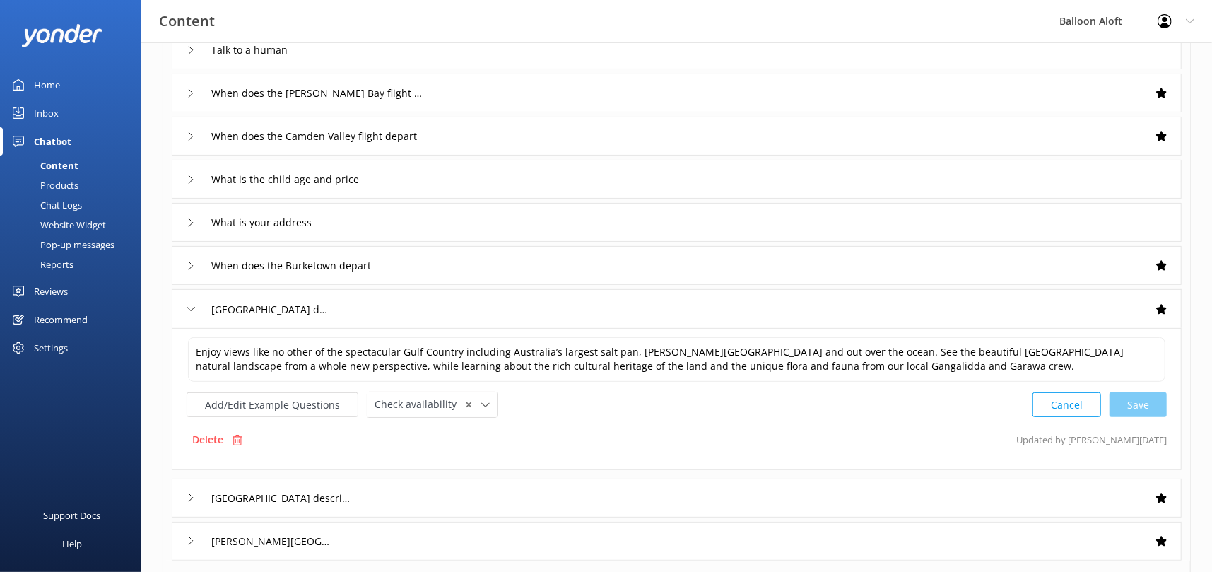
click at [191, 261] on icon at bounding box center [191, 265] width 8 height 8
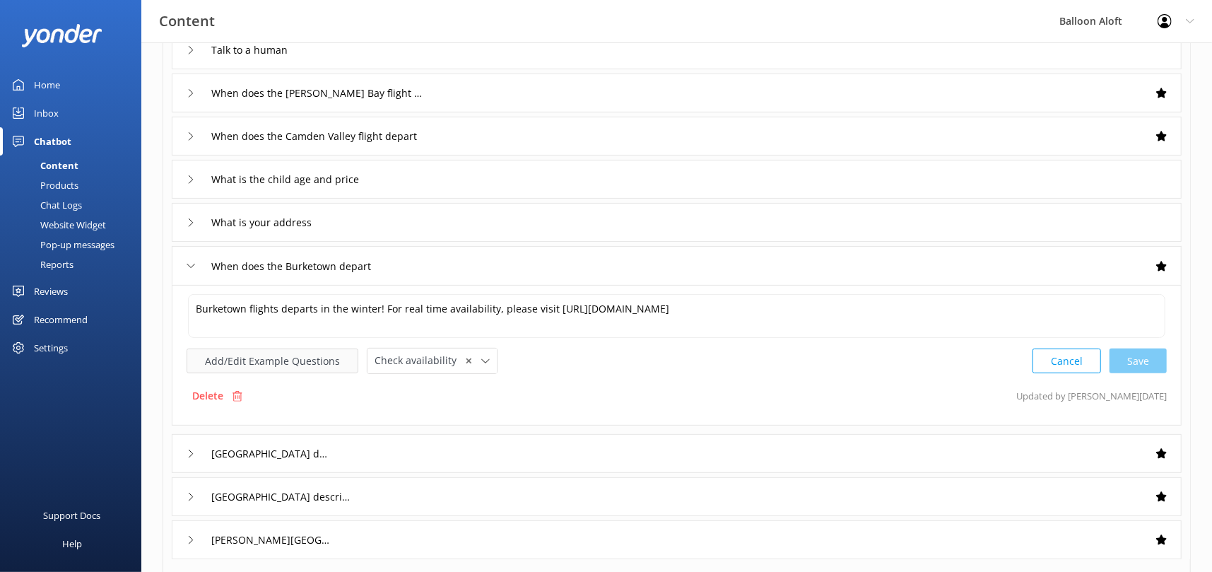
click at [268, 373] on button "Add/Edit Example Questions" at bounding box center [273, 360] width 172 height 25
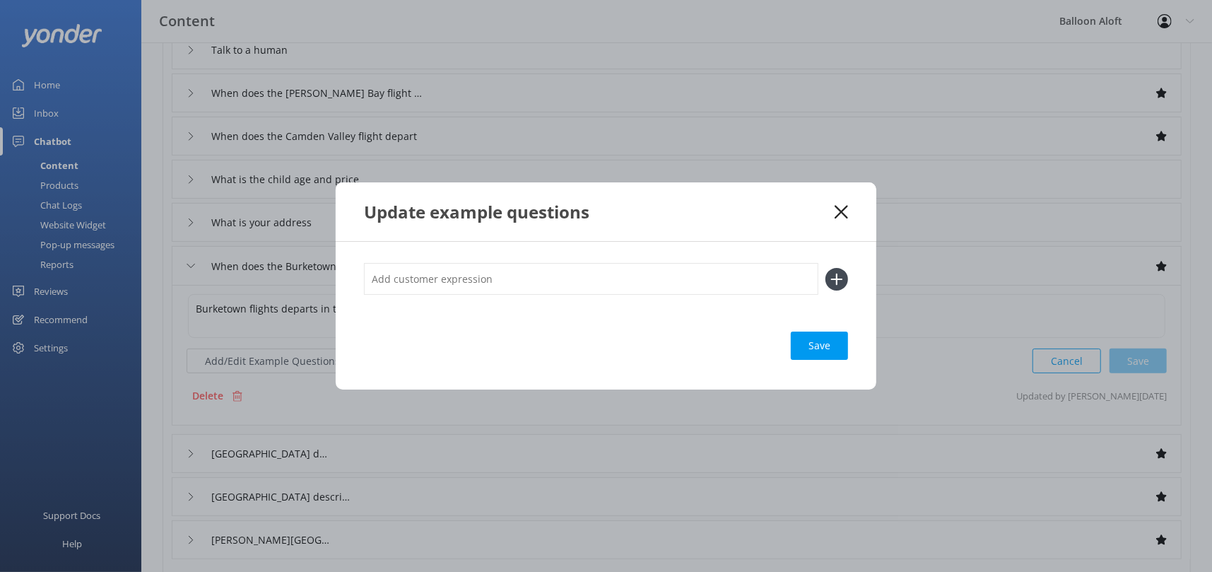
click at [402, 274] on input "text" at bounding box center [591, 279] width 454 height 32
type input "When do Burketown flights depart?"
click at [812, 345] on div "Loading.." at bounding box center [819, 345] width 57 height 28
click at [822, 339] on div "Loading.." at bounding box center [819, 345] width 57 height 28
click at [841, 211] on use at bounding box center [840, 211] width 13 height 13
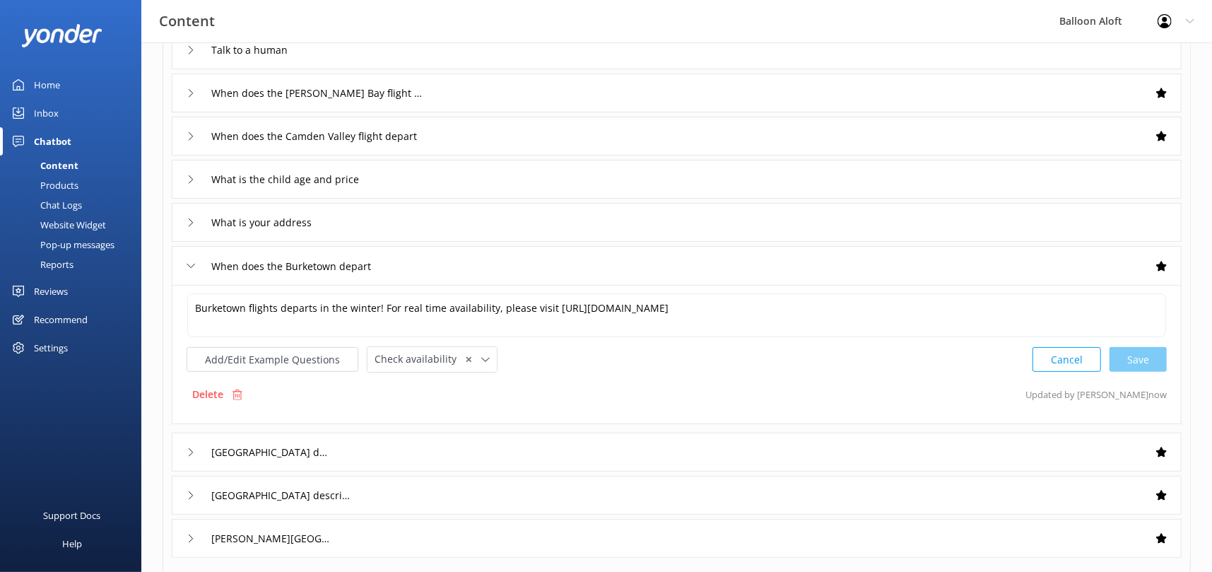
click at [1162, 265] on use at bounding box center [1161, 266] width 11 height 10
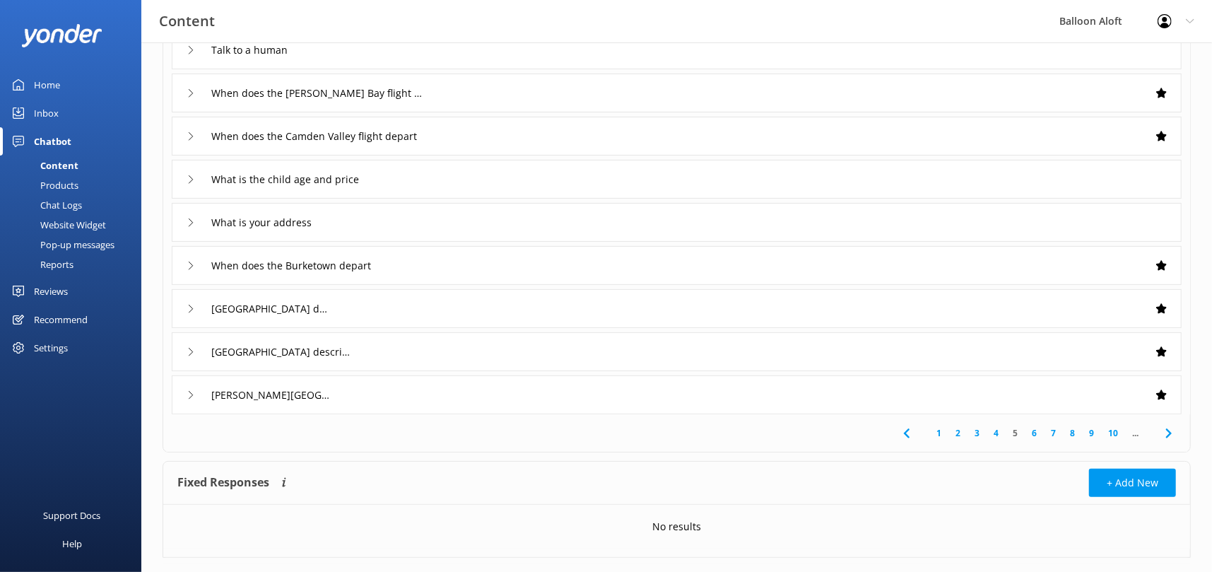
click at [1162, 265] on use at bounding box center [1161, 265] width 11 height 10
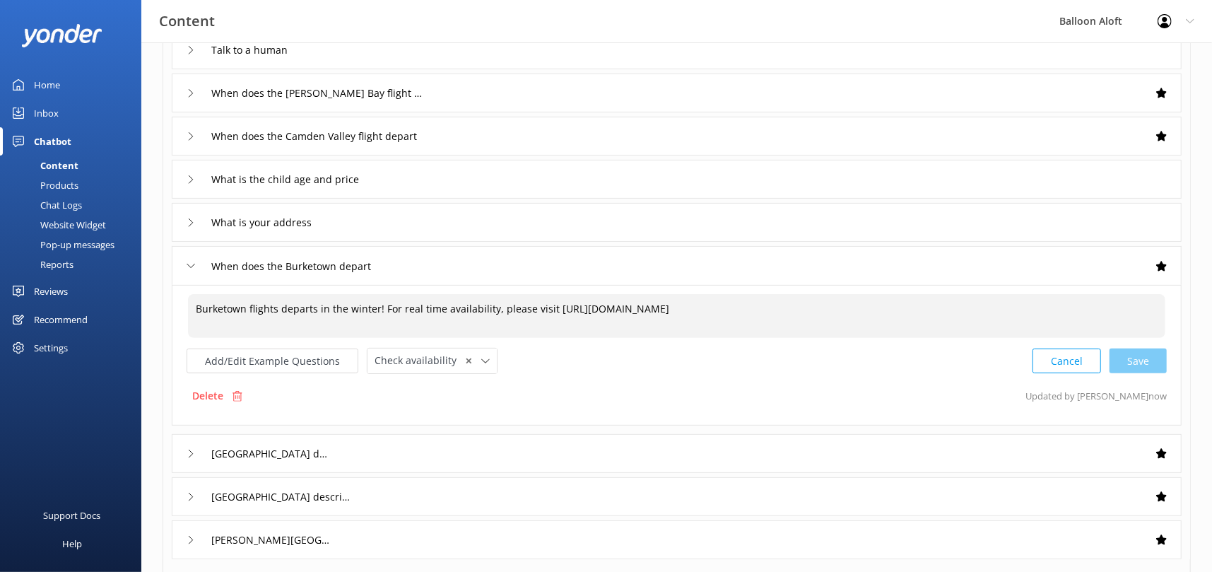
click at [379, 306] on textarea "Burketown flights departs in the winter! For real time availability, please vis…" at bounding box center [676, 316] width 977 height 44
click at [194, 307] on textarea "Burketown flights departs in the winter! For real time availability, please vis…" at bounding box center [676, 316] width 977 height 44
click at [249, 307] on textarea "Burketown flights departs in the winter! For real time availability, please vis…" at bounding box center [676, 316] width 977 height 44
click at [312, 307] on textarea "Burketown sunset flights departs in the winter! For real time availability, ple…" at bounding box center [676, 316] width 977 height 44
click at [623, 307] on textarea "Burketown sunset flights are scheduled most days from June to August departs in…" at bounding box center [676, 316] width 977 height 44
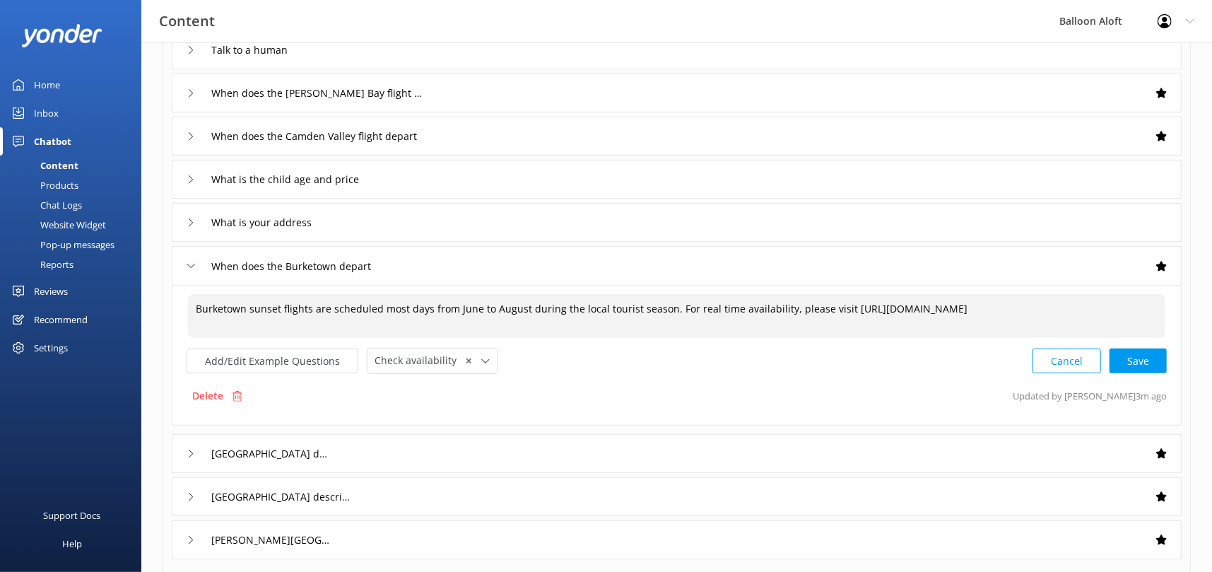
click at [553, 338] on textarea "Burketown sunset flights are scheduled most days from June to August during the…" at bounding box center [676, 316] width 977 height 44
click at [1135, 374] on div "Cancel Save" at bounding box center [1099, 361] width 134 height 26
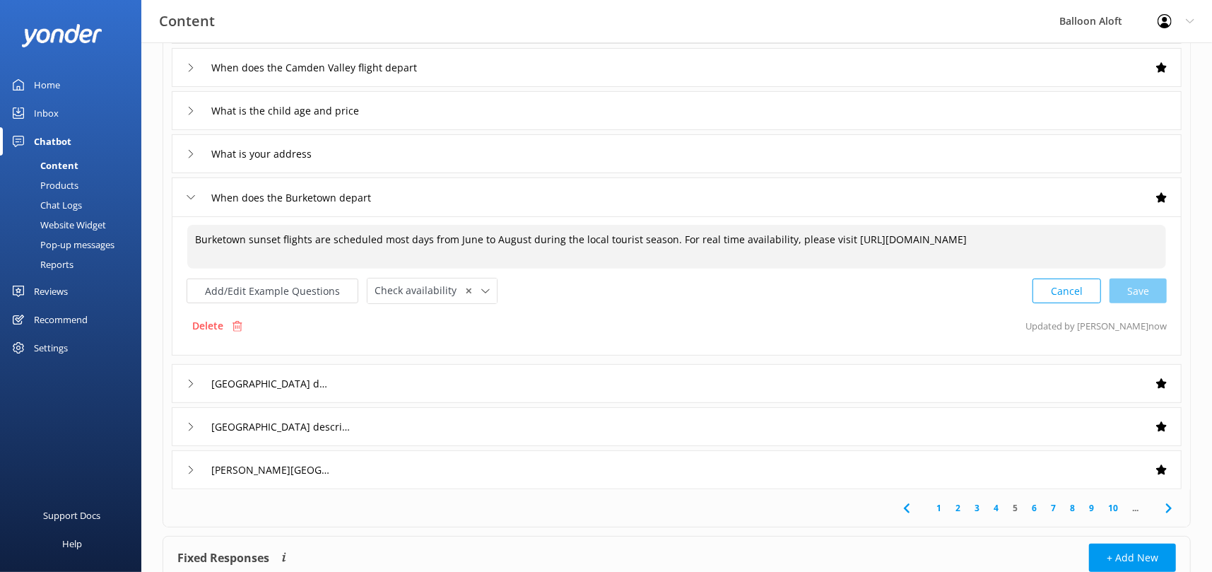
scroll to position [252, 0]
type textarea "Burketown sunset flights are scheduled most days from June to August during the…"
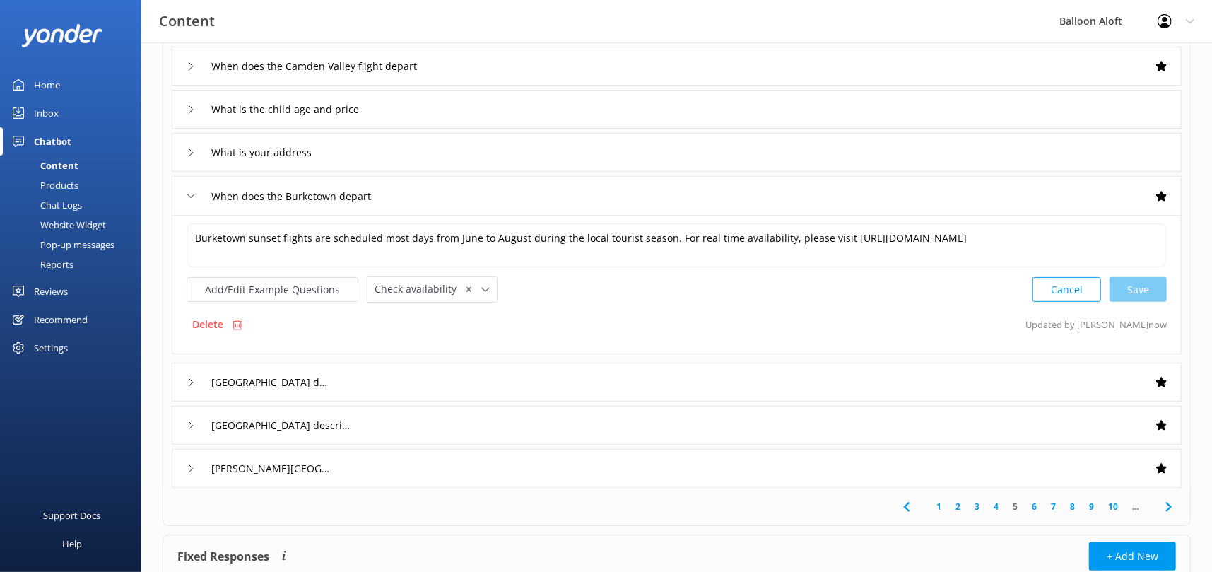
click at [345, 401] on div "[GEOGRAPHIC_DATA] description" at bounding box center [677, 381] width 1010 height 39
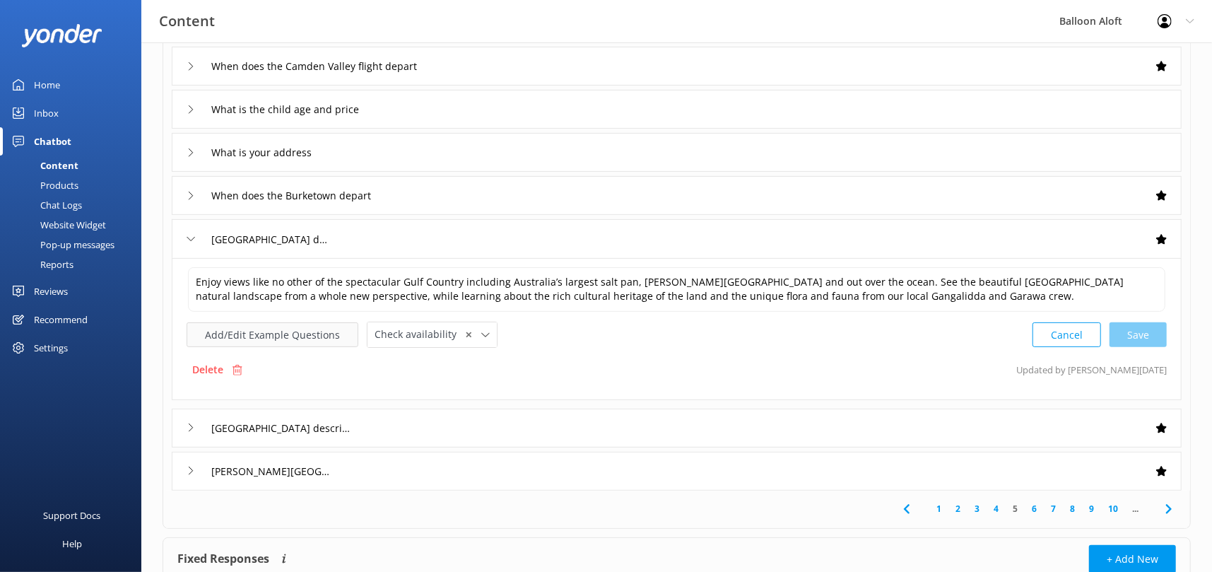
click at [287, 331] on button "Add/Edit Example Questions" at bounding box center [273, 334] width 172 height 25
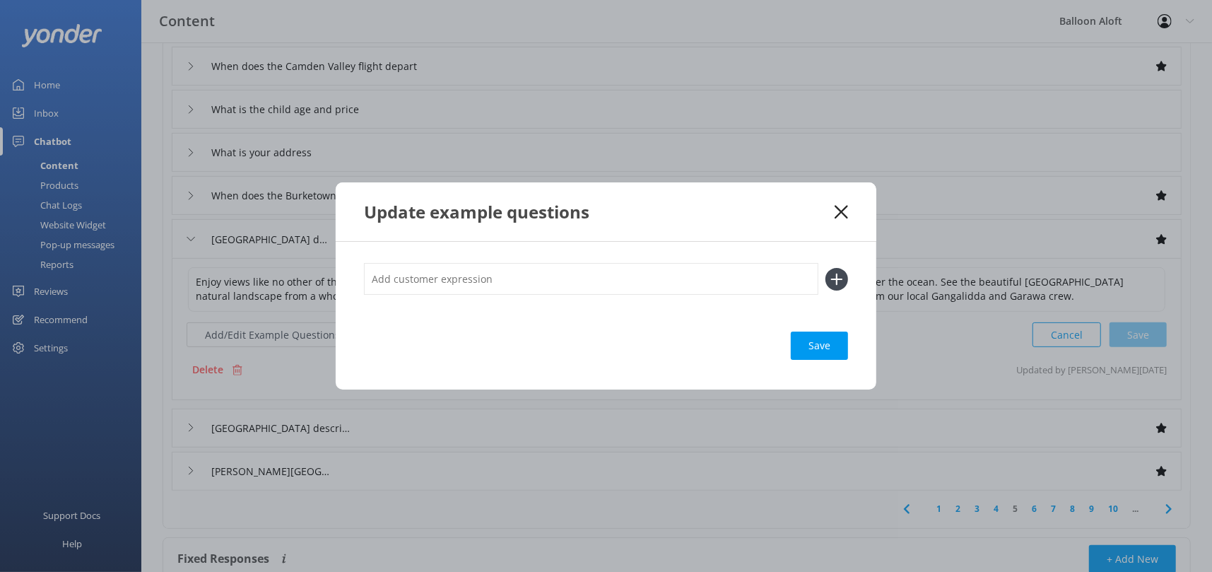
click at [839, 208] on icon at bounding box center [840, 212] width 13 height 14
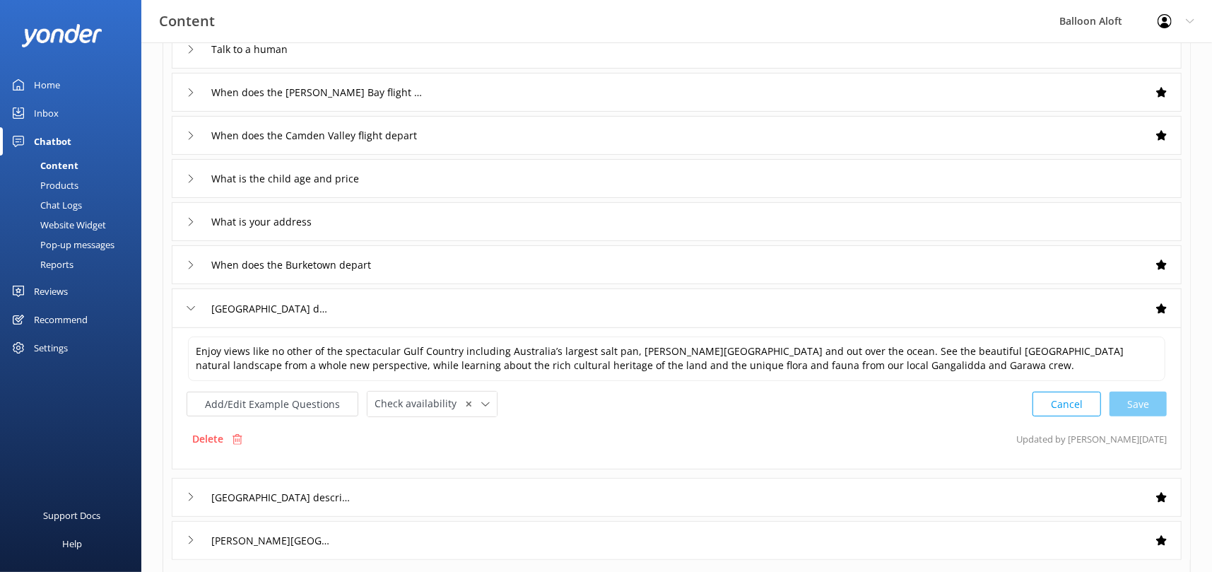
scroll to position [179, 0]
click at [281, 408] on button "Add/Edit Example Questions" at bounding box center [273, 406] width 172 height 25
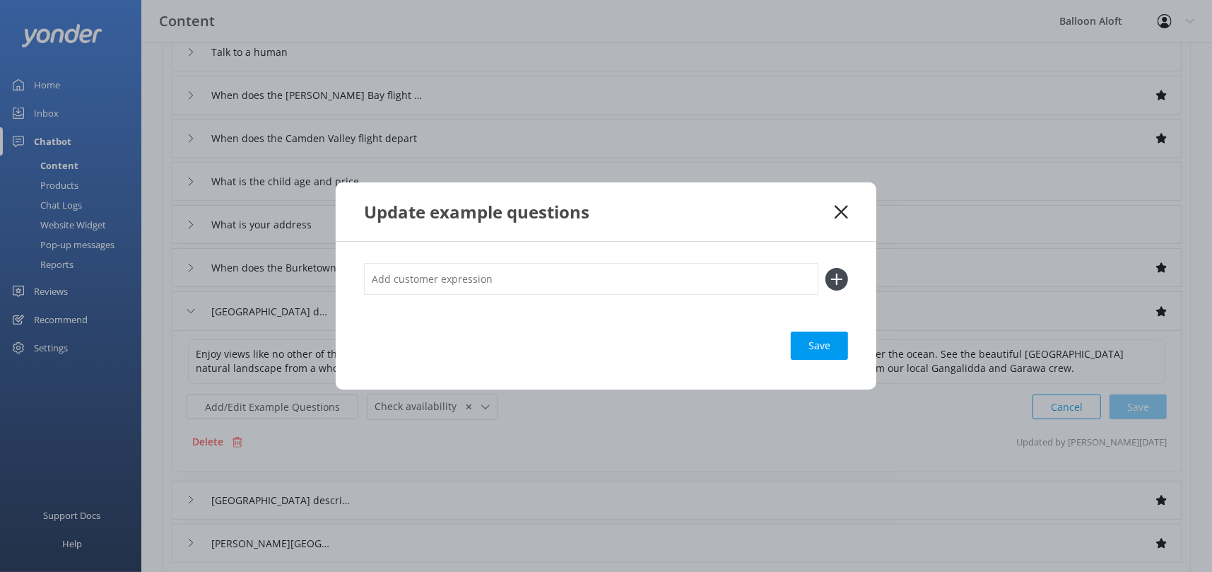
click at [425, 281] on input "text" at bounding box center [591, 279] width 454 height 32
type input "[GEOGRAPHIC_DATA] flight description"
click at [834, 276] on icon at bounding box center [836, 279] width 23 height 23
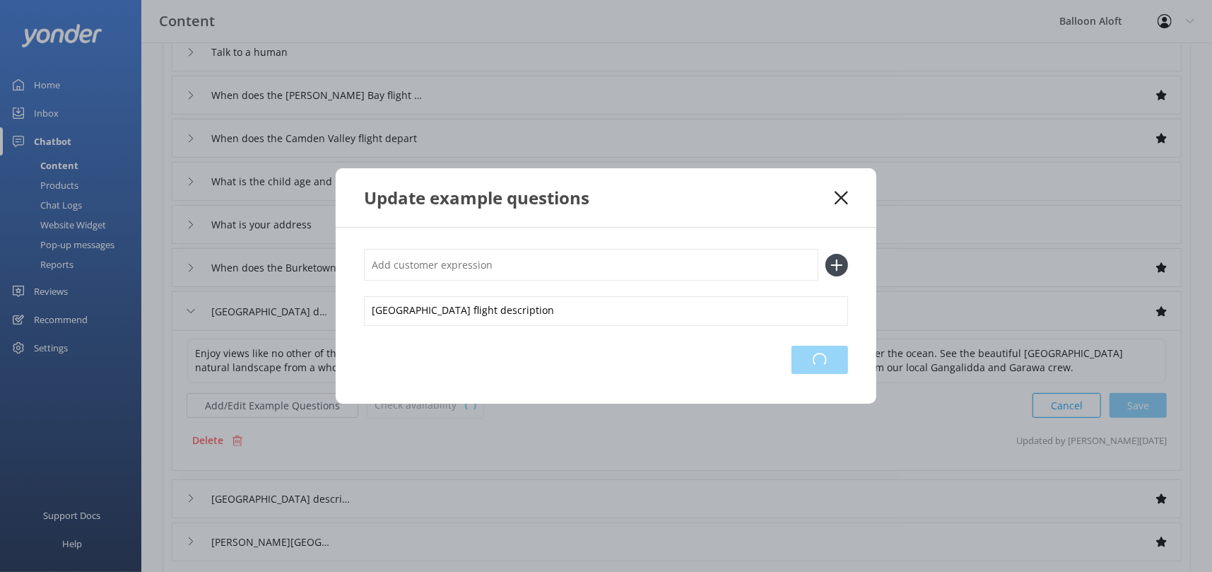
click at [816, 359] on div "Loading.." at bounding box center [819, 360] width 57 height 28
click at [834, 360] on div "Loading.." at bounding box center [819, 360] width 57 height 28
click at [840, 196] on use at bounding box center [840, 197] width 13 height 13
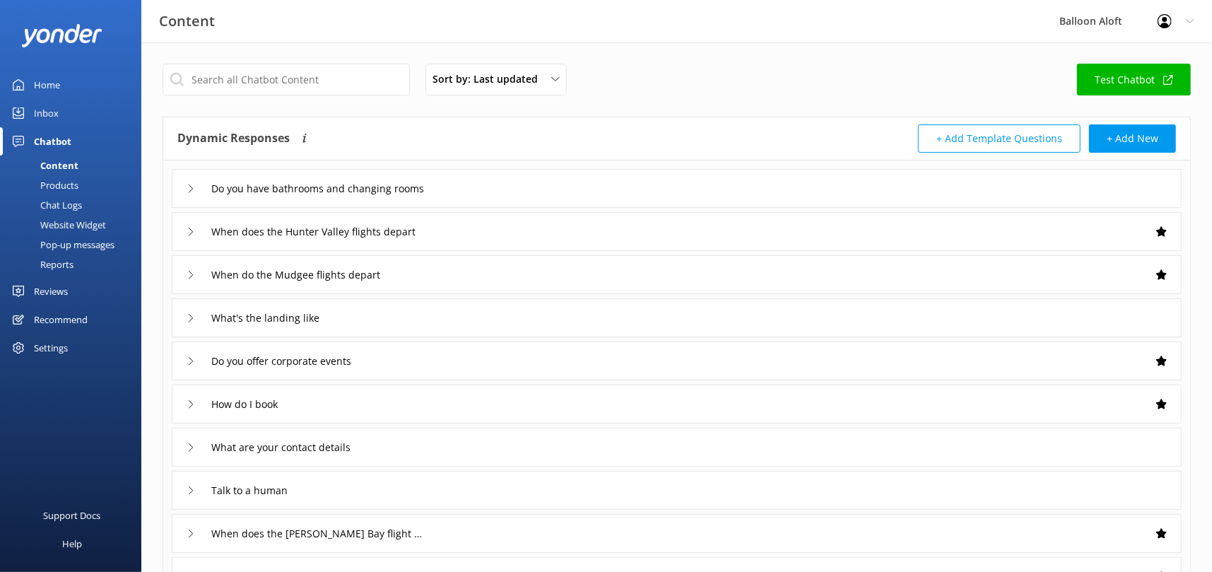
click at [193, 361] on icon at bounding box center [191, 361] width 8 height 8
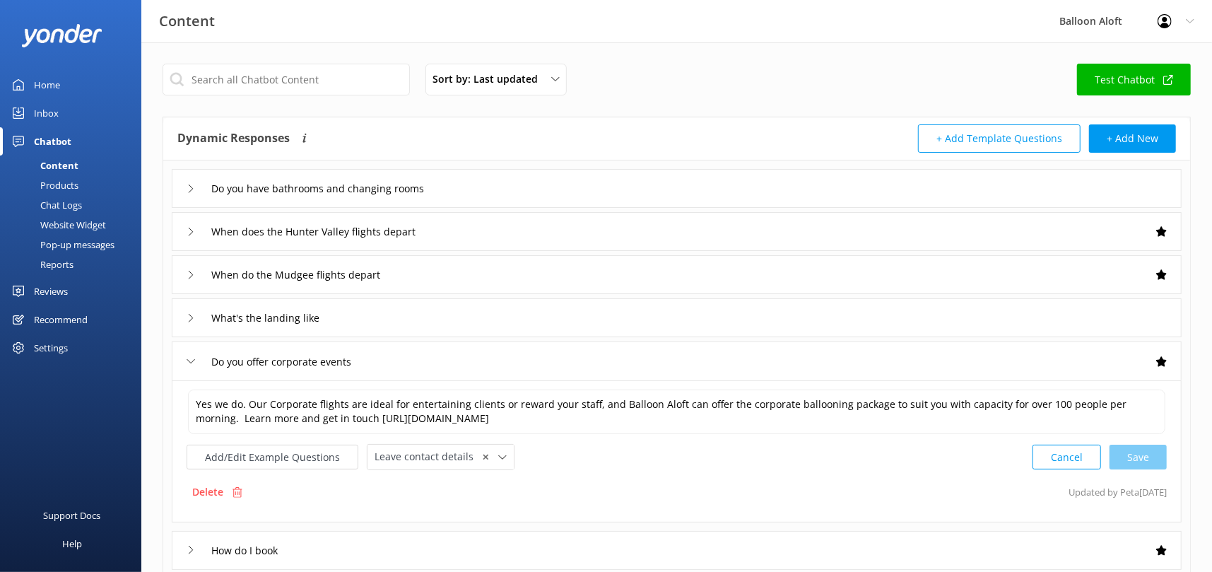
click at [188, 364] on icon at bounding box center [191, 361] width 8 height 8
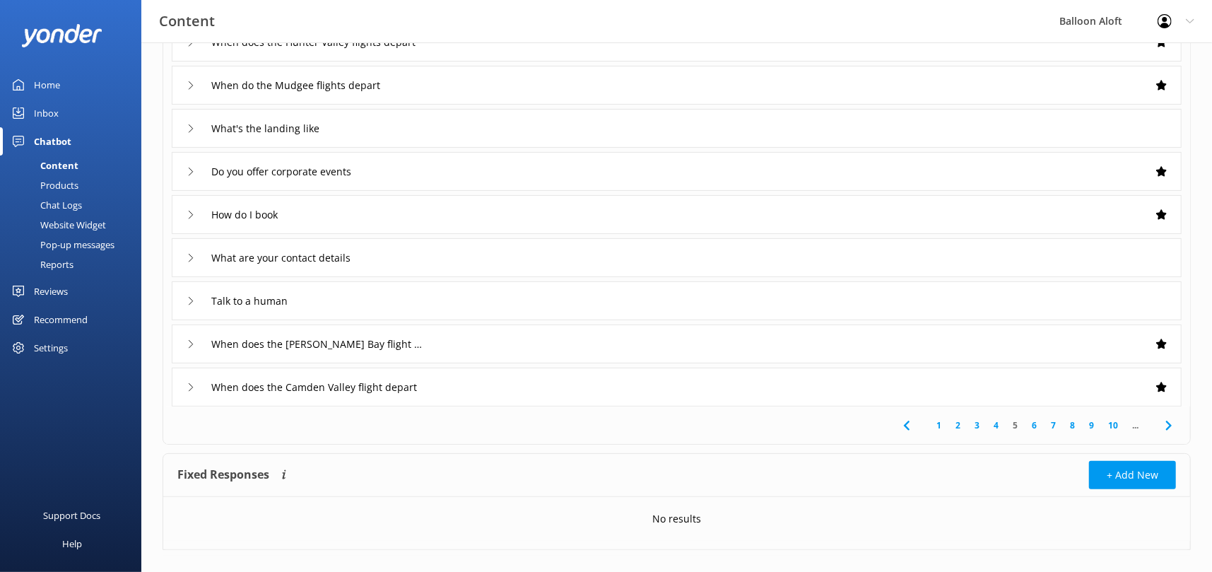
scroll to position [190, 0]
click at [955, 423] on link "2" at bounding box center [957, 424] width 19 height 13
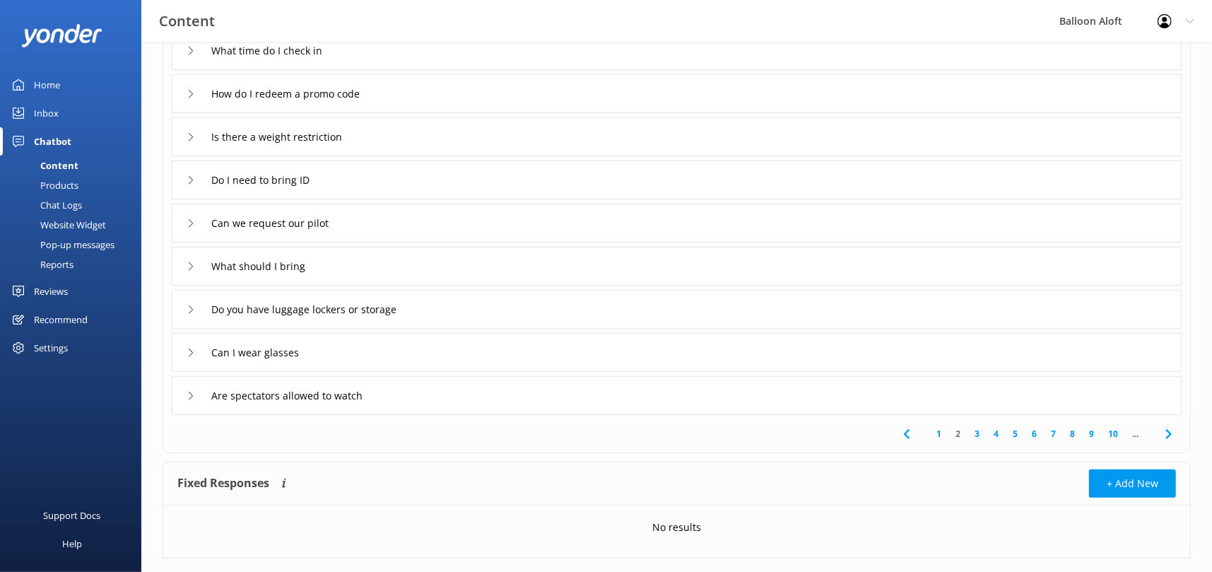
scroll to position [209, 0]
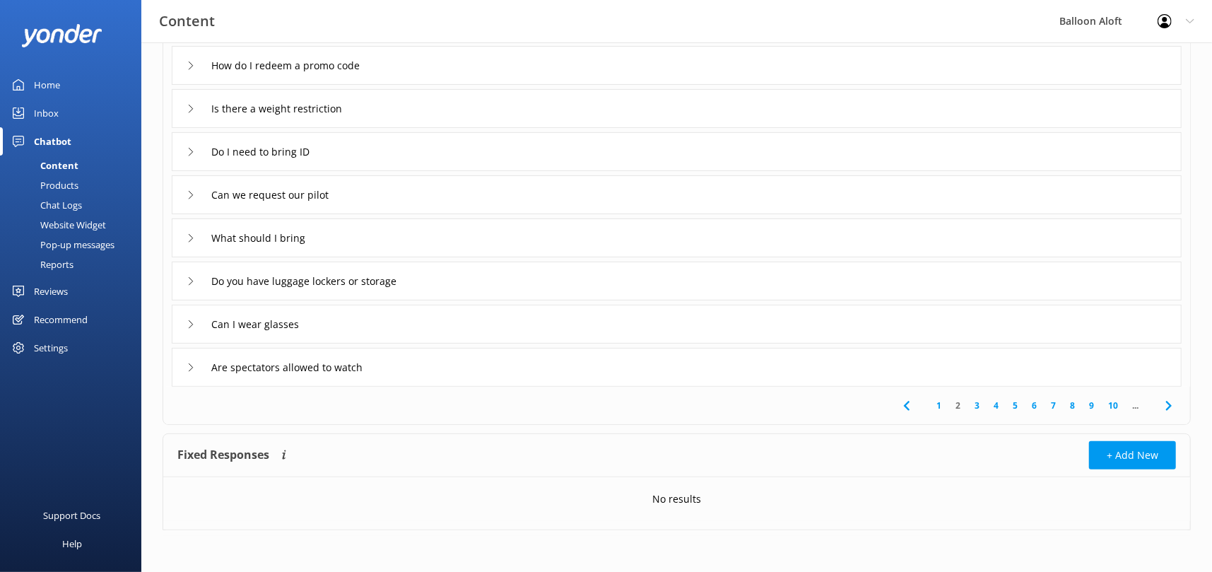
click at [979, 402] on link "3" at bounding box center [976, 405] width 19 height 13
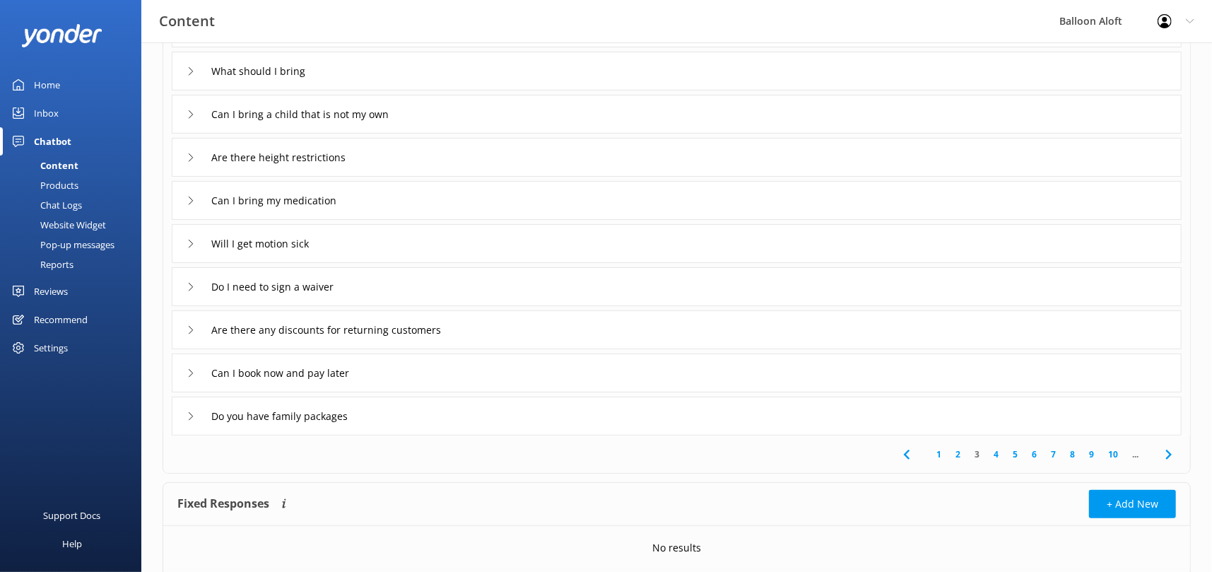
scroll to position [189, 0]
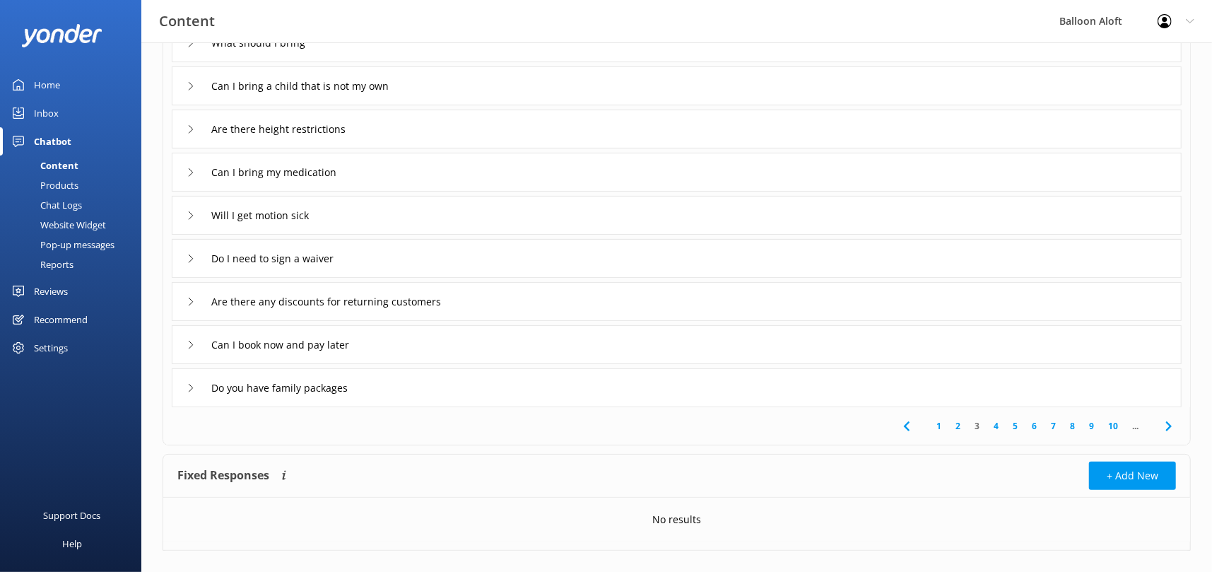
click at [1000, 425] on link "4" at bounding box center [995, 425] width 19 height 13
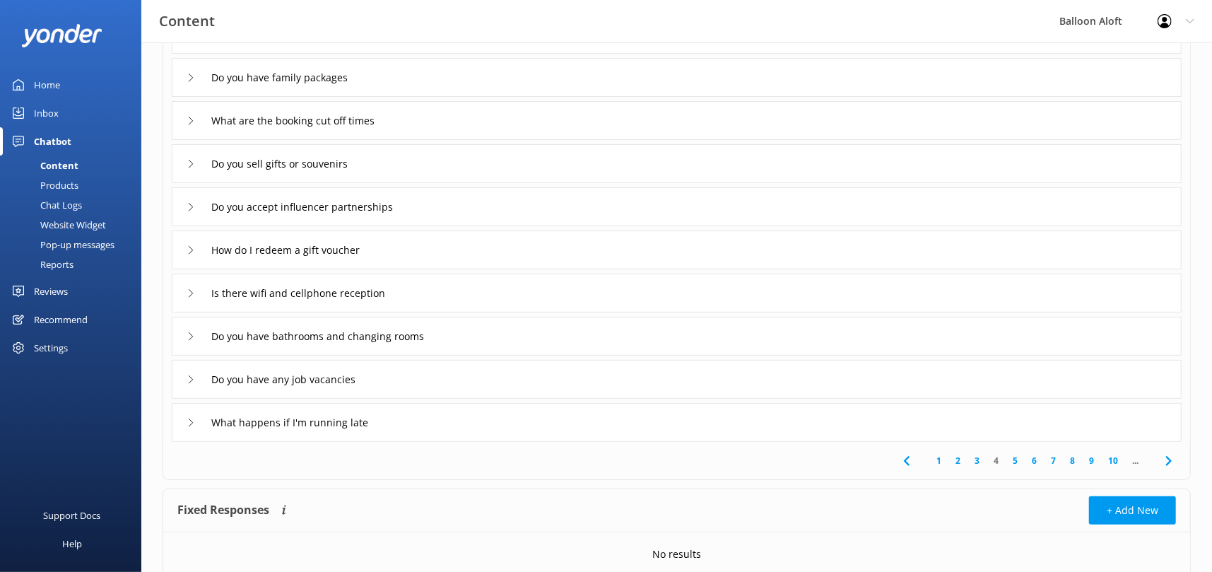
scroll to position [158, 0]
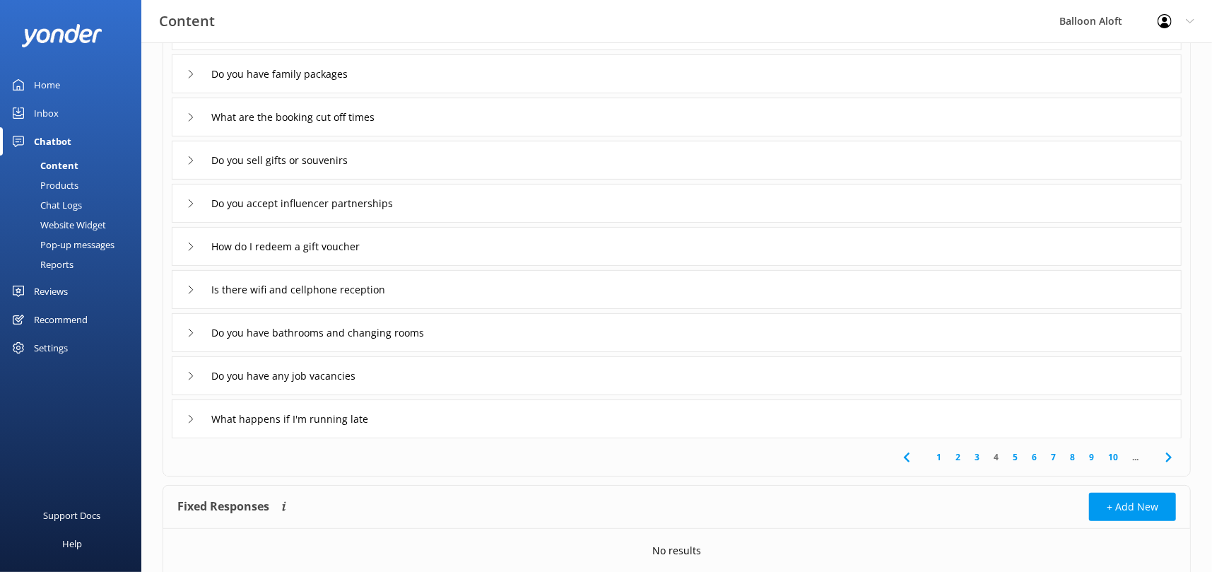
click at [1015, 456] on link "5" at bounding box center [1014, 456] width 19 height 13
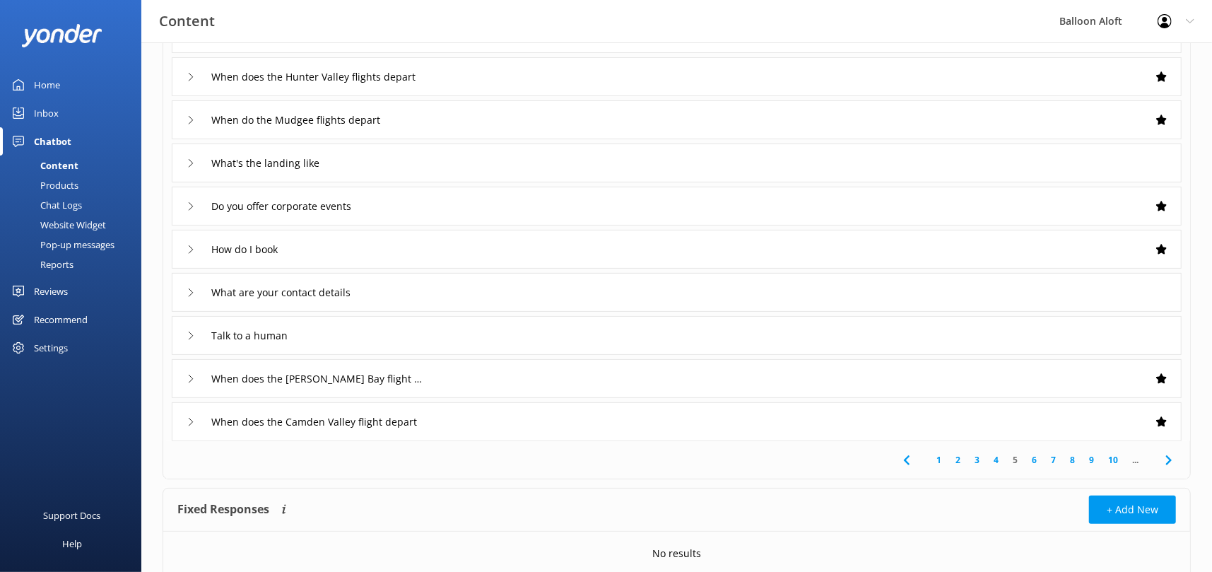
scroll to position [177, 0]
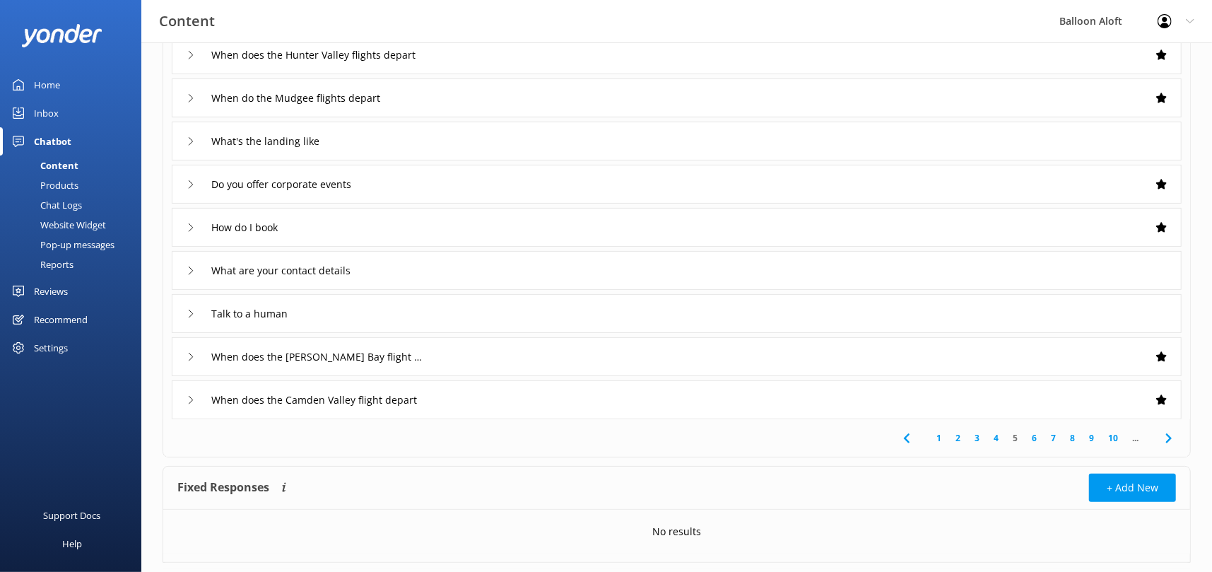
click at [1032, 436] on link "6" at bounding box center [1034, 437] width 19 height 13
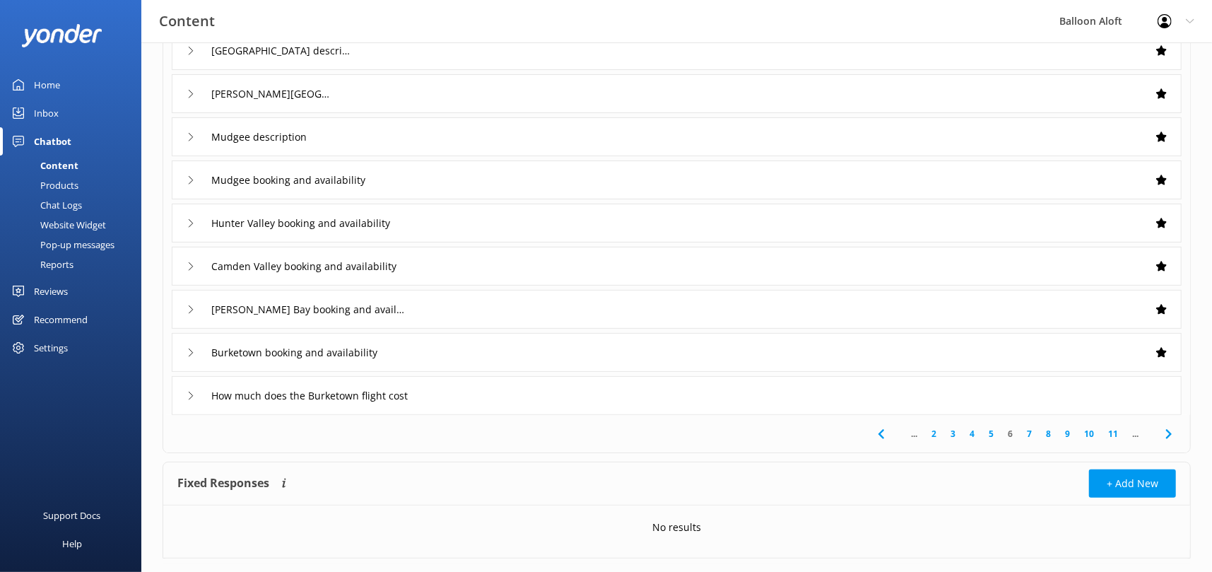
scroll to position [209, 0]
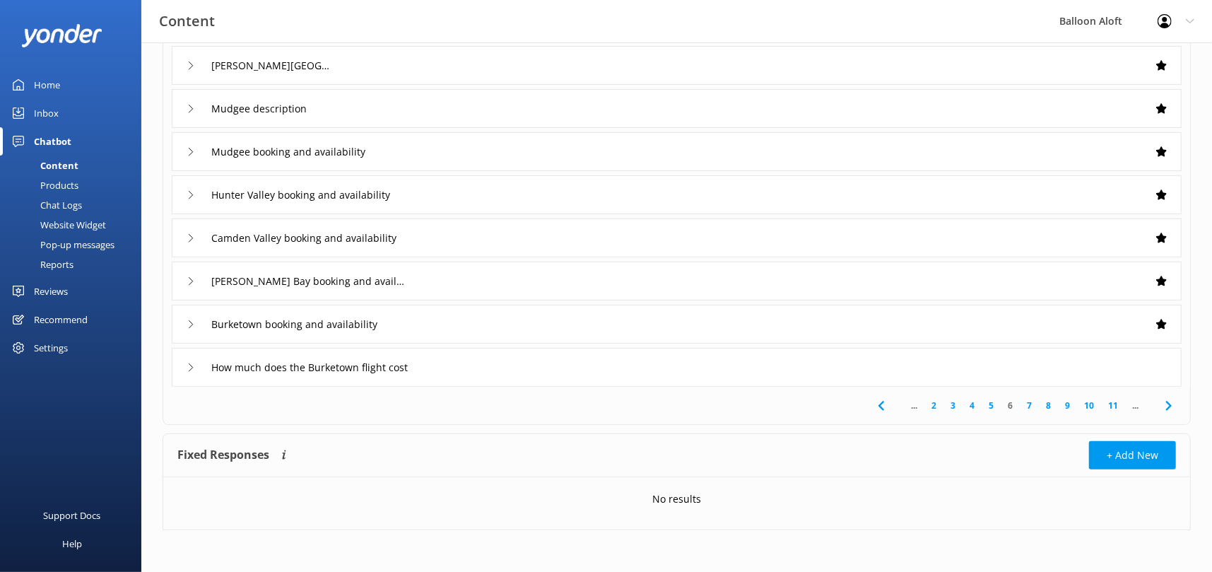
click at [991, 403] on link "5" at bounding box center [990, 405] width 19 height 13
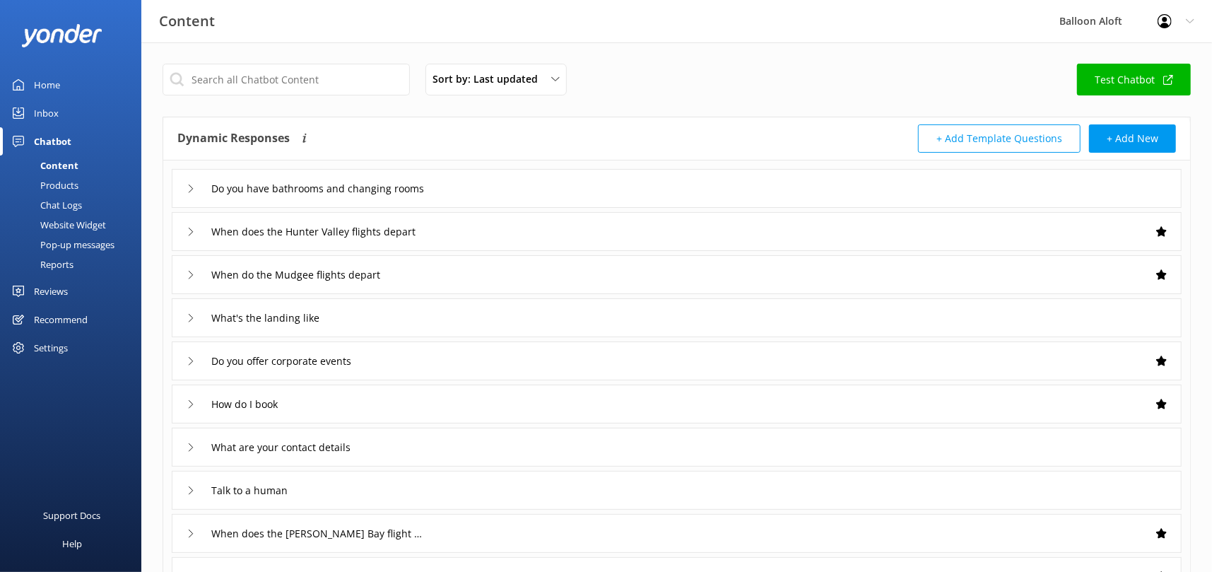
click at [192, 187] on icon at bounding box center [191, 188] width 8 height 8
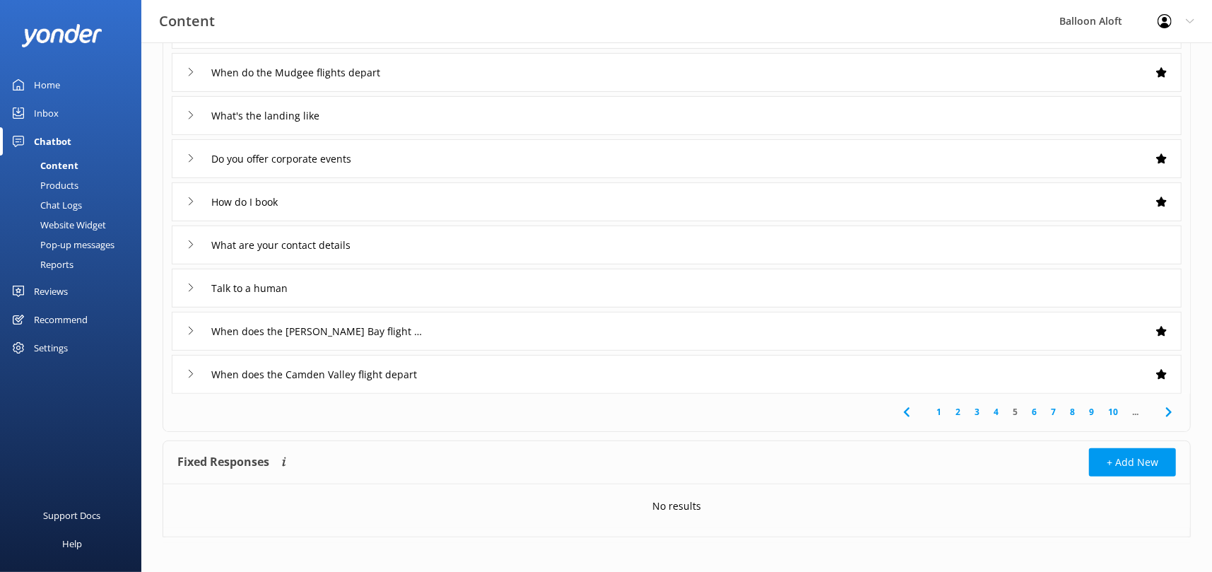
scroll to position [355, 0]
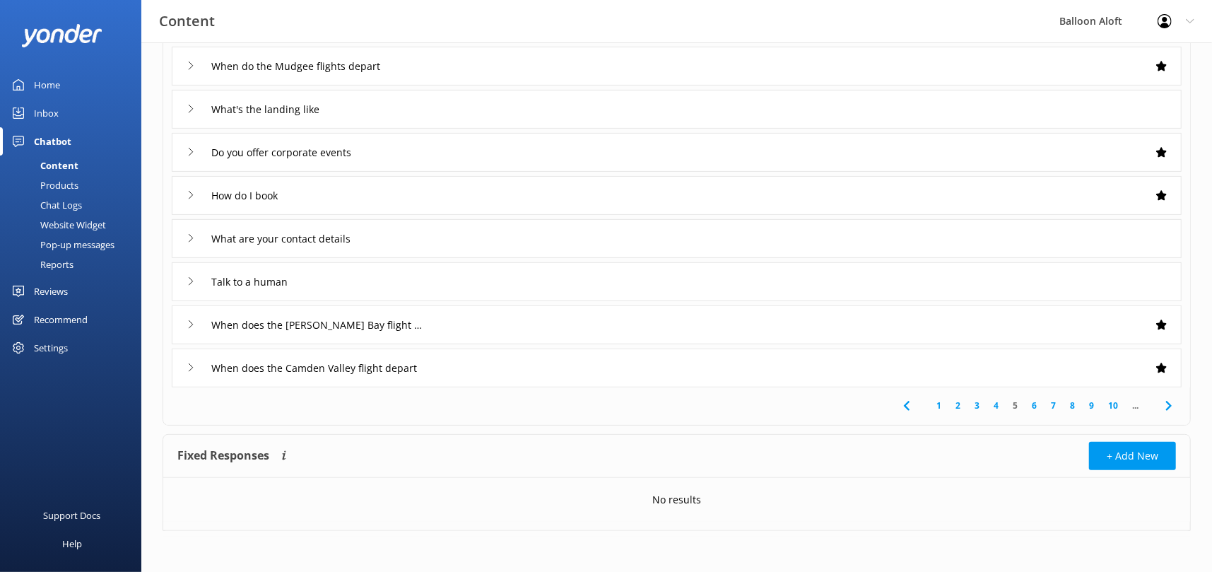
click at [1034, 401] on link "6" at bounding box center [1034, 405] width 19 height 13
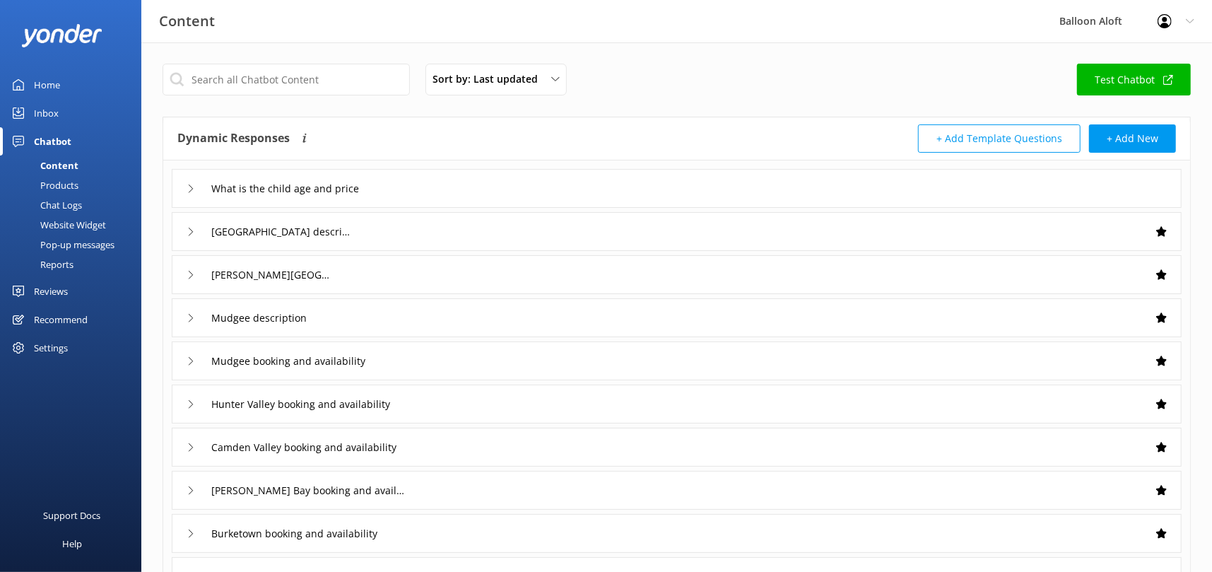
click at [192, 229] on icon at bounding box center [191, 232] width 8 height 8
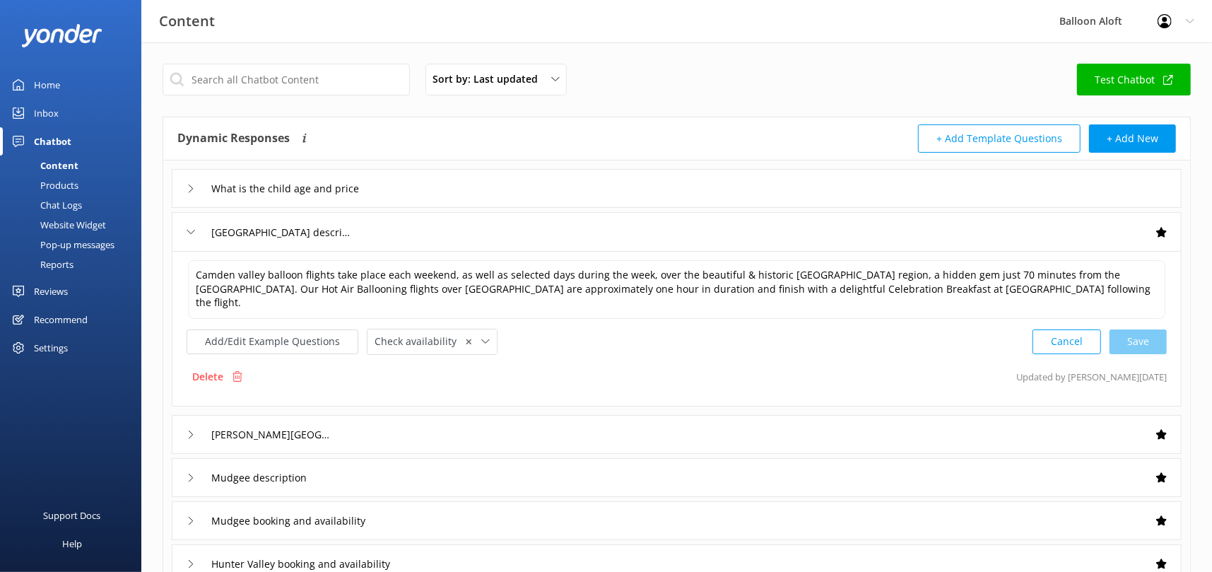
click at [187, 183] on div "What is the child age and price" at bounding box center [283, 188] width 192 height 23
